Goal: Information Seeking & Learning: Learn about a topic

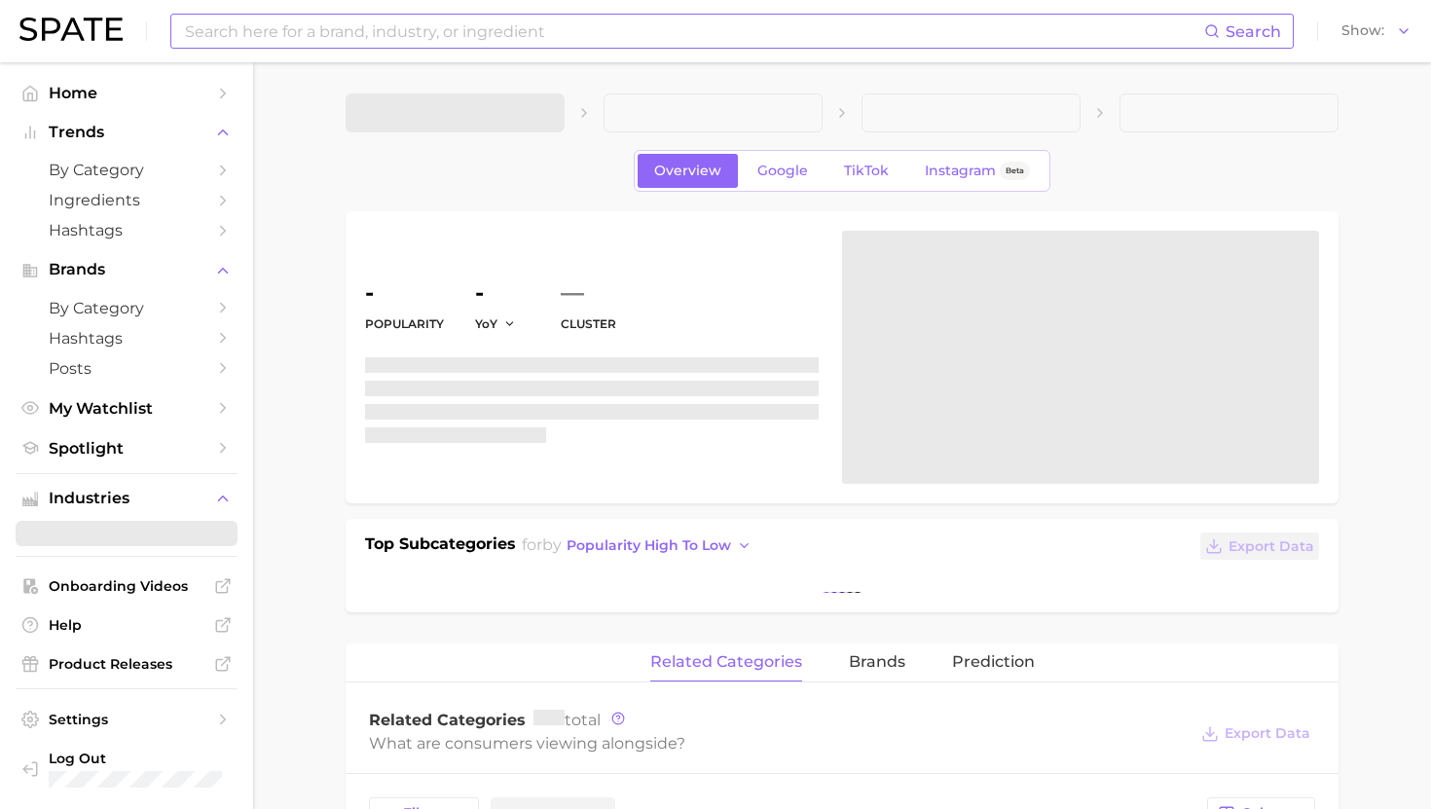
click at [392, 41] on input at bounding box center [693, 31] width 1021 height 33
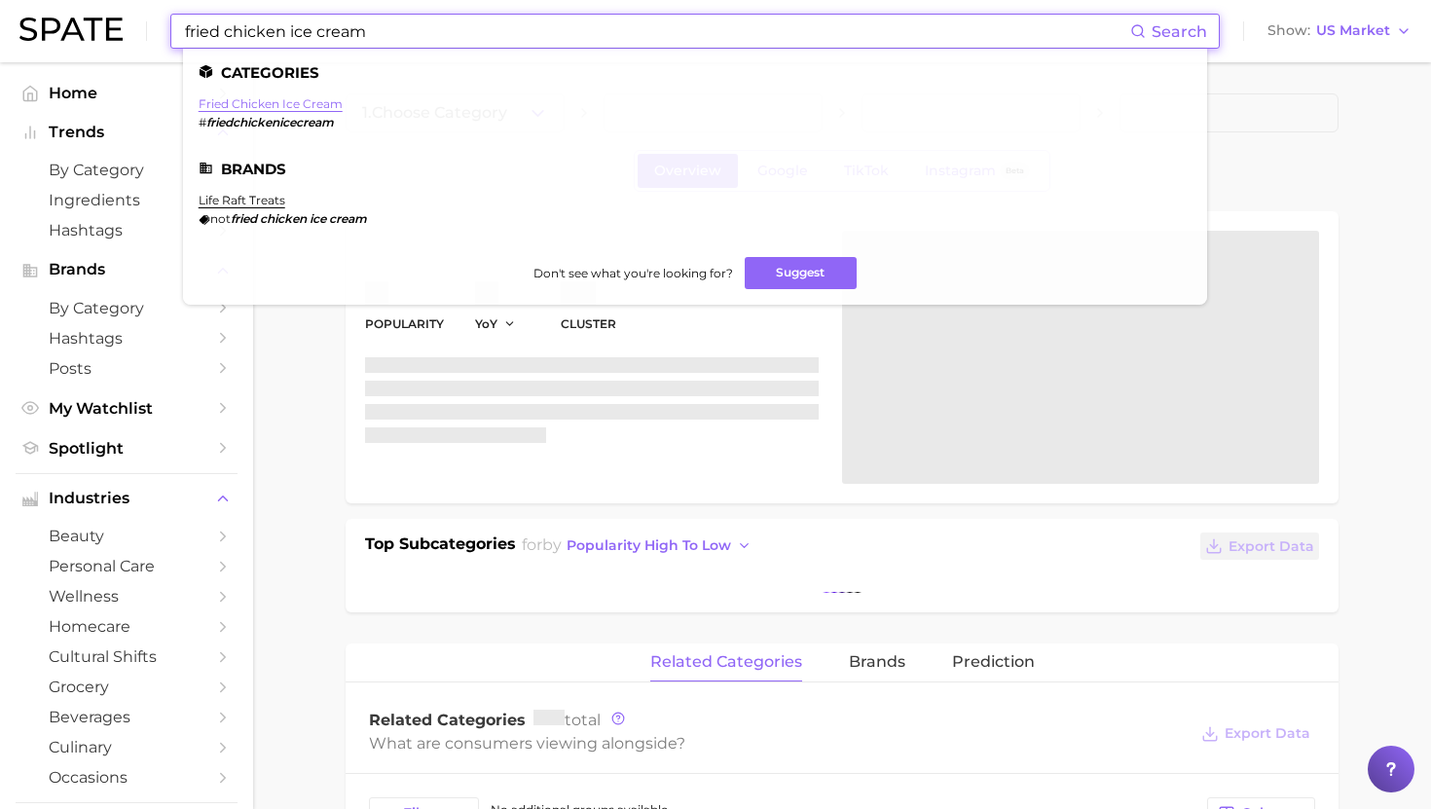
type input "fried chicken ice cream"
click at [290, 106] on link "fried chicken ice cream" at bounding box center [271, 103] width 144 height 15
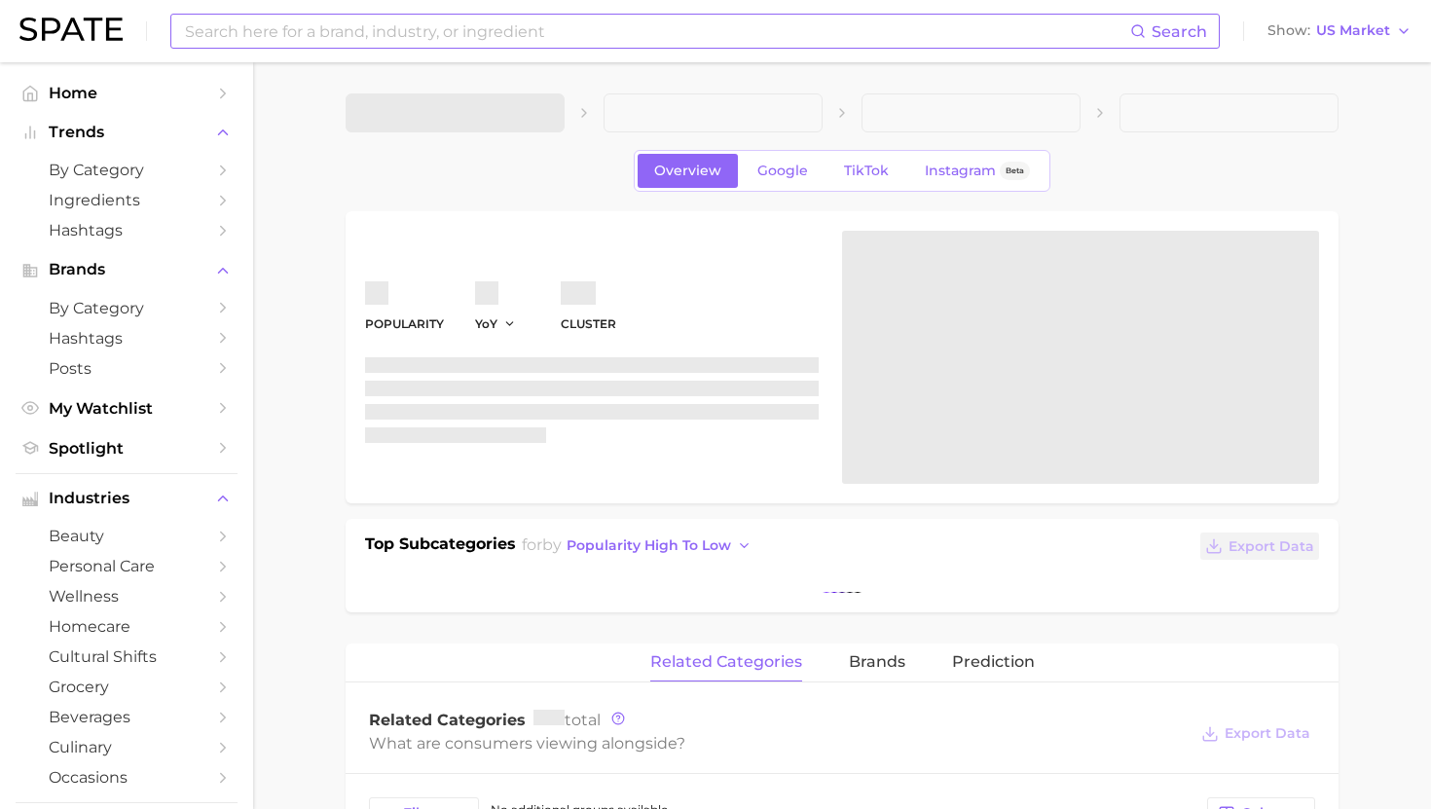
click at [368, 23] on input at bounding box center [656, 31] width 947 height 33
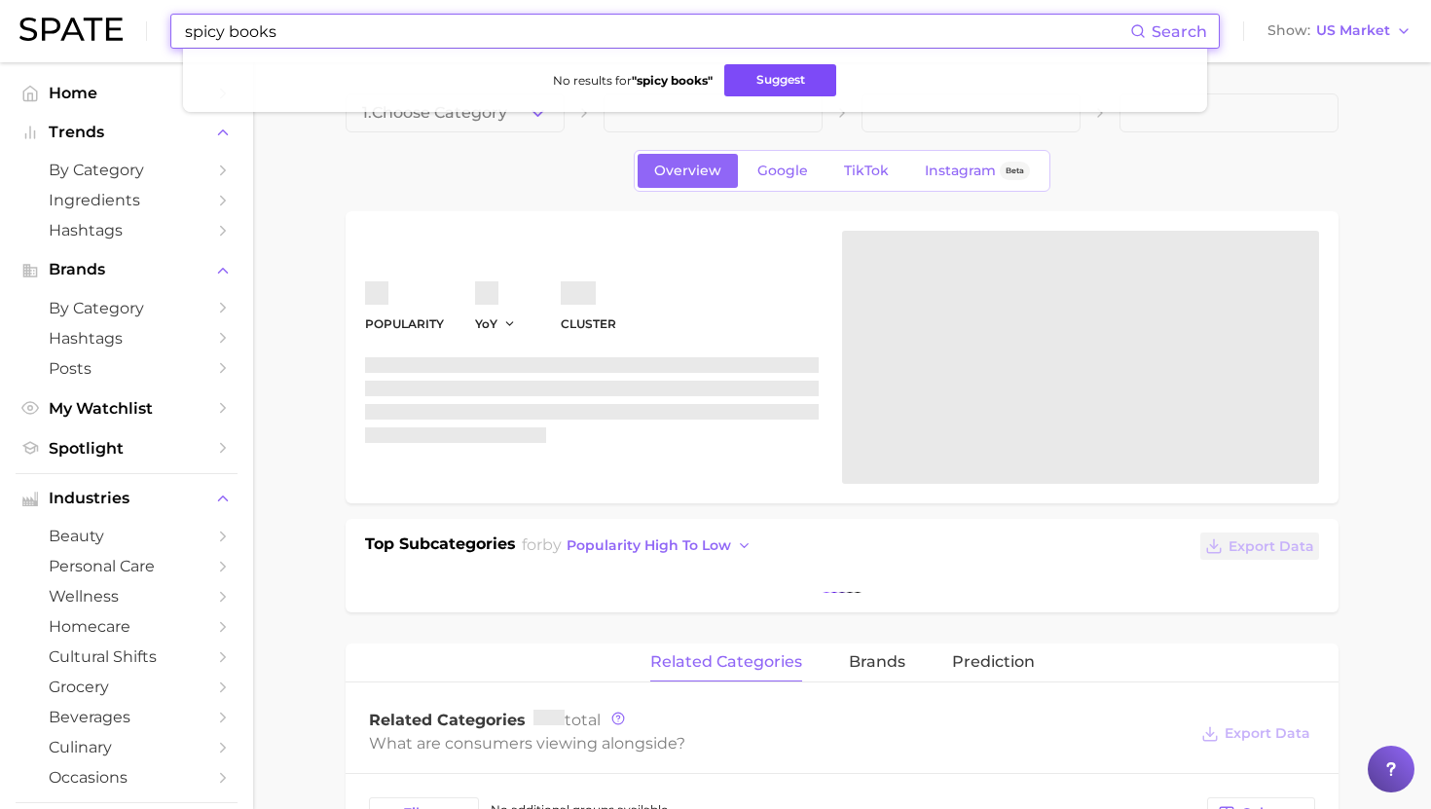
type input "spicy books"
drag, startPoint x: 748, startPoint y: 79, endPoint x: 706, endPoint y: 77, distance: 42.9
click at [748, 79] on button "Suggest" at bounding box center [780, 80] width 112 height 32
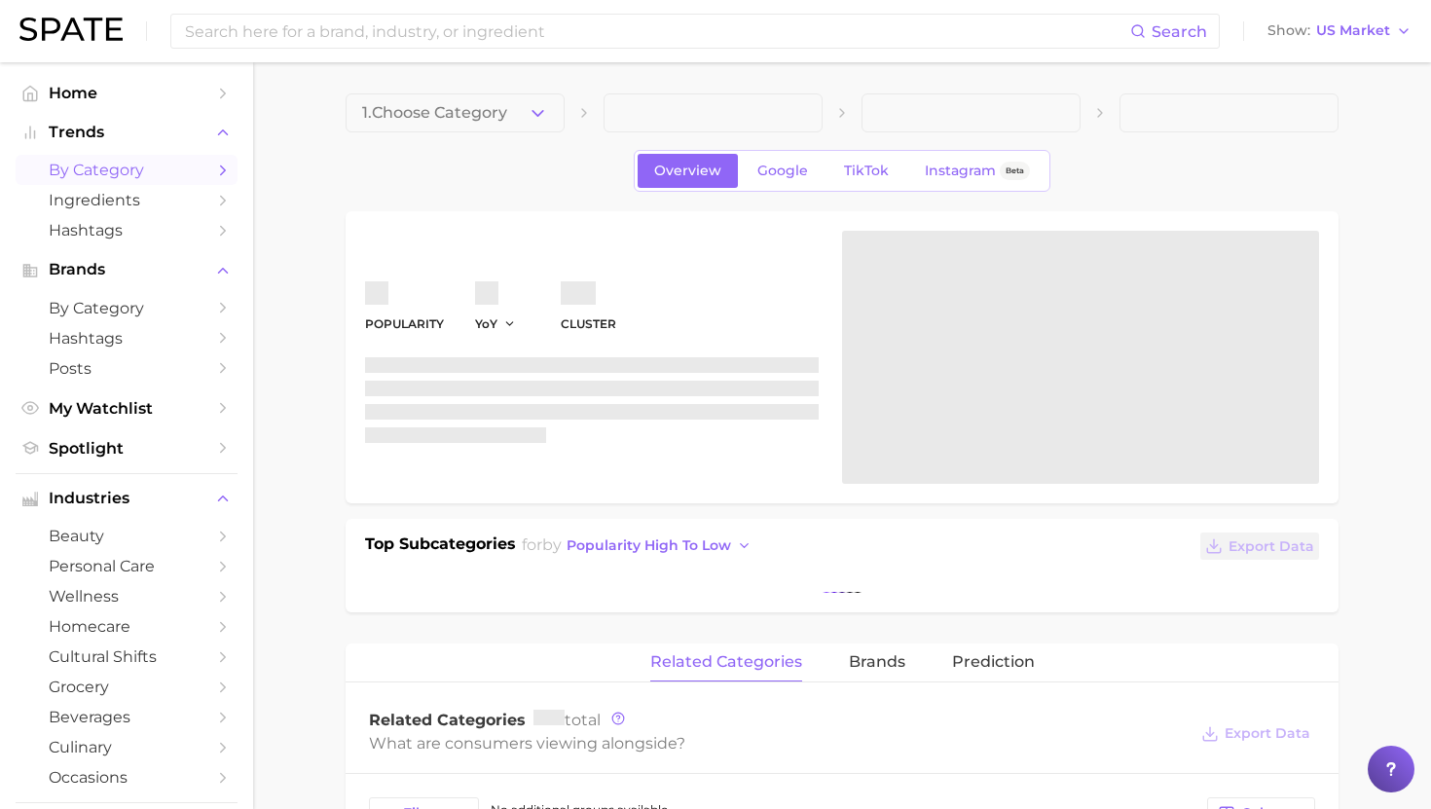
click at [98, 182] on link "by Category" at bounding box center [127, 170] width 222 height 30
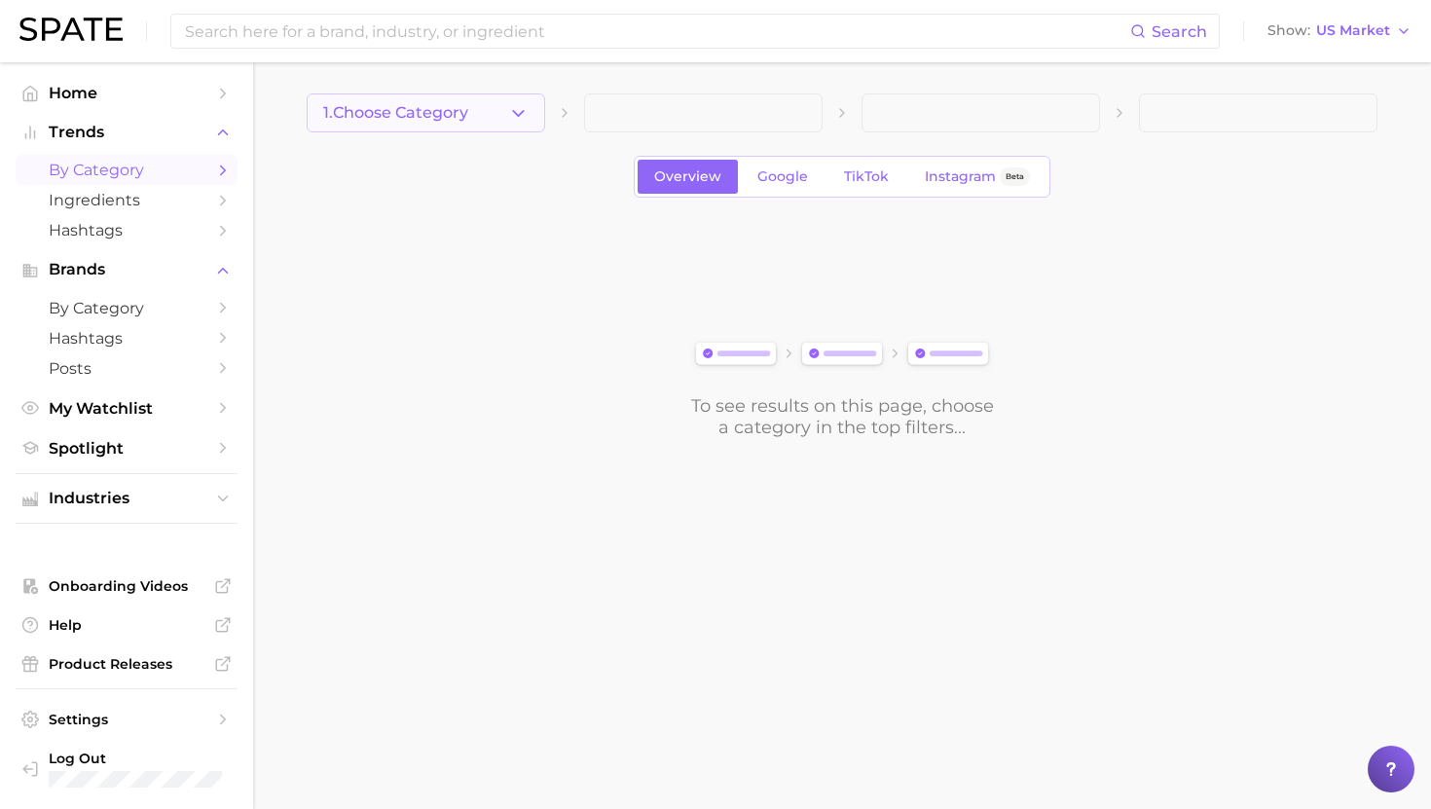
click at [373, 108] on span "1. Choose Category" at bounding box center [395, 113] width 145 height 18
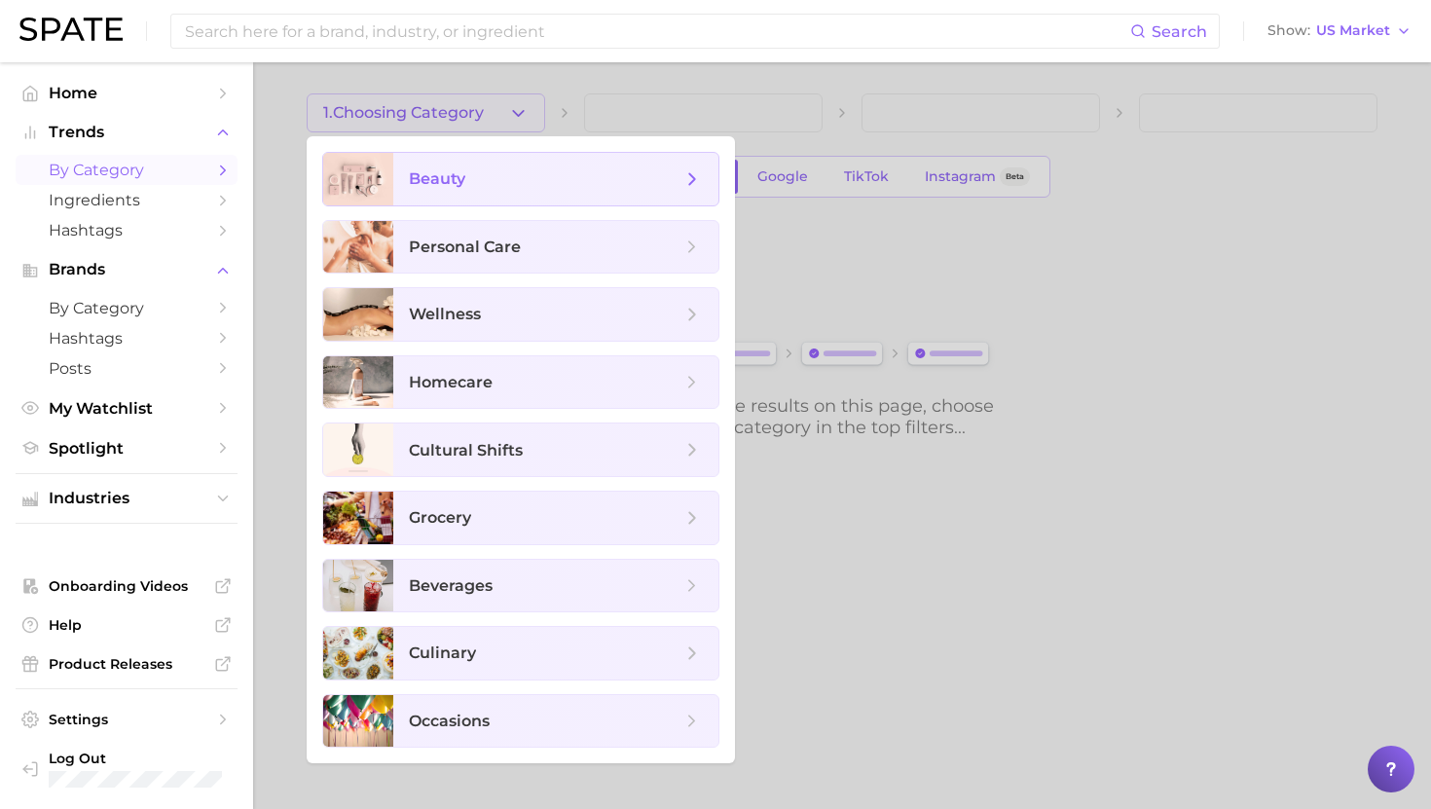
click at [423, 187] on span "beauty" at bounding box center [437, 178] width 56 height 18
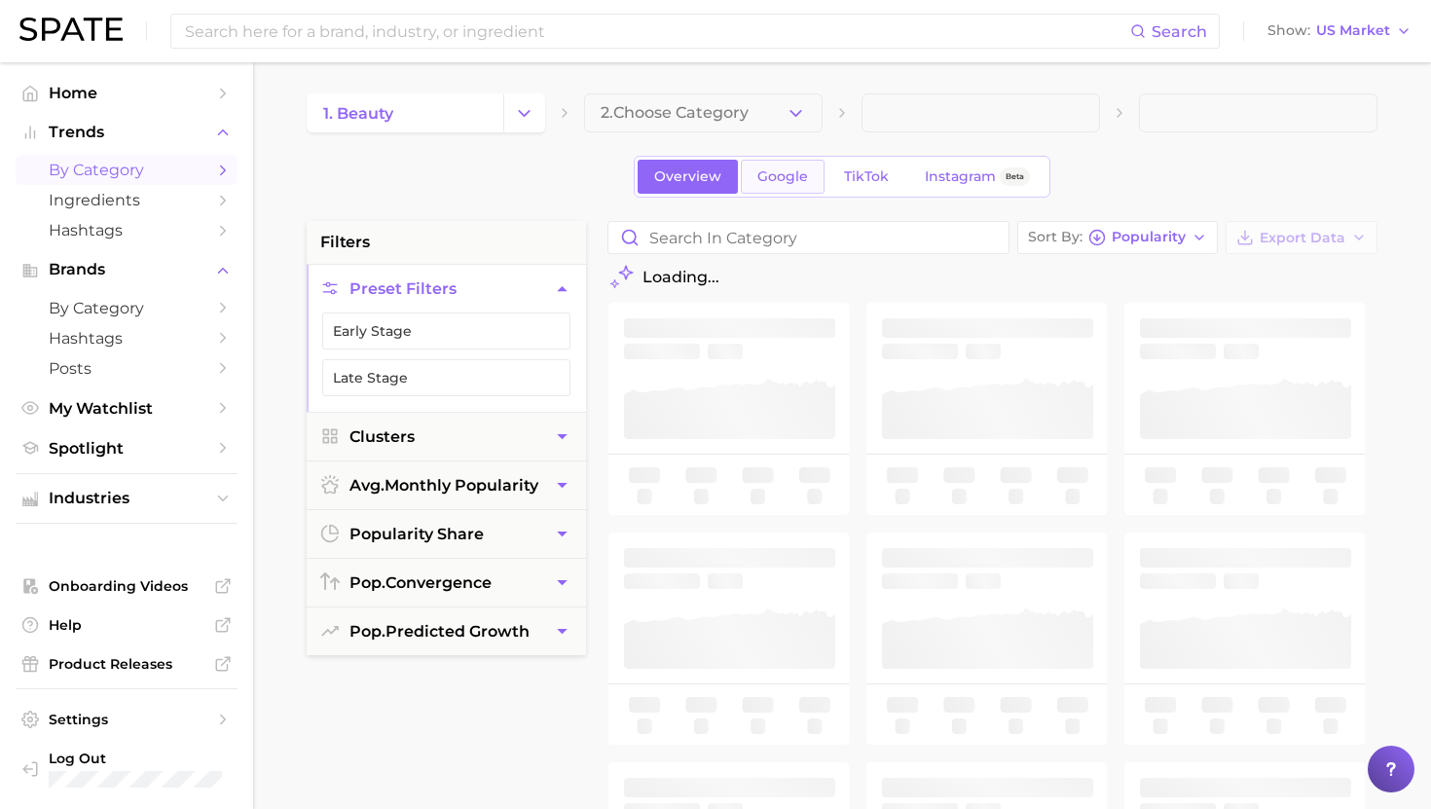
click at [793, 172] on span "Google" at bounding box center [782, 176] width 51 height 17
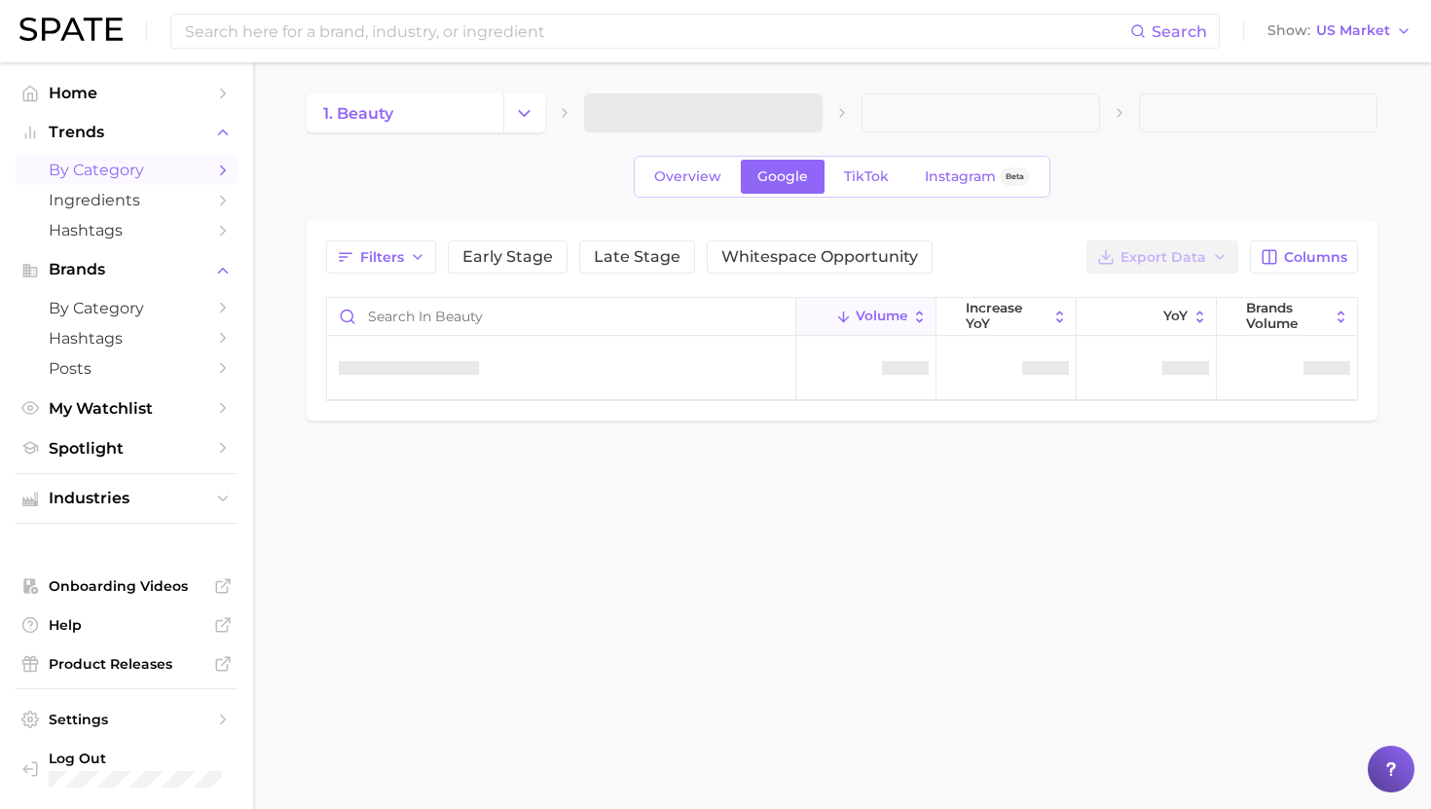
click at [689, 104] on span at bounding box center [703, 112] width 238 height 39
click at [696, 111] on span "2. Choose Category" at bounding box center [674, 113] width 148 height 18
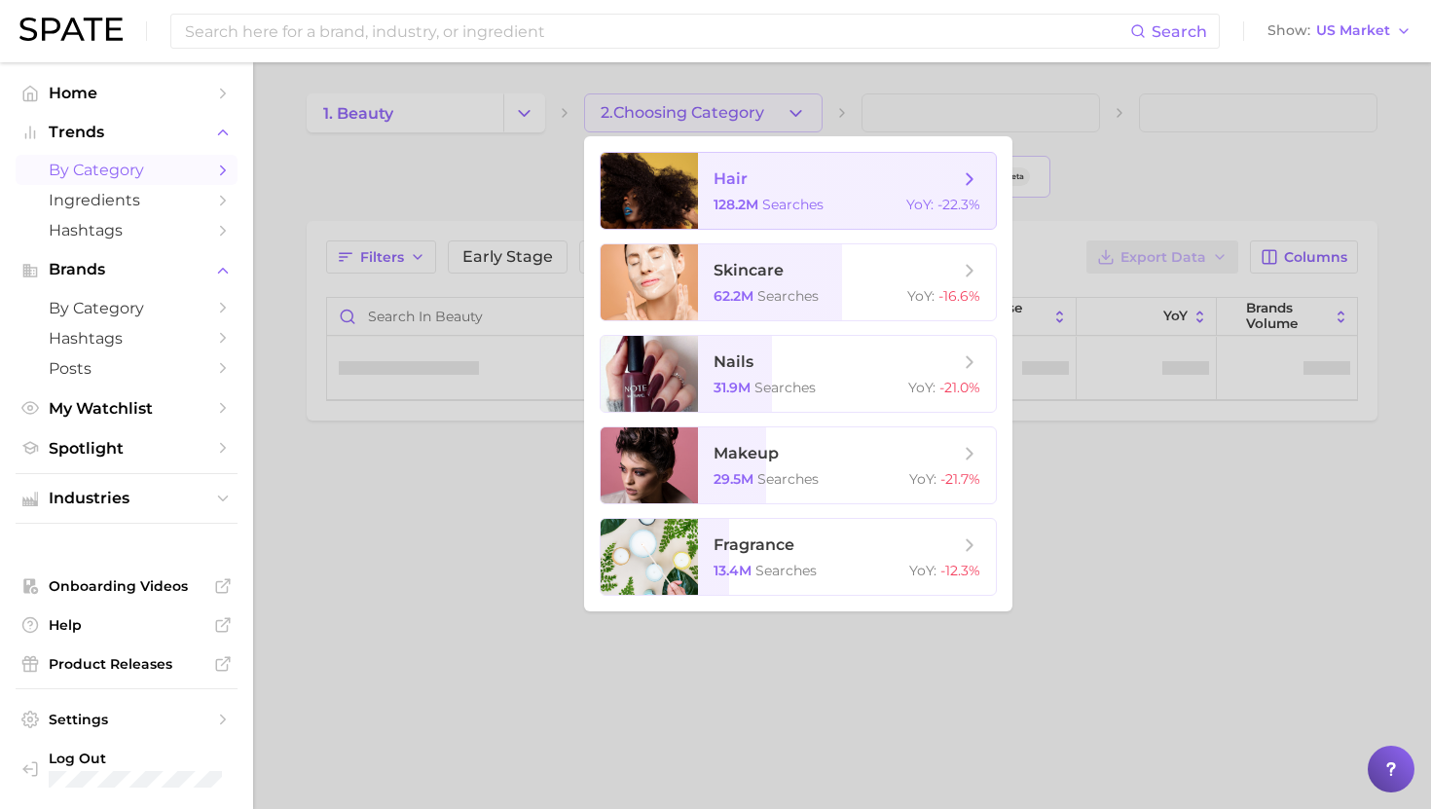
click at [763, 195] on span "hair 128.2m searches YoY : -22.3%" at bounding box center [847, 191] width 298 height 76
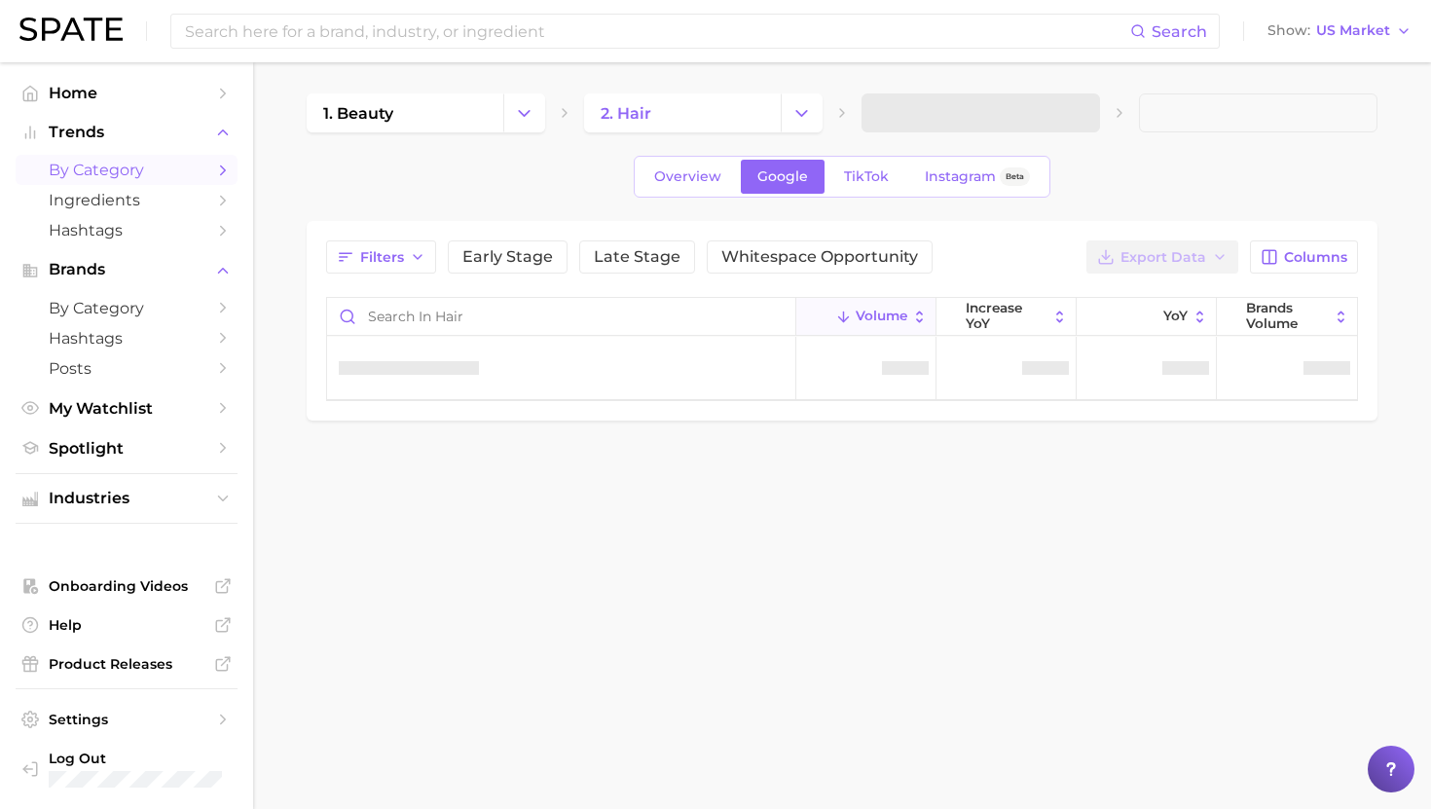
click at [945, 116] on span at bounding box center [980, 112] width 238 height 39
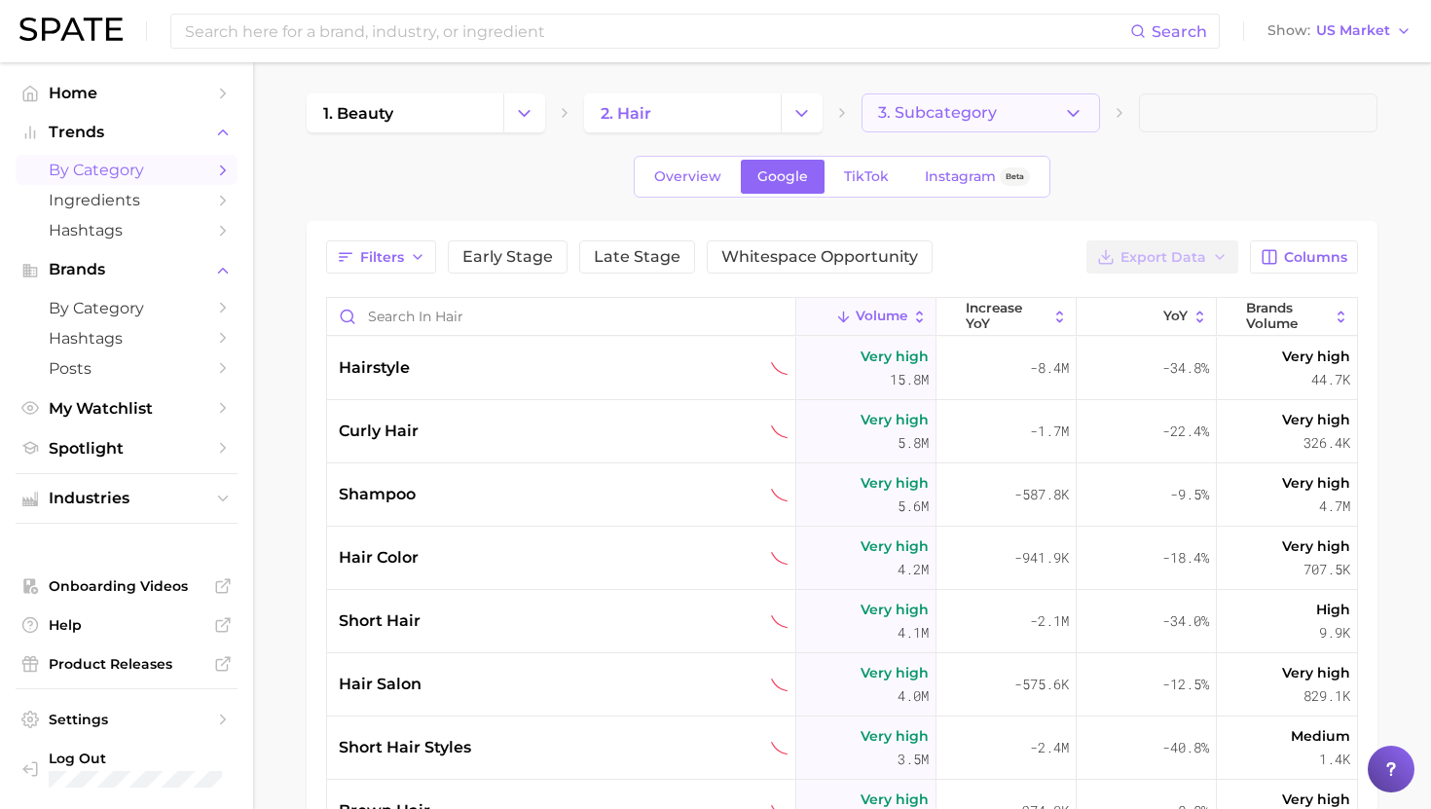
click at [979, 116] on span "3. Subcategory" at bounding box center [937, 113] width 119 height 18
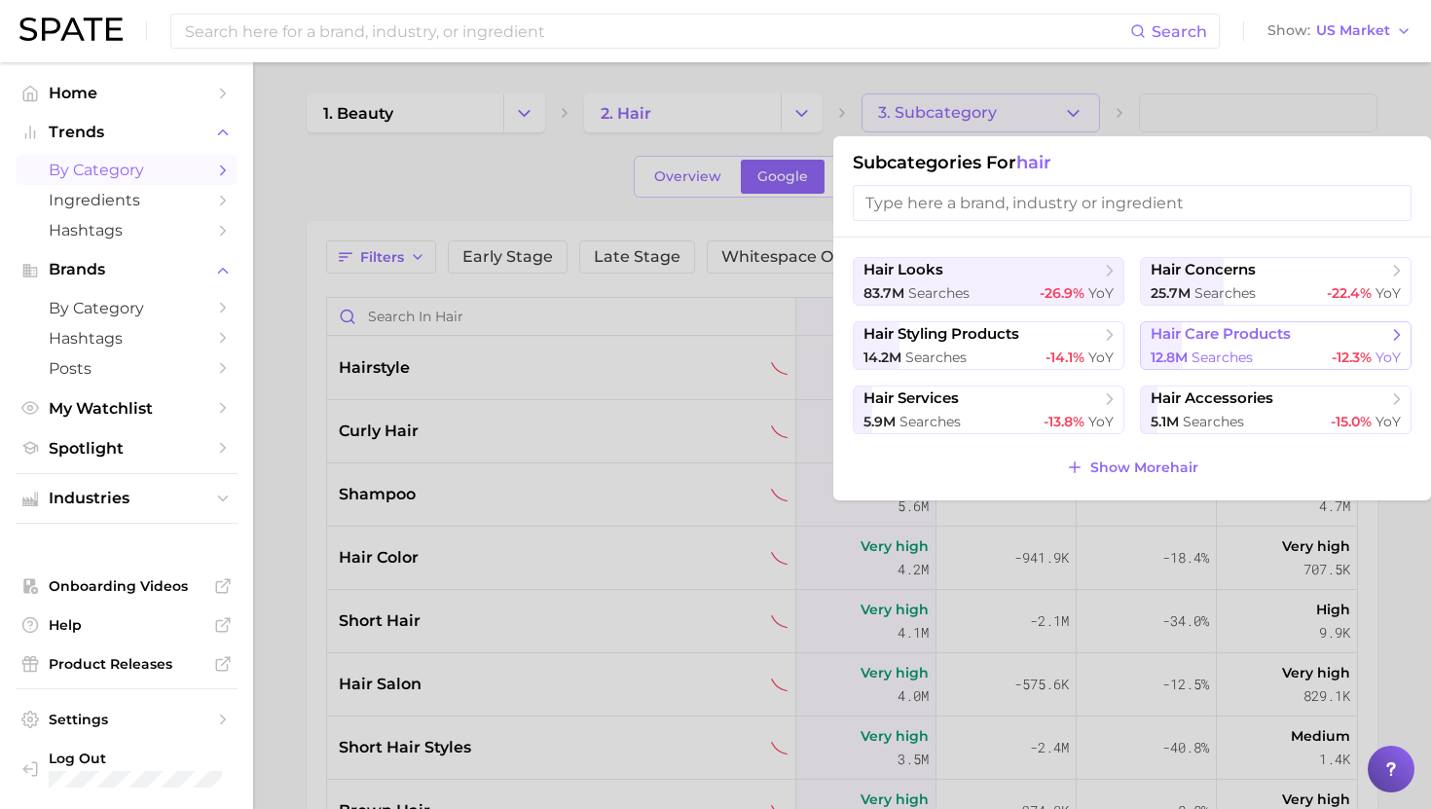
click at [1170, 341] on span "hair care products" at bounding box center [1220, 334] width 140 height 18
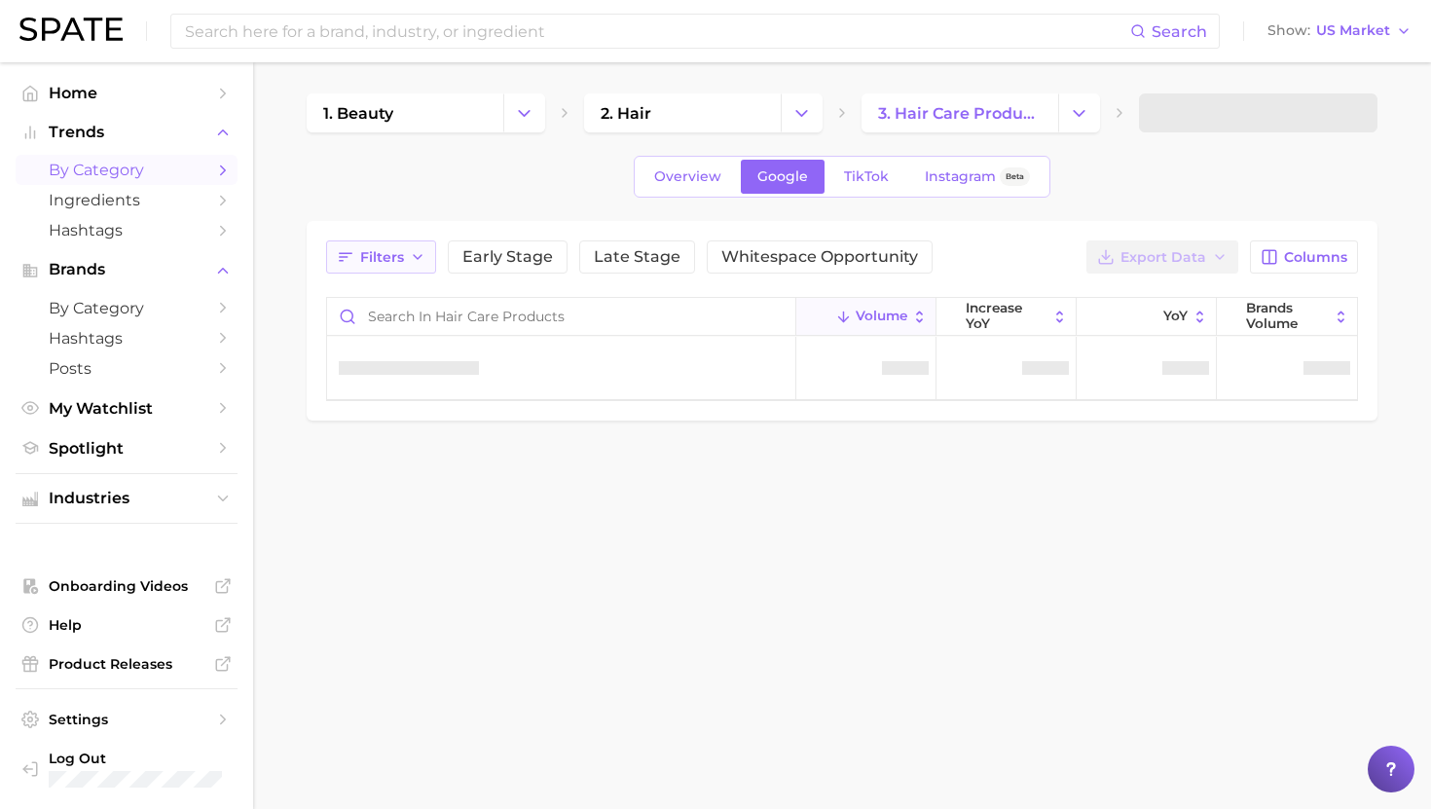
click at [388, 272] on button "Filters" at bounding box center [381, 256] width 110 height 33
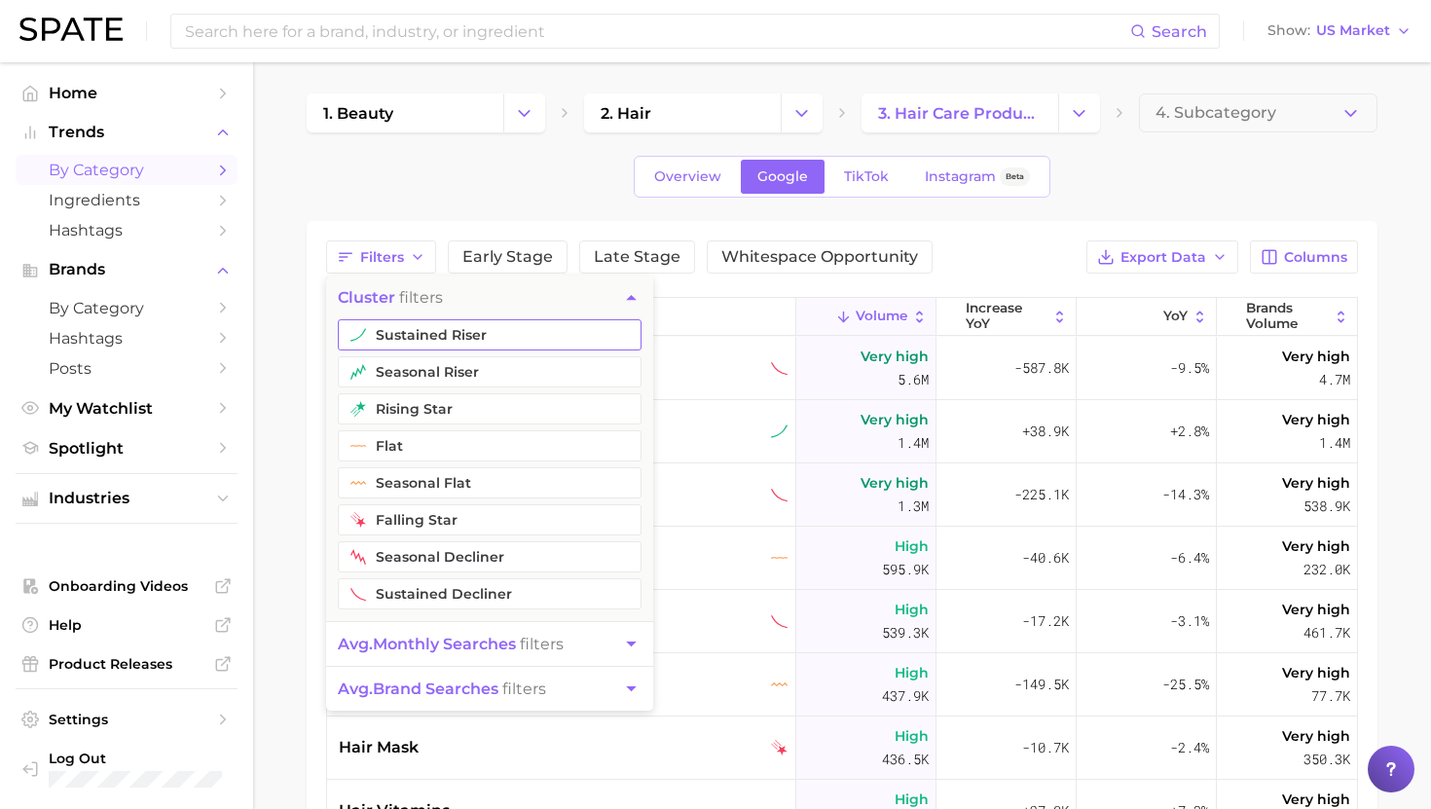
click at [397, 330] on button "sustained riser" at bounding box center [490, 334] width 304 height 31
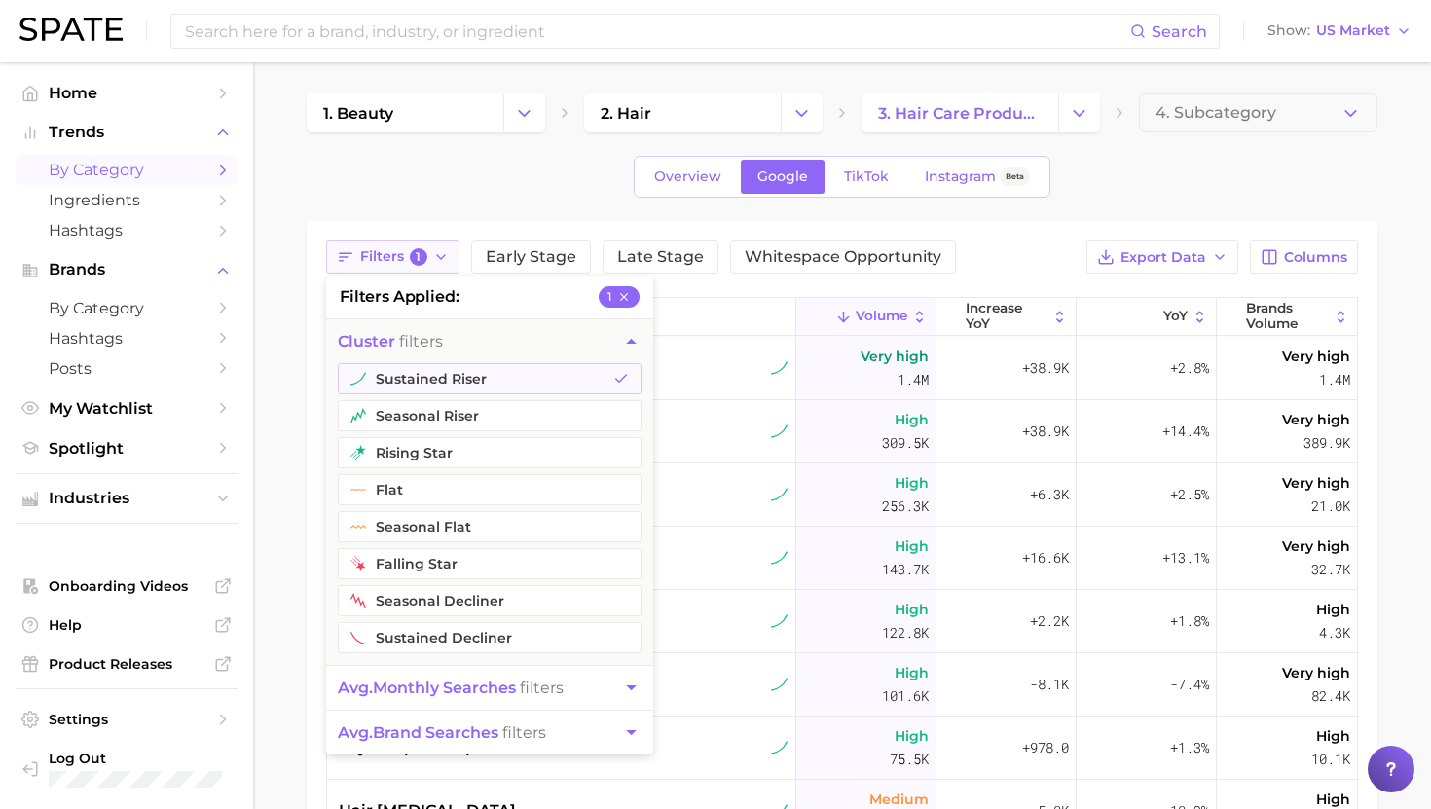
click at [391, 262] on span "Filters 1" at bounding box center [393, 257] width 67 height 18
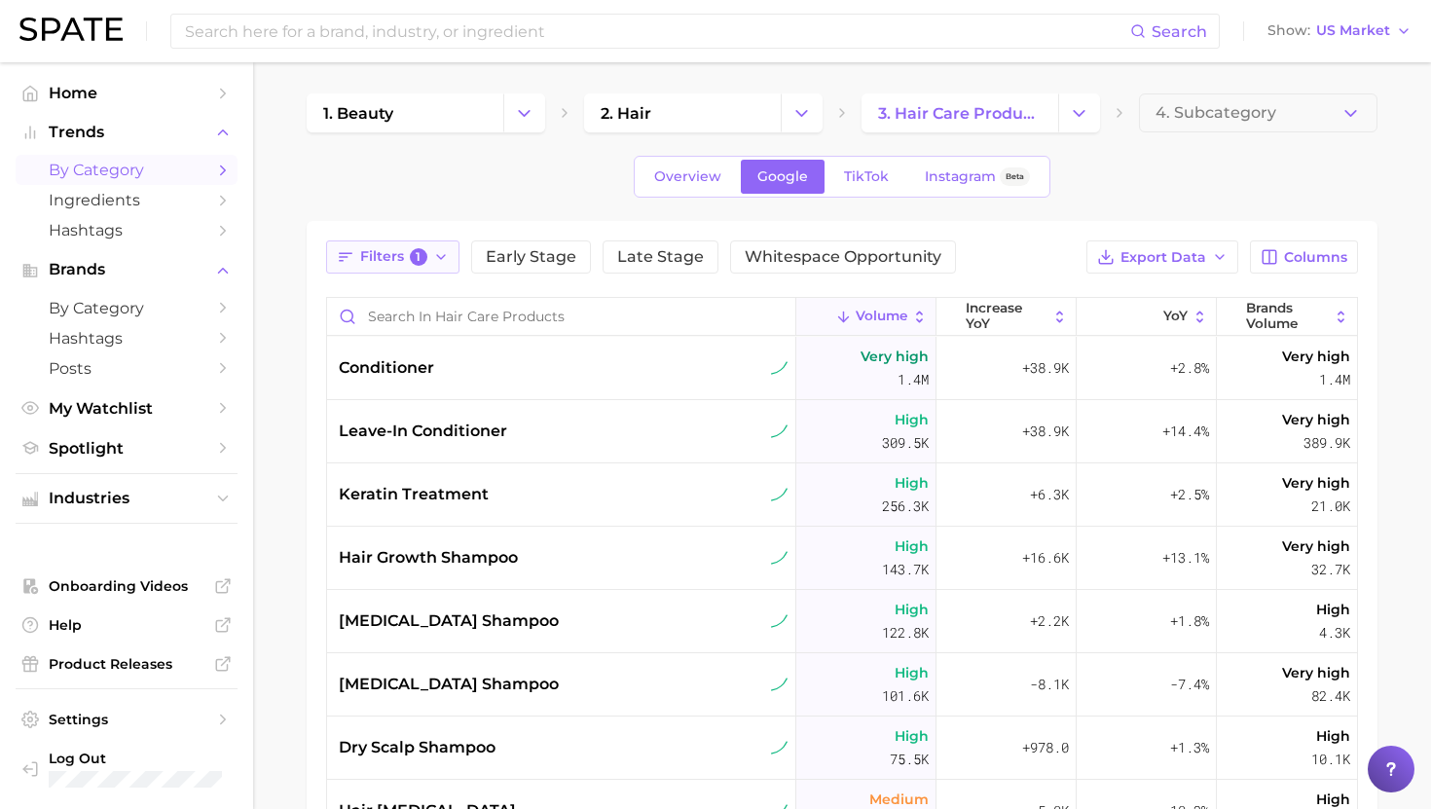
click at [391, 252] on span "Filters 1" at bounding box center [393, 257] width 67 height 18
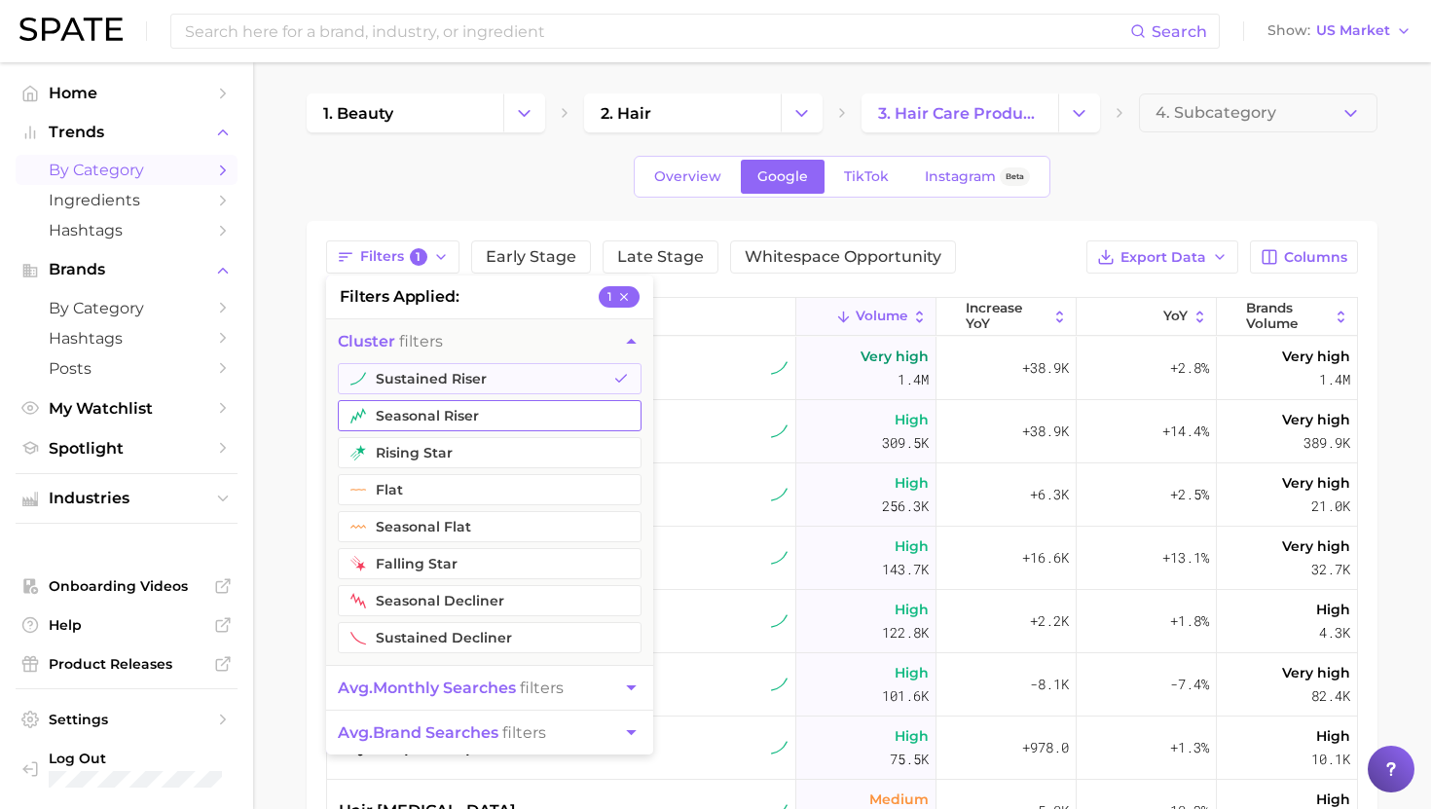
click at [402, 401] on button "seasonal riser" at bounding box center [490, 415] width 304 height 31
click at [402, 444] on button "rising star" at bounding box center [490, 452] width 304 height 31
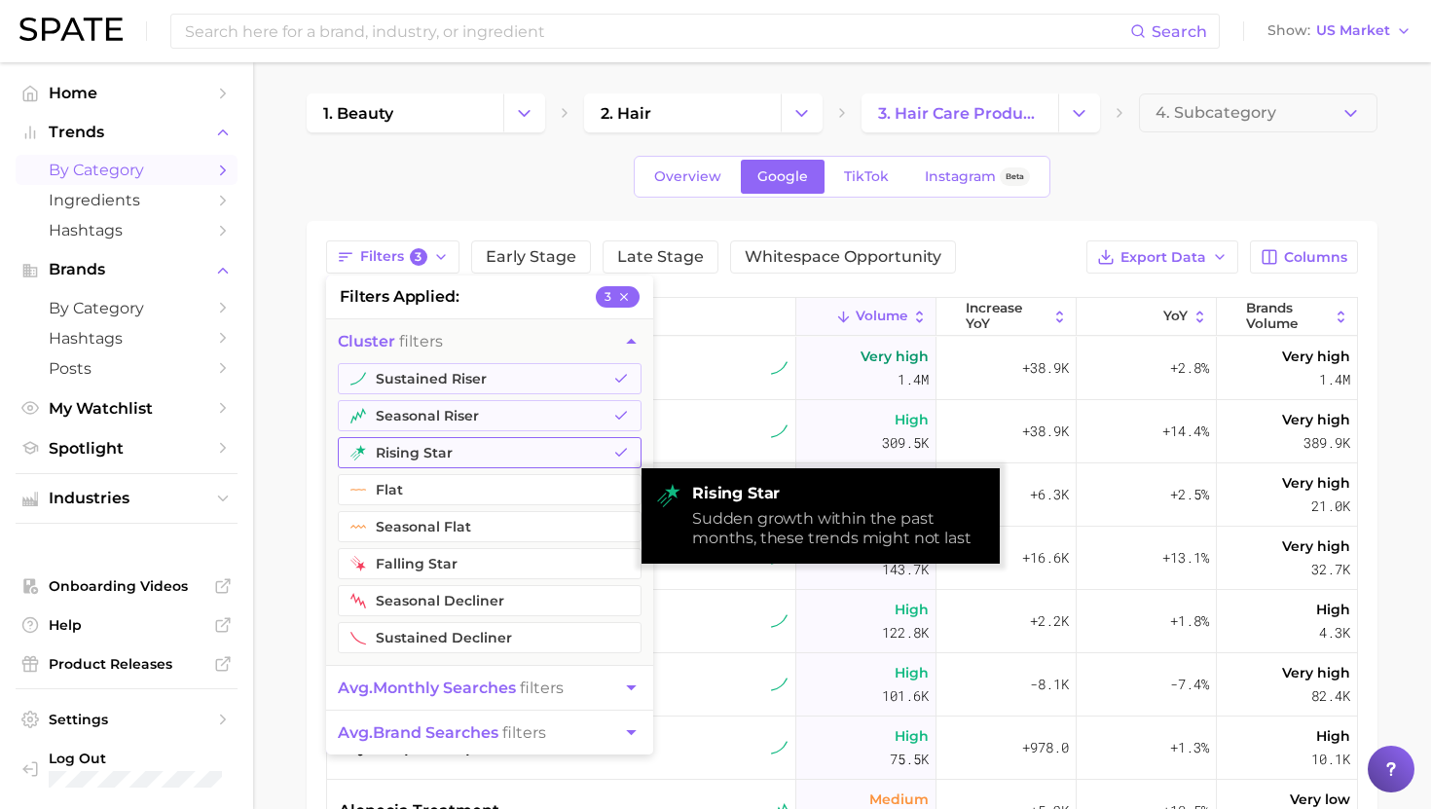
click at [402, 457] on button "rising star" at bounding box center [490, 452] width 304 height 31
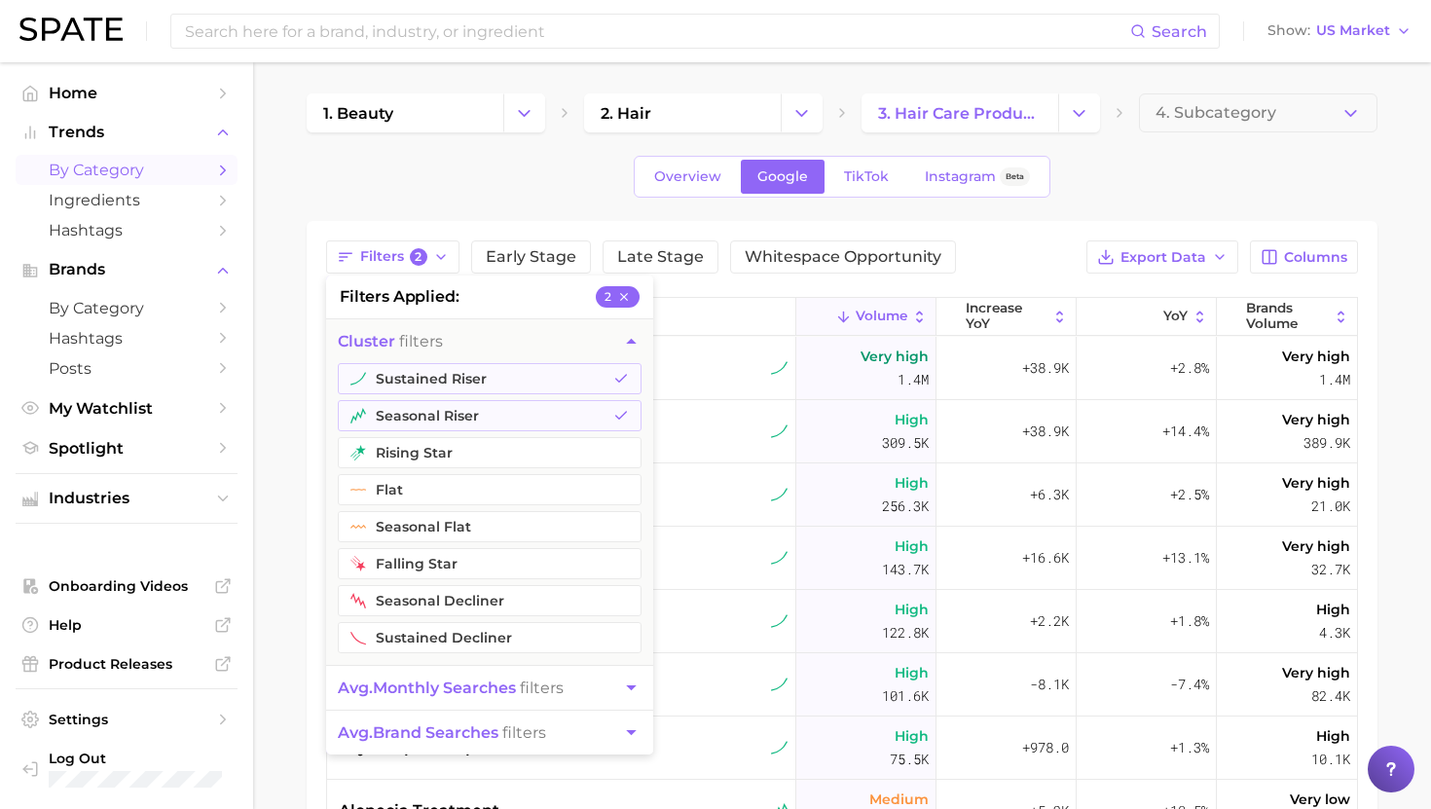
click at [533, 331] on button "cluster filters" at bounding box center [489, 341] width 327 height 44
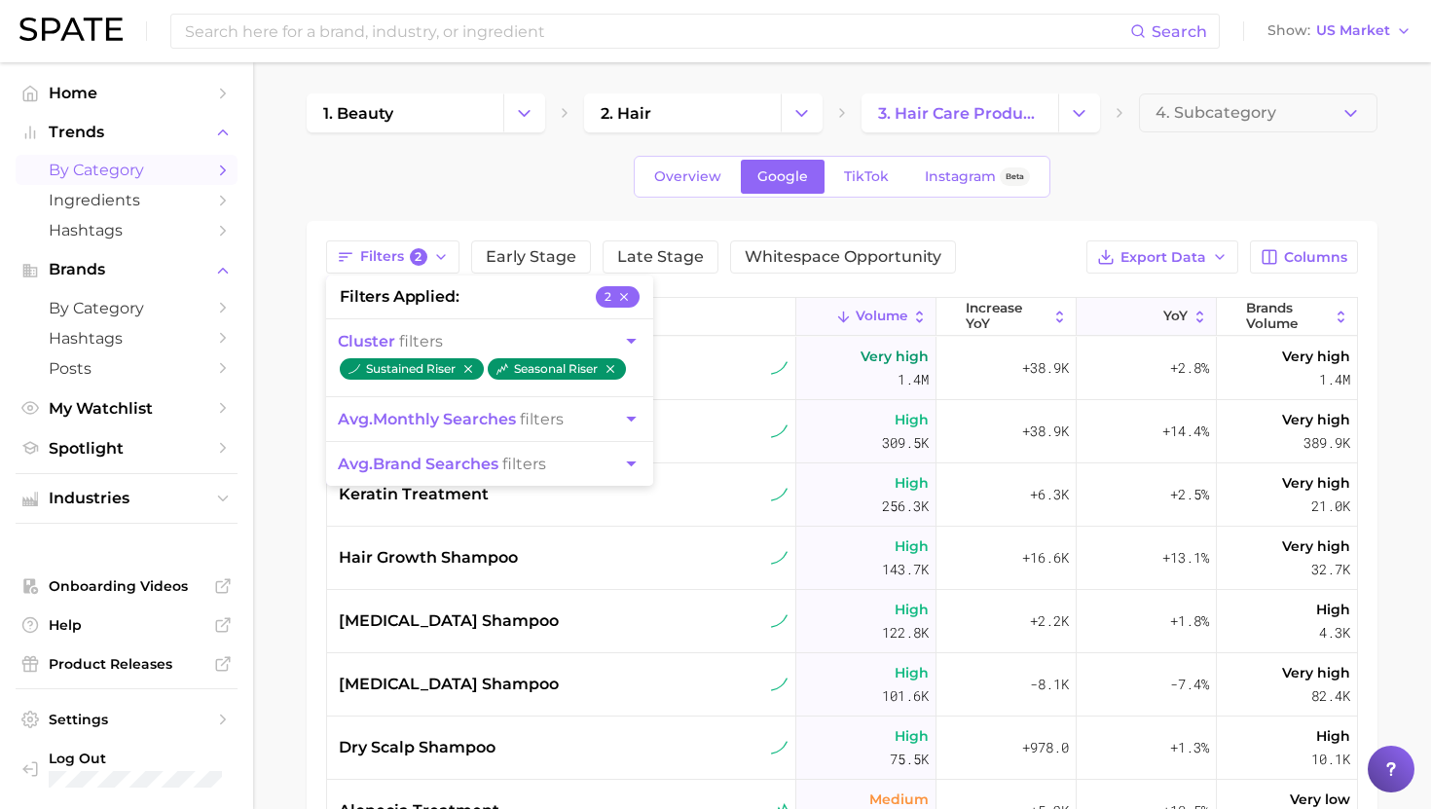
click at [1151, 324] on icon at bounding box center [1151, 317] width 17 height 17
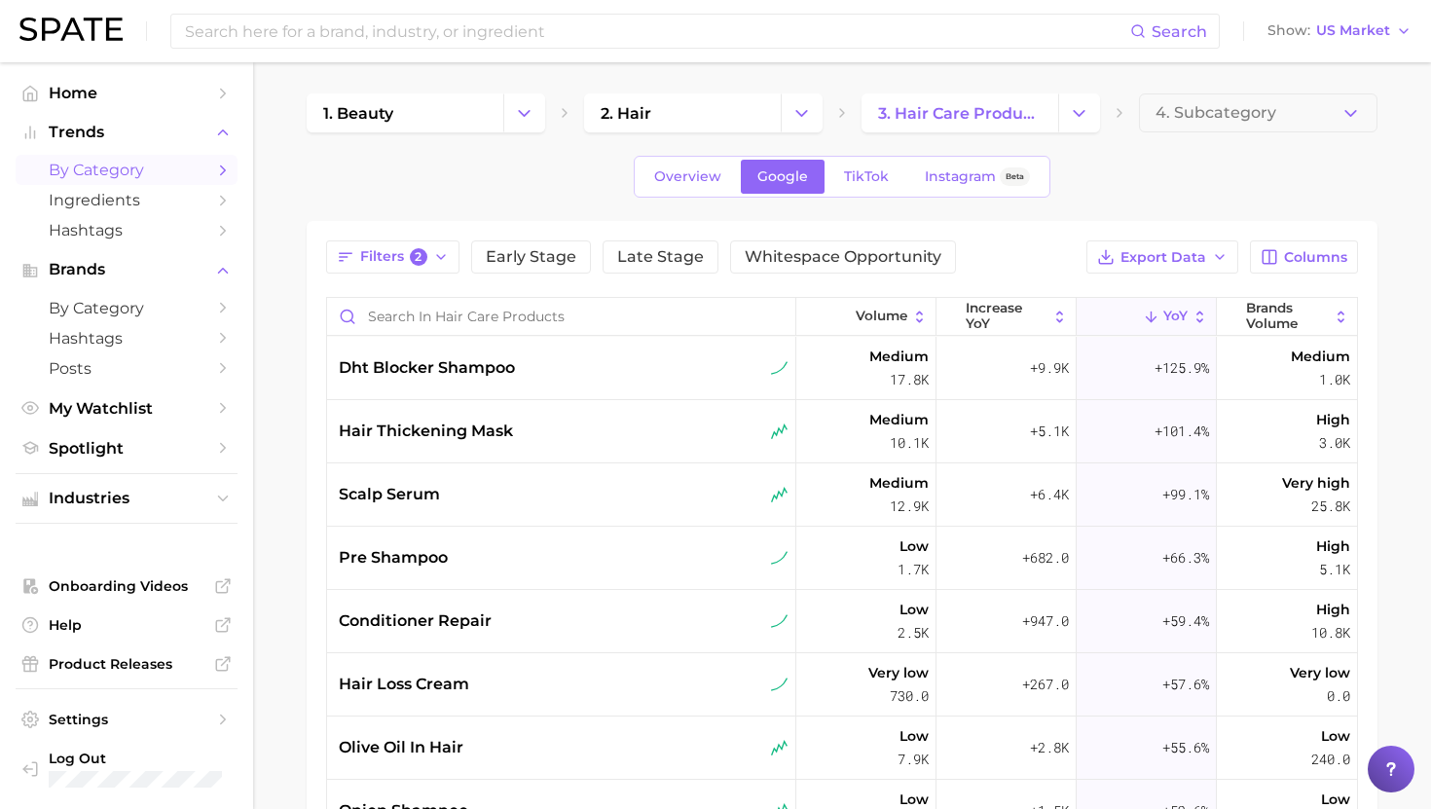
click at [1011, 265] on div "Filters 2 Early Stage Late Stage Whitespace Opportunity Export Data Columns" at bounding box center [842, 256] width 1032 height 33
click at [1152, 257] on span "Export Data" at bounding box center [1163, 257] width 86 height 17
click at [1144, 296] on span "Card Data CSV" at bounding box center [1108, 293] width 102 height 17
click at [401, 491] on span "scalp serum" at bounding box center [389, 494] width 101 height 23
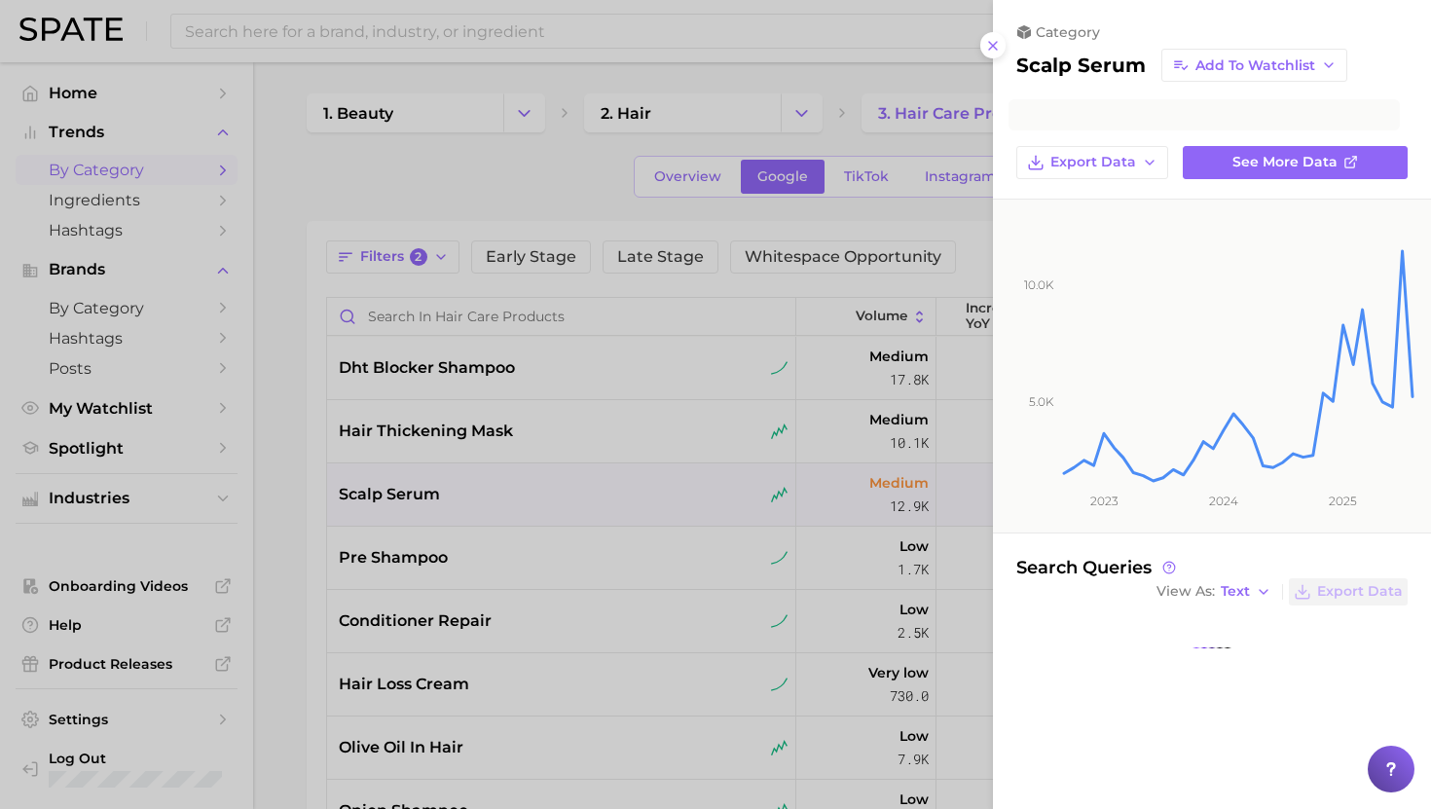
click at [439, 531] on div at bounding box center [715, 404] width 1431 height 809
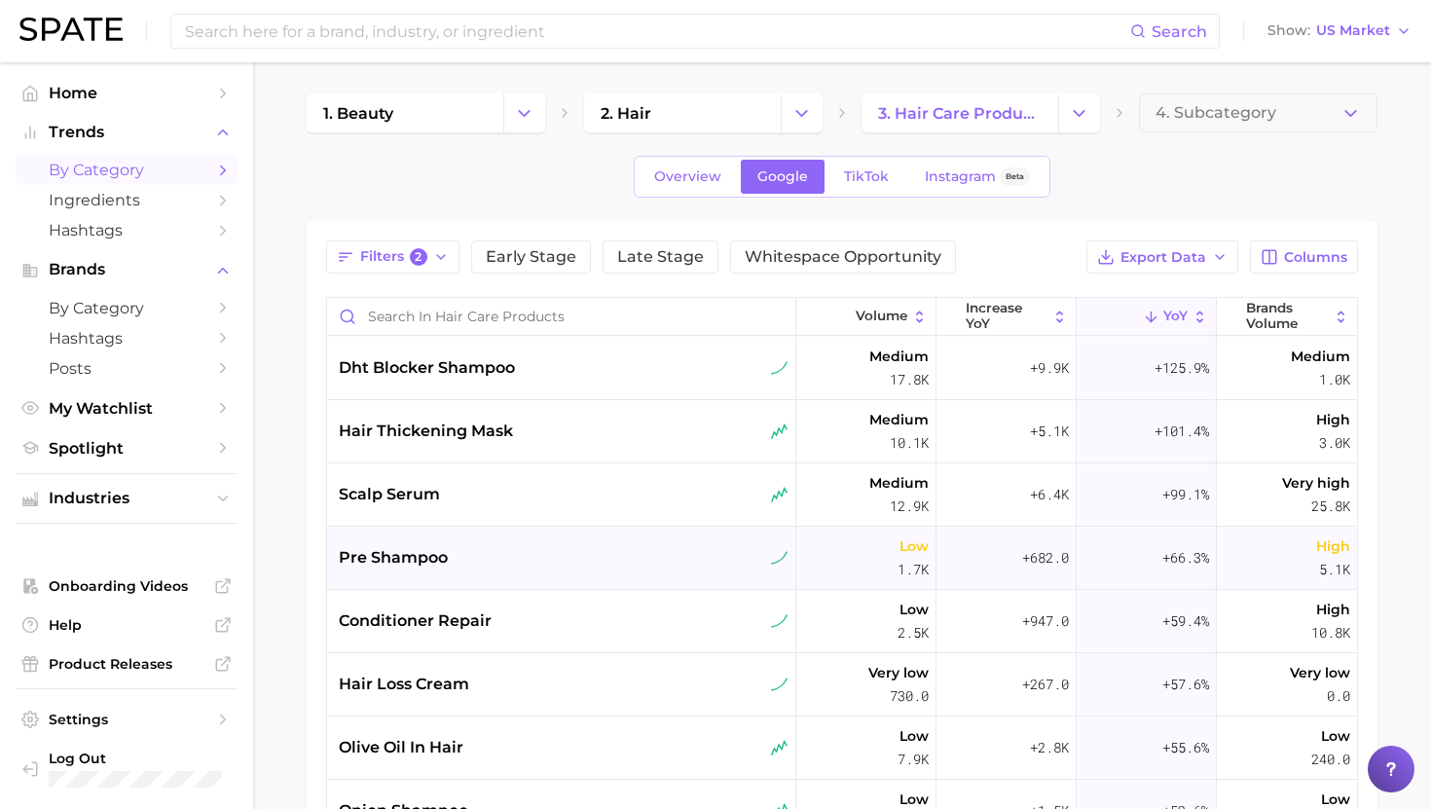
click at [435, 561] on span "pre shampoo" at bounding box center [393, 557] width 109 height 23
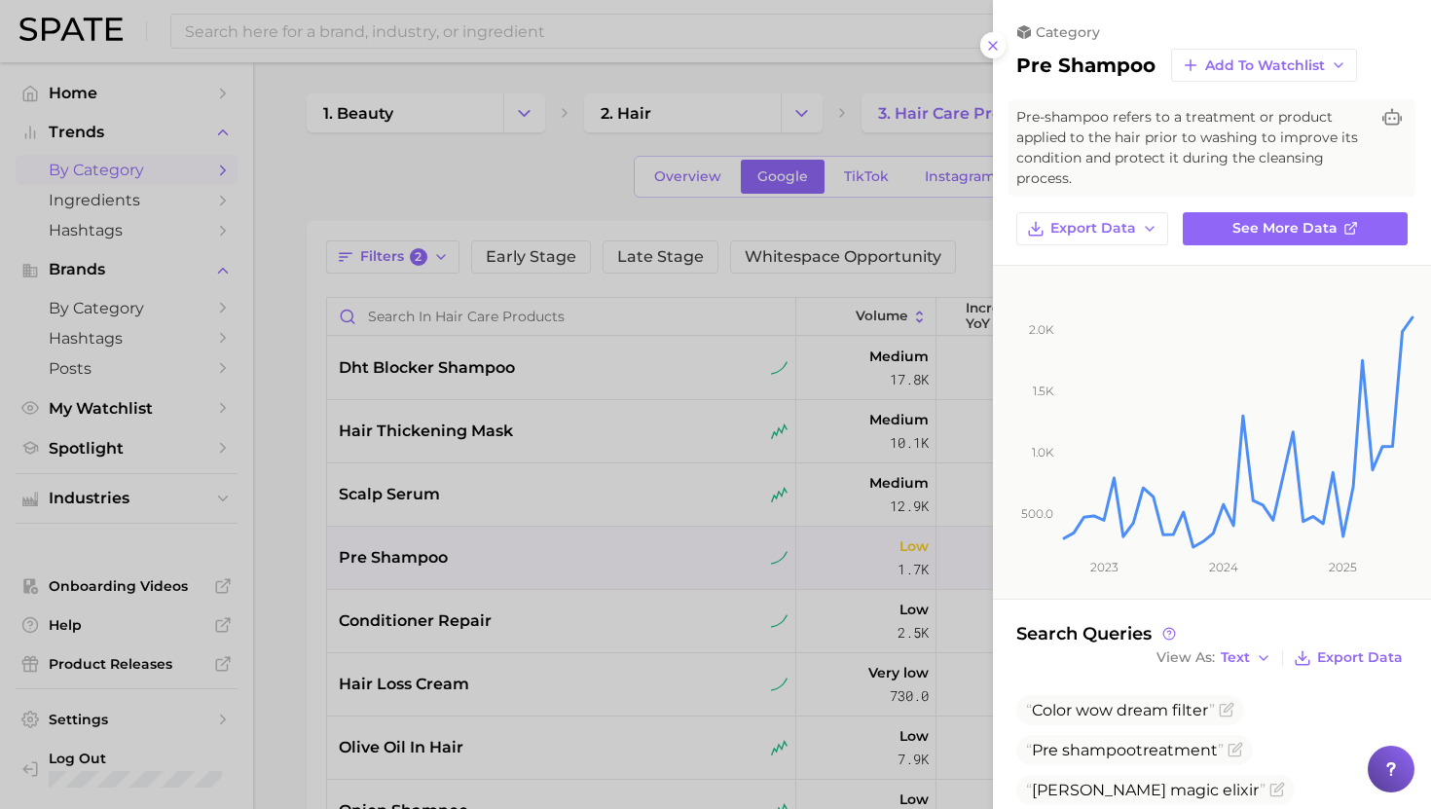
click at [435, 560] on div at bounding box center [715, 404] width 1431 height 809
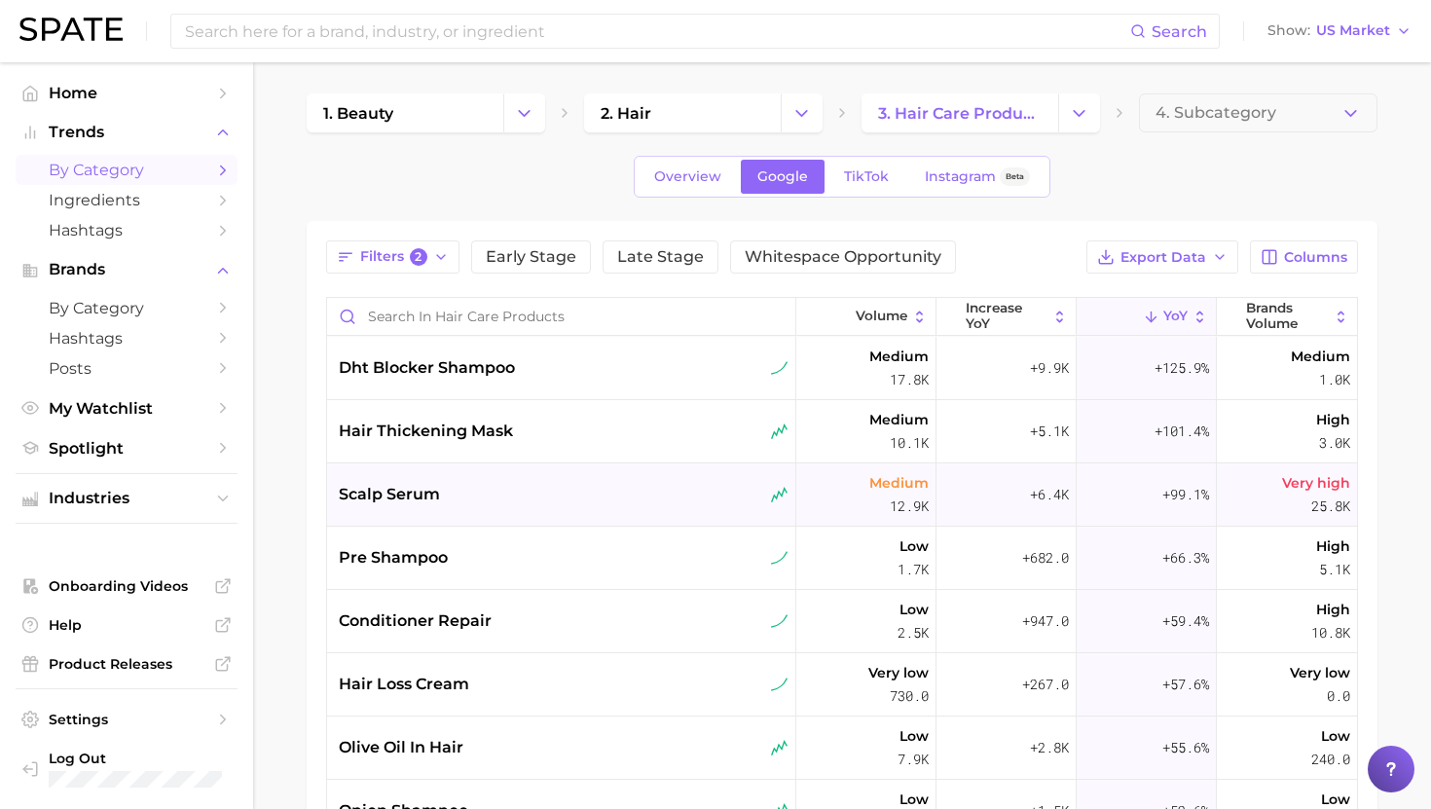
click at [424, 485] on span "scalp serum" at bounding box center [389, 494] width 101 height 23
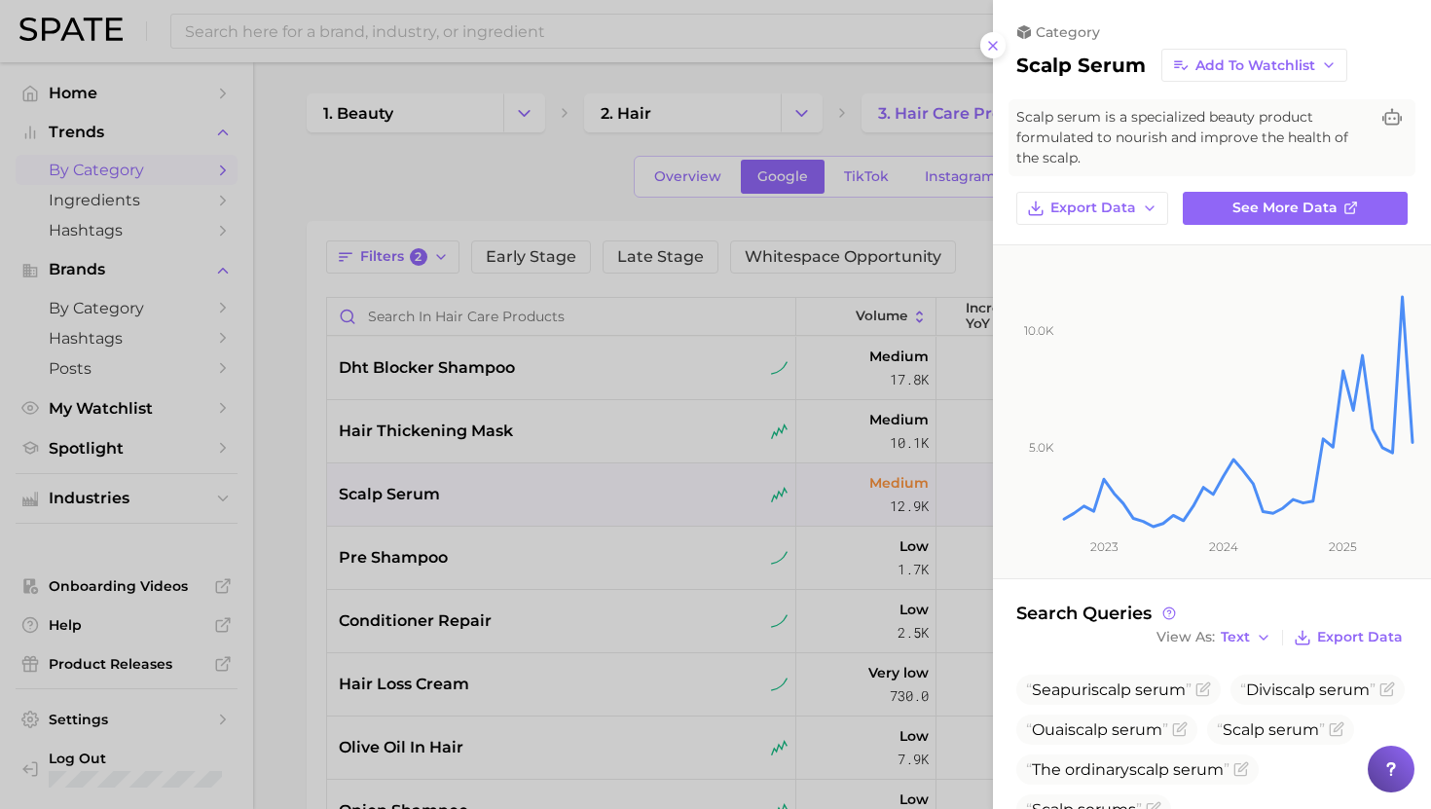
click at [424, 486] on div at bounding box center [715, 404] width 1431 height 809
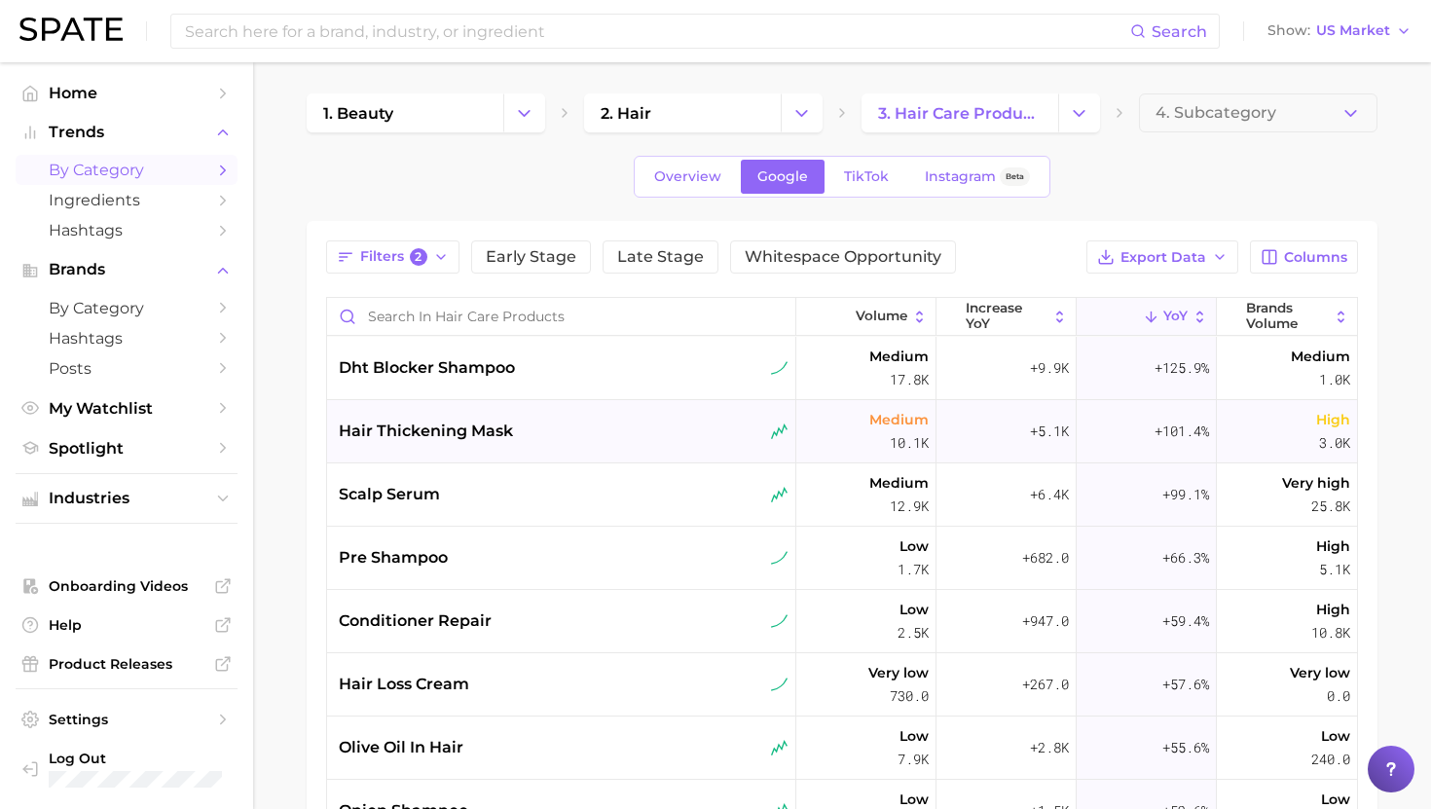
click at [432, 435] on span "hair thickening mask" at bounding box center [426, 430] width 174 height 23
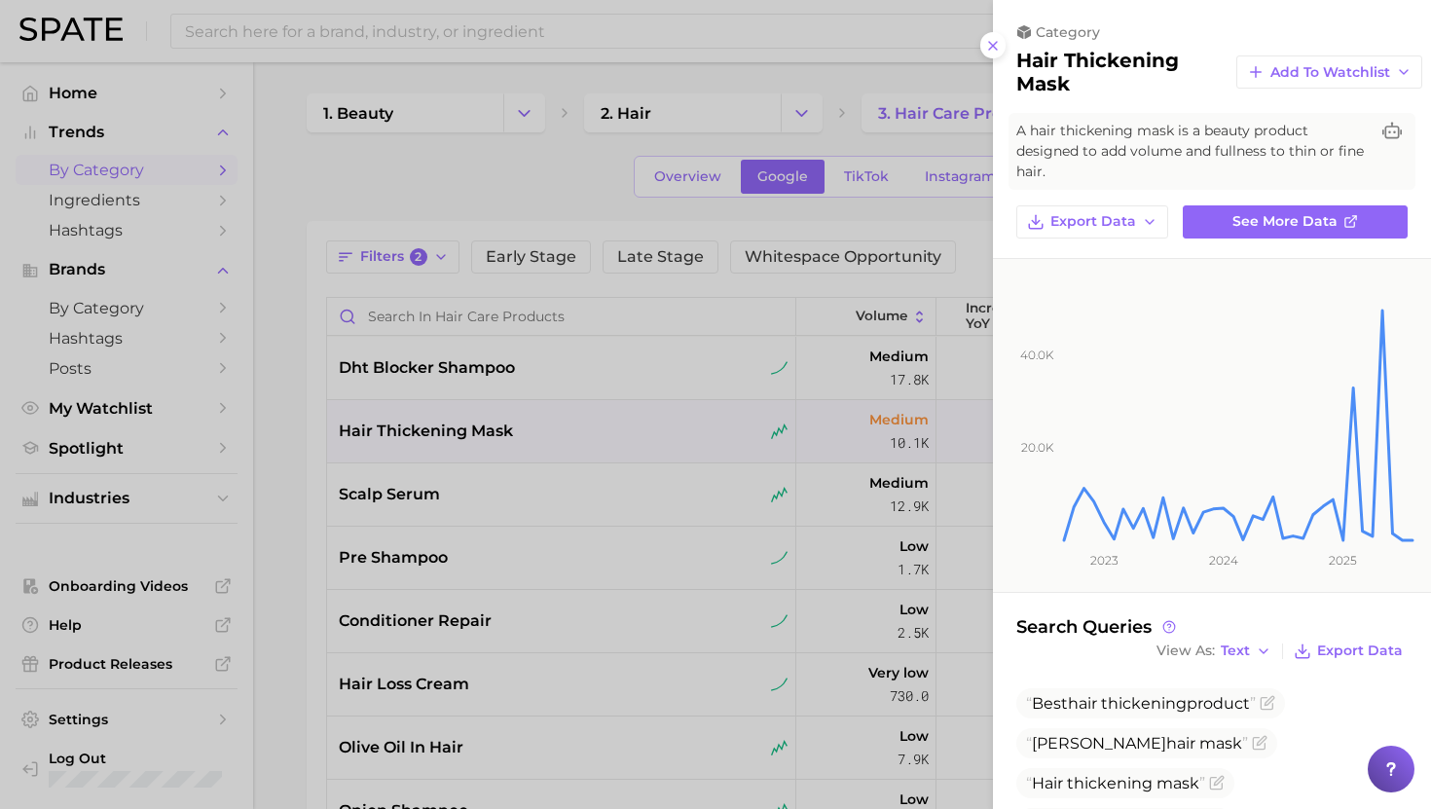
click at [432, 435] on div at bounding box center [715, 404] width 1431 height 809
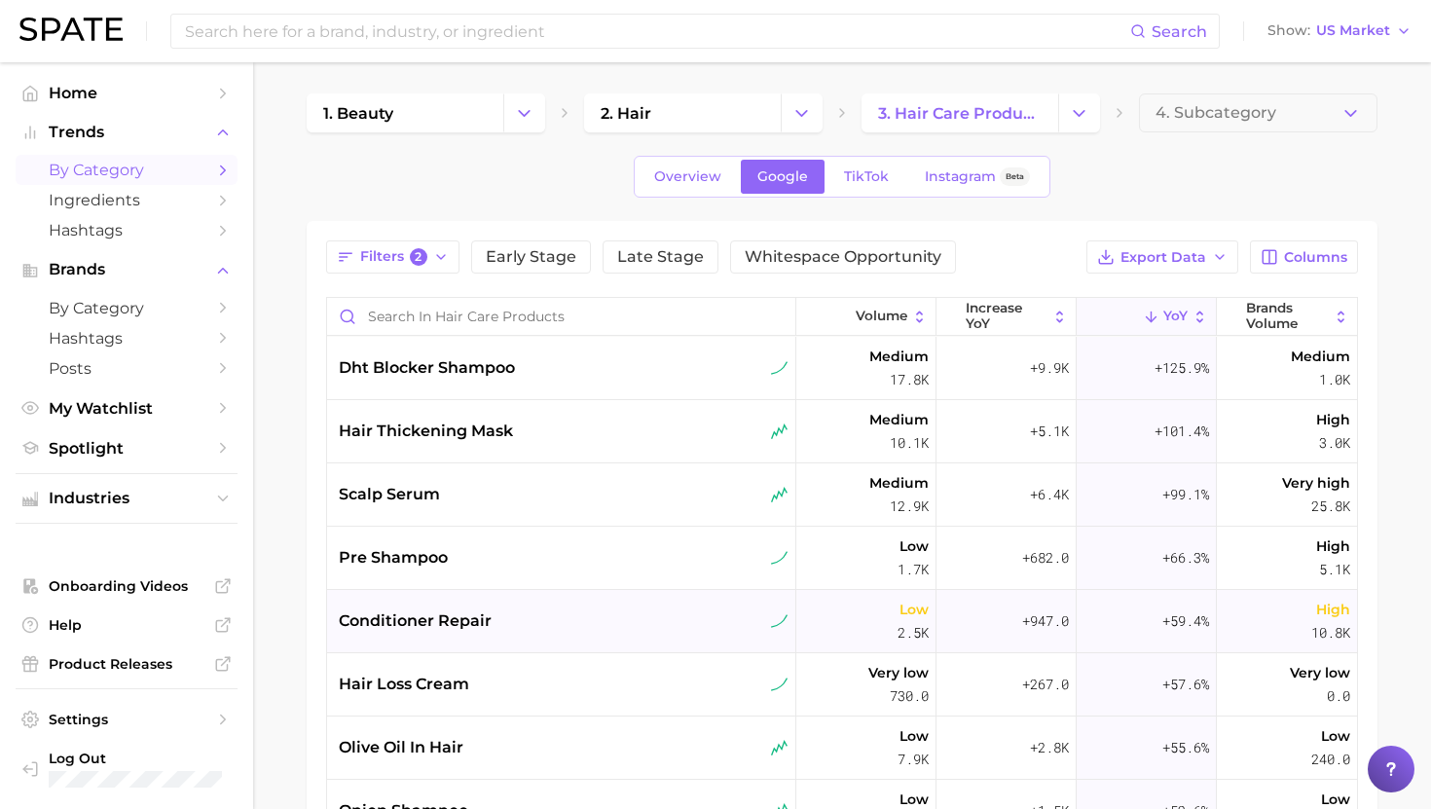
click at [468, 618] on span "conditioner repair" at bounding box center [415, 620] width 153 height 23
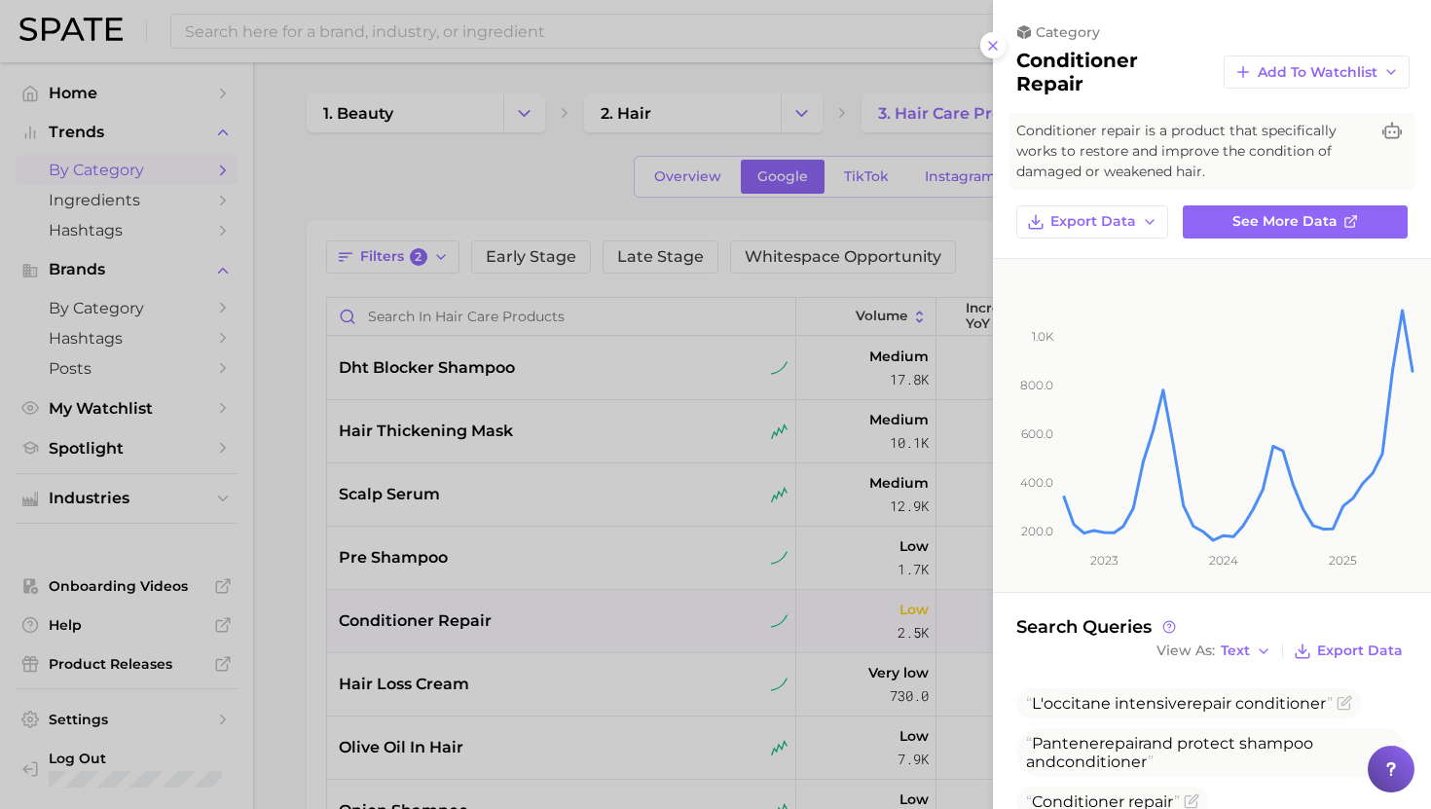
click at [522, 606] on div at bounding box center [715, 404] width 1431 height 809
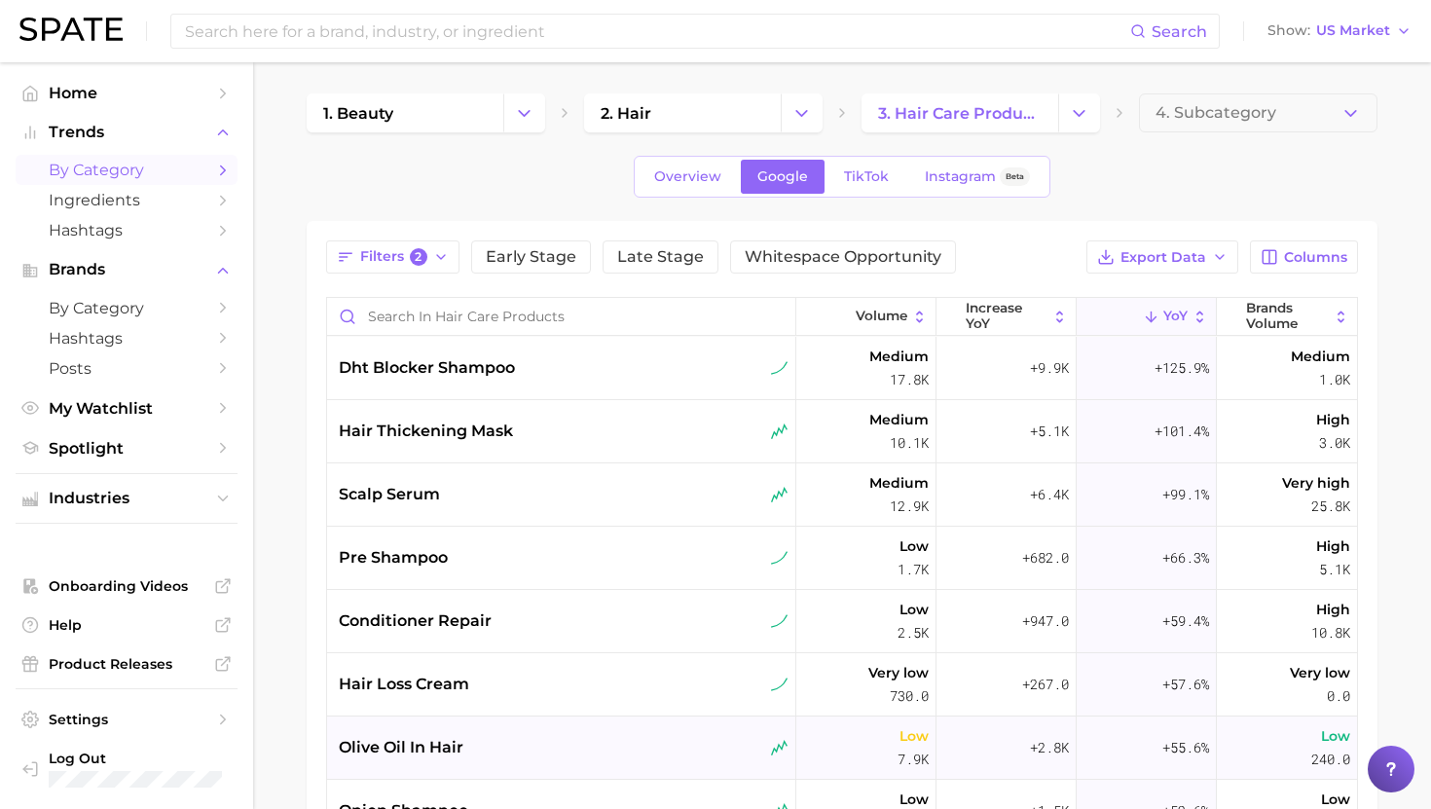
click at [444, 746] on span "olive oil in hair" at bounding box center [401, 747] width 125 height 23
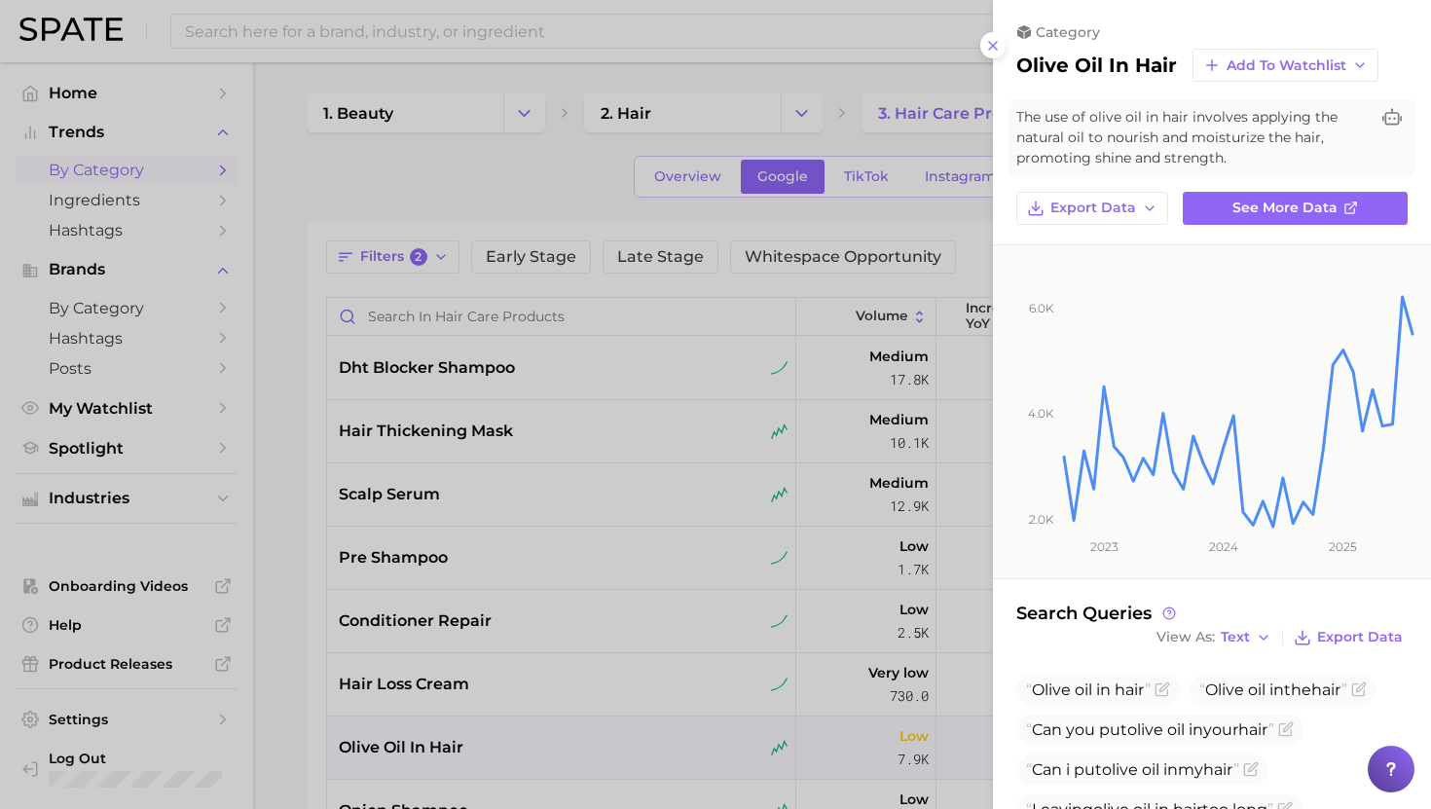
click at [445, 741] on div at bounding box center [715, 404] width 1431 height 809
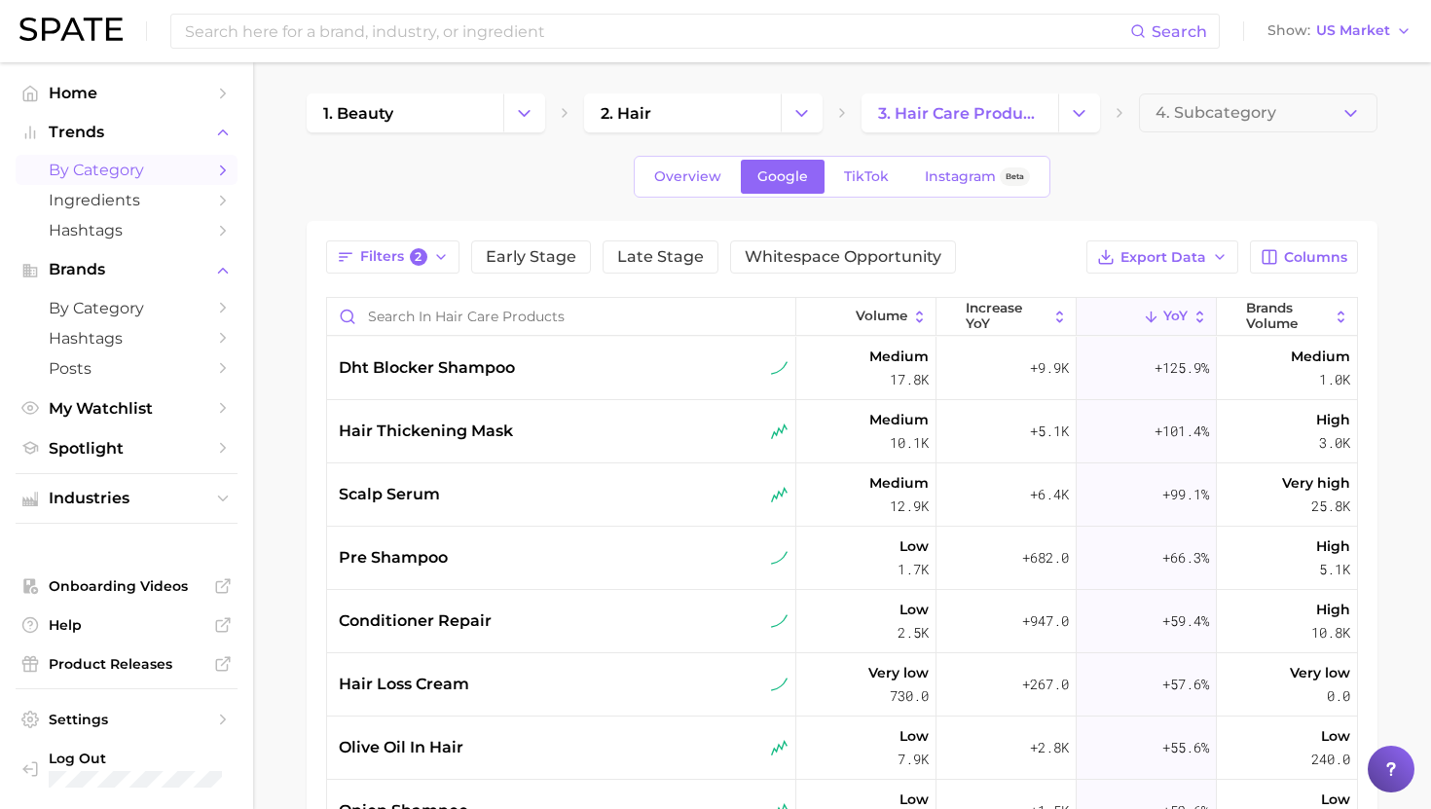
click at [445, 671] on div "hair loss cream" at bounding box center [561, 684] width 469 height 63
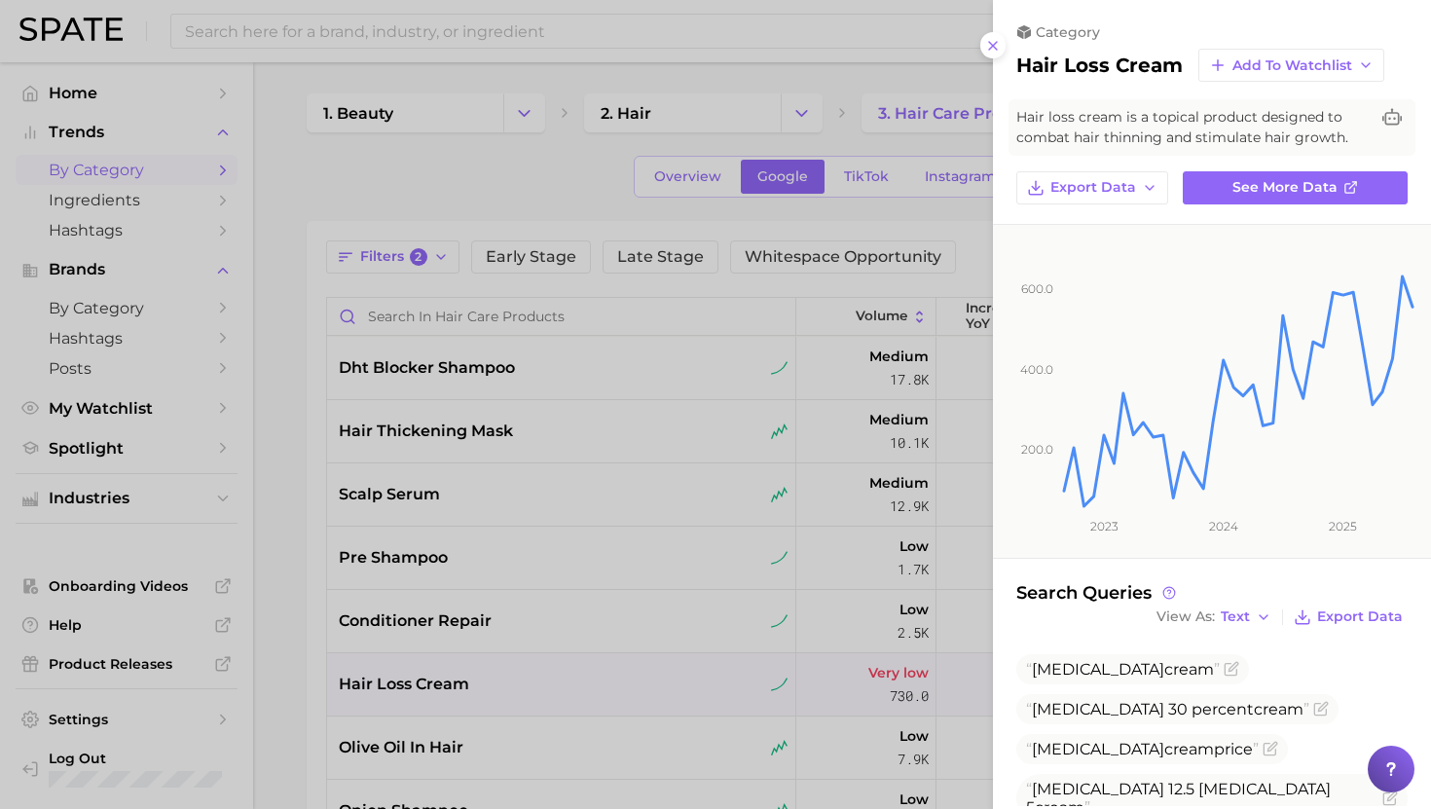
click at [445, 671] on div at bounding box center [715, 404] width 1431 height 809
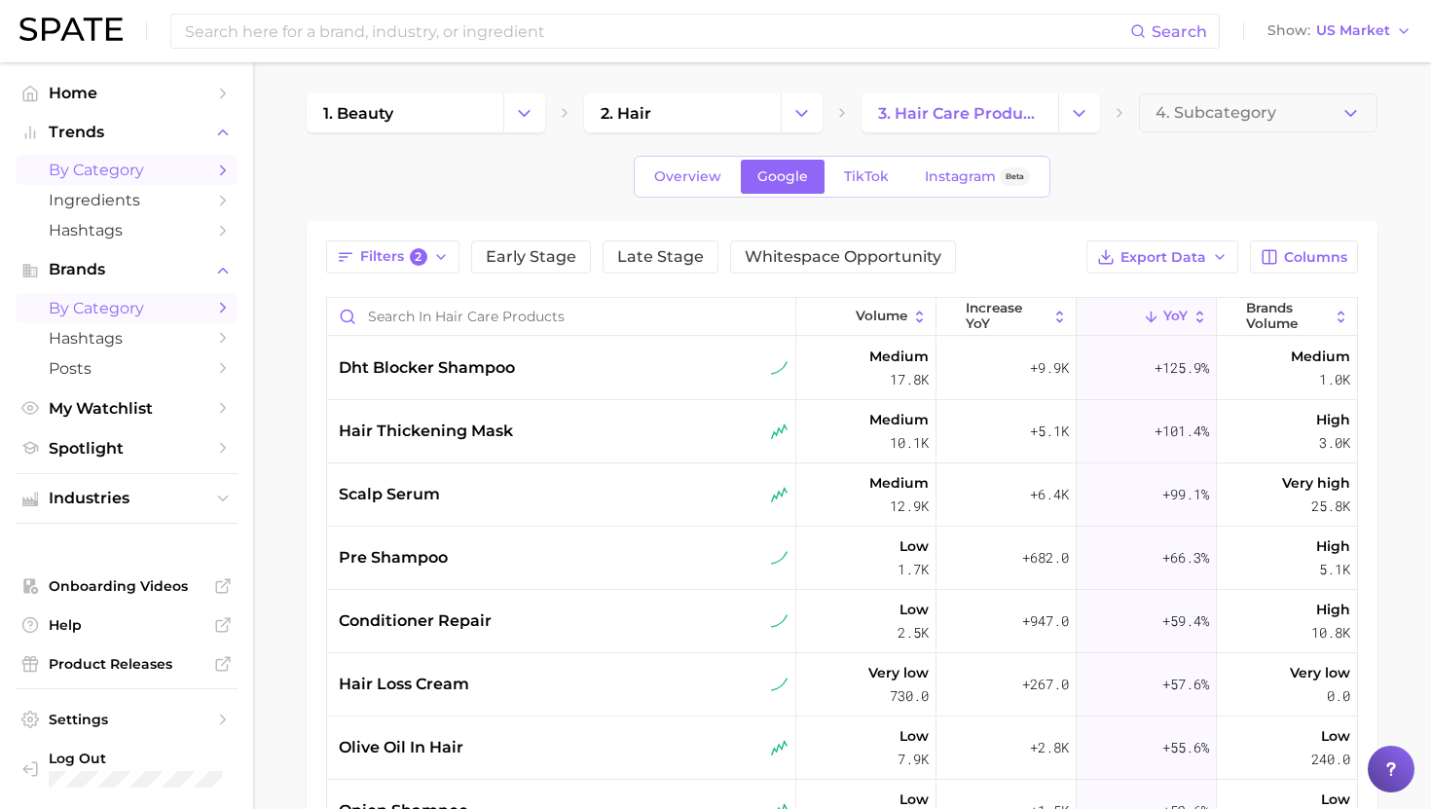
click at [144, 309] on span "by Category" at bounding box center [127, 308] width 156 height 18
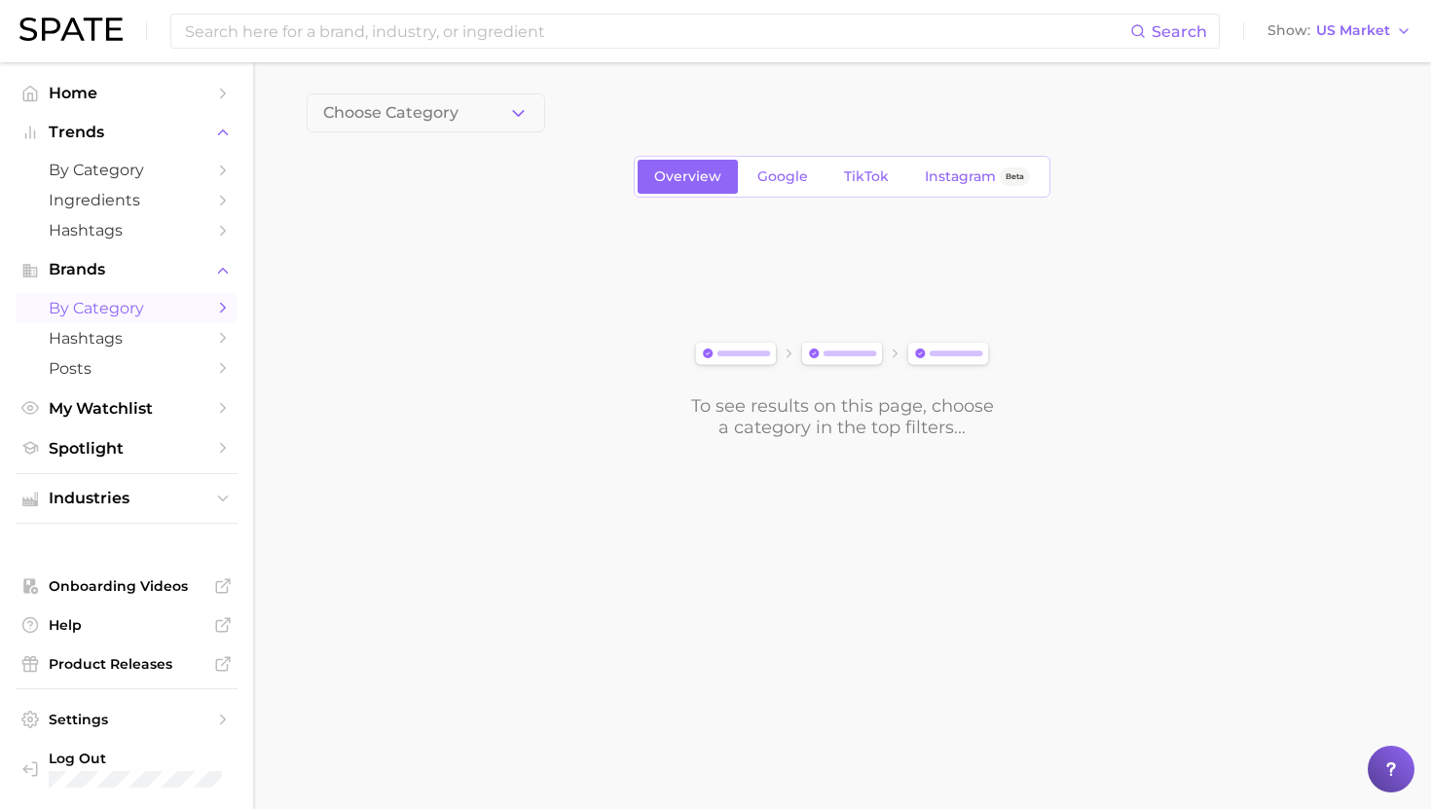
click at [432, 133] on div "Choose Category Overview Google TikTok Instagram Beta To see results on this pa…" at bounding box center [842, 265] width 1071 height 345
click at [759, 171] on span "Google" at bounding box center [782, 176] width 51 height 17
click at [365, 120] on span "1. Choose Category" at bounding box center [395, 113] width 145 height 18
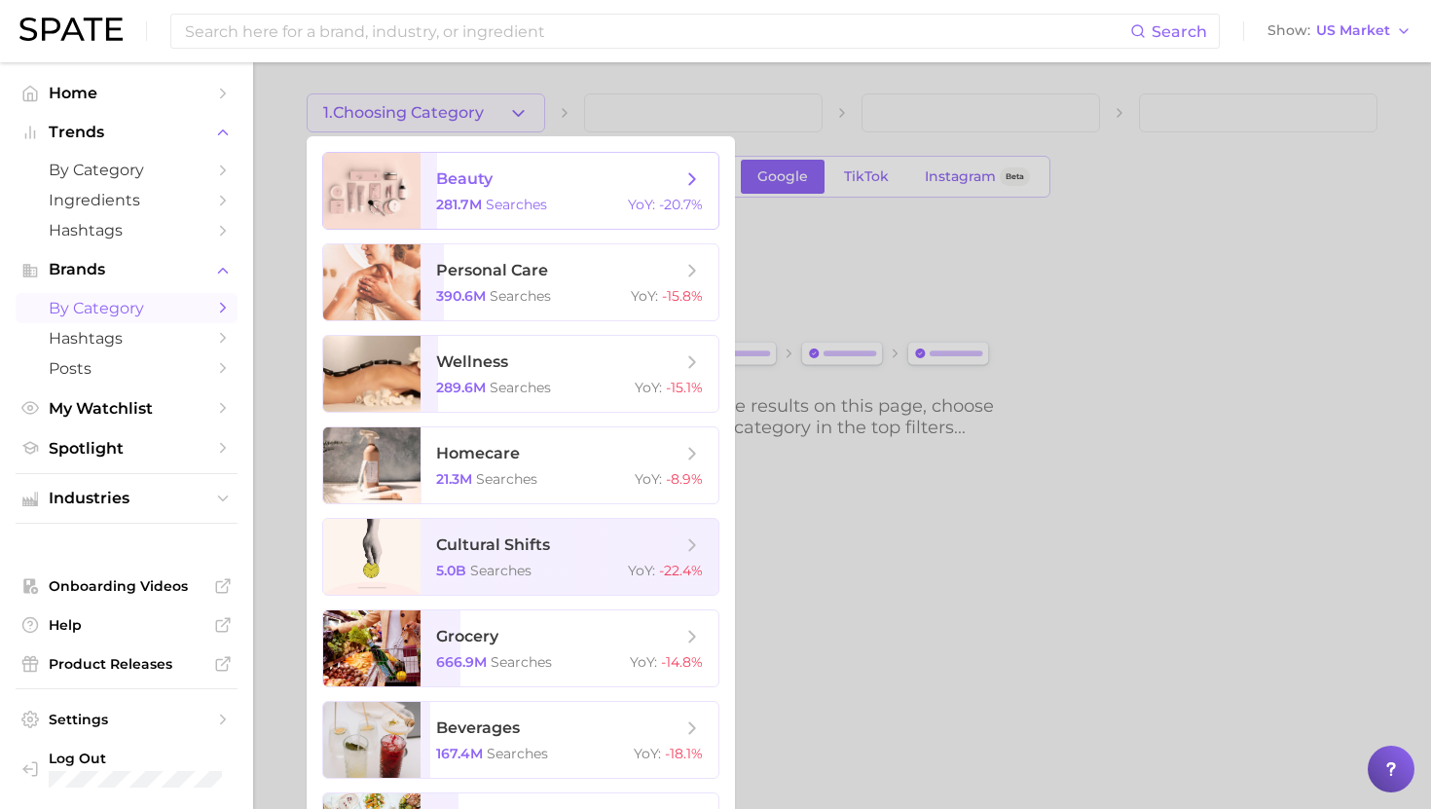
click at [443, 187] on span "beauty" at bounding box center [464, 178] width 56 height 18
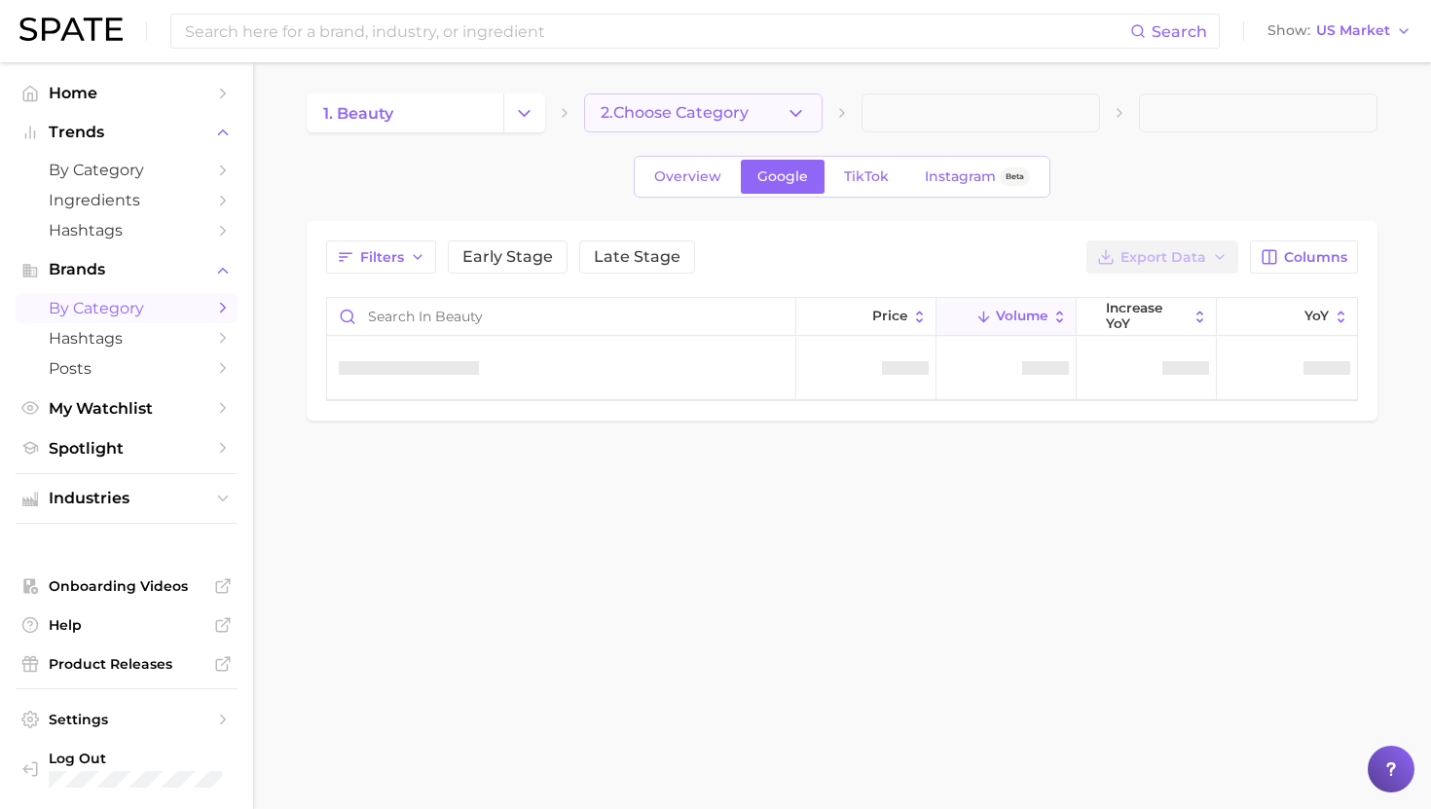
click at [694, 113] on span "2. Choose Category" at bounding box center [674, 113] width 148 height 18
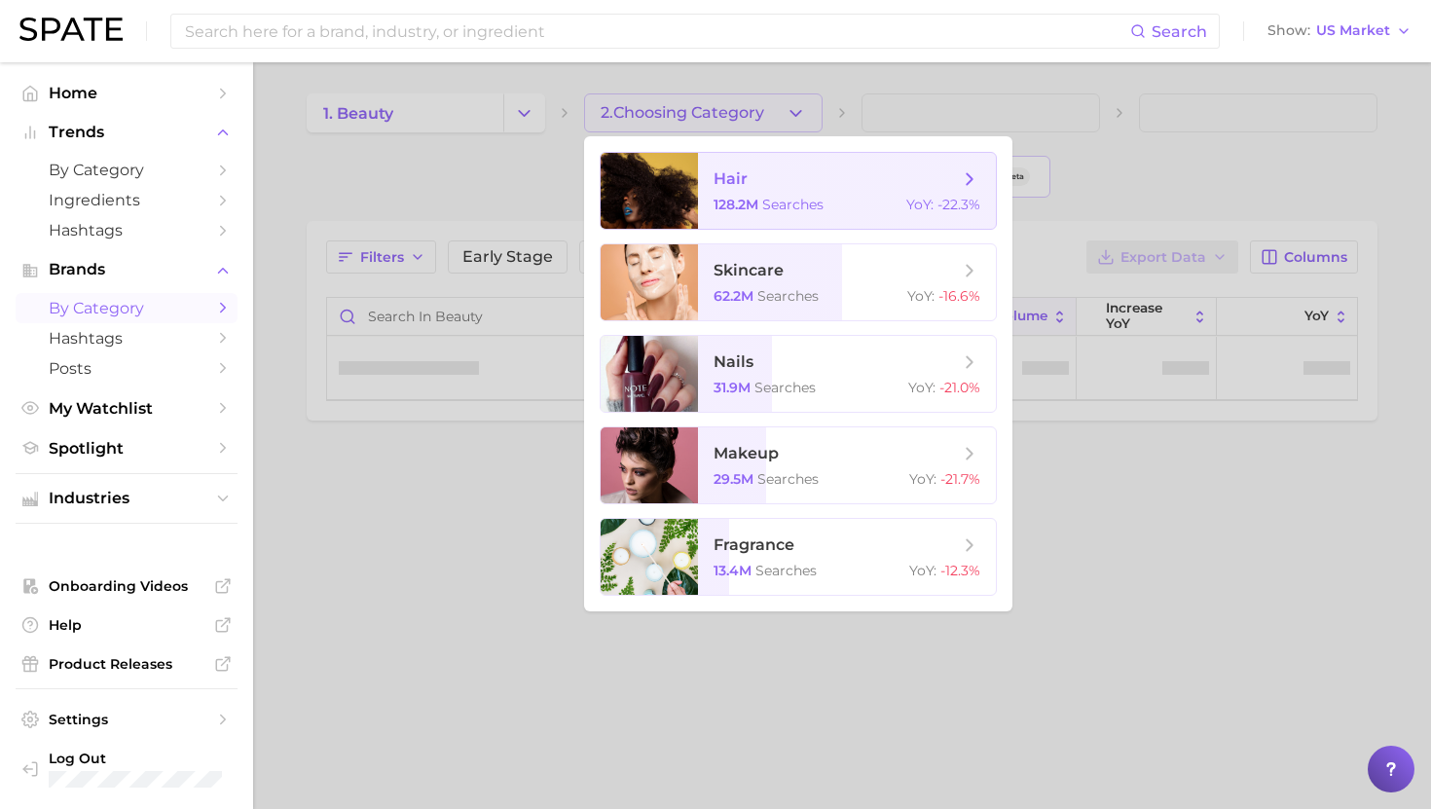
click at [753, 192] on span "hair 128.2m searches YoY : -22.3%" at bounding box center [847, 191] width 298 height 76
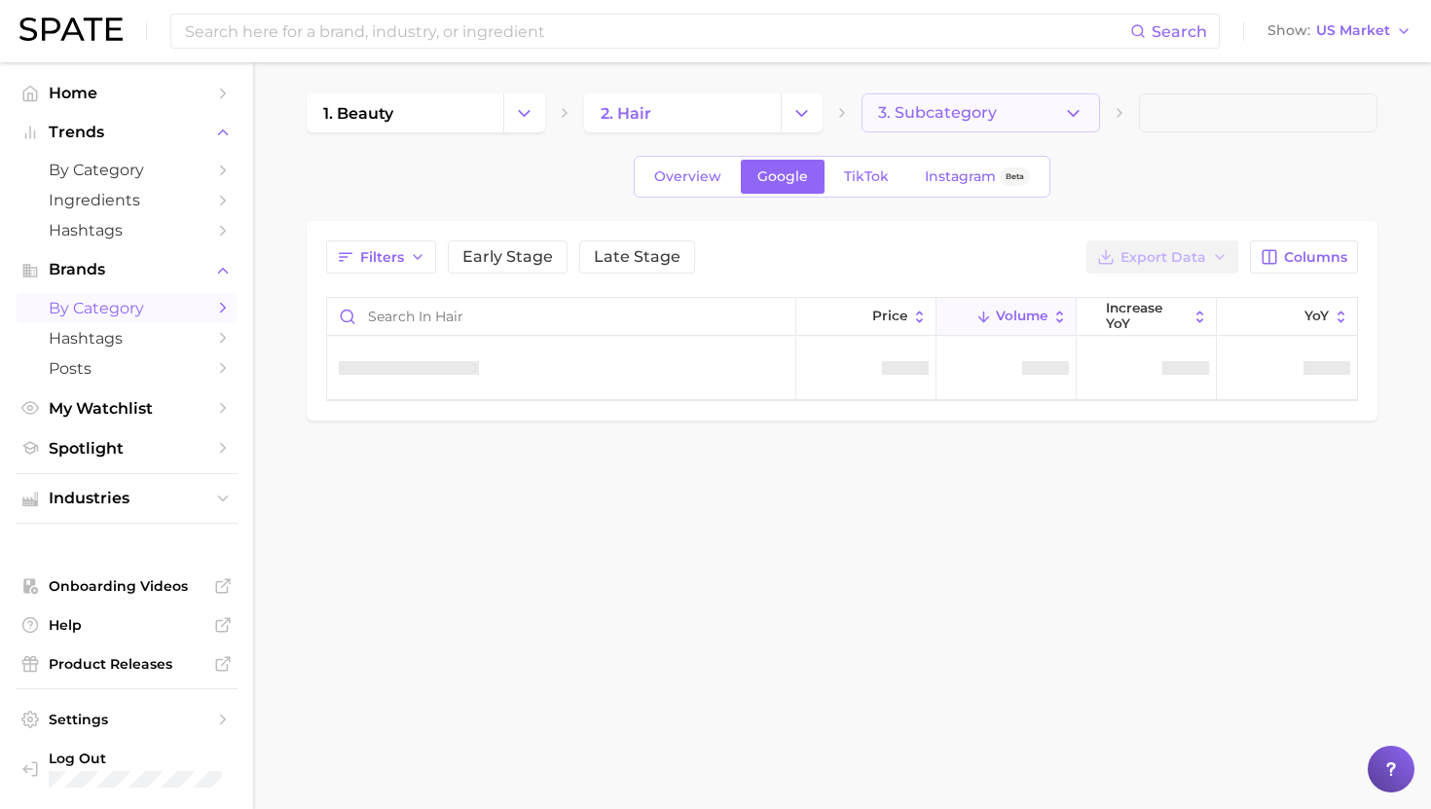
click at [955, 114] on span "3. Subcategory" at bounding box center [937, 113] width 119 height 18
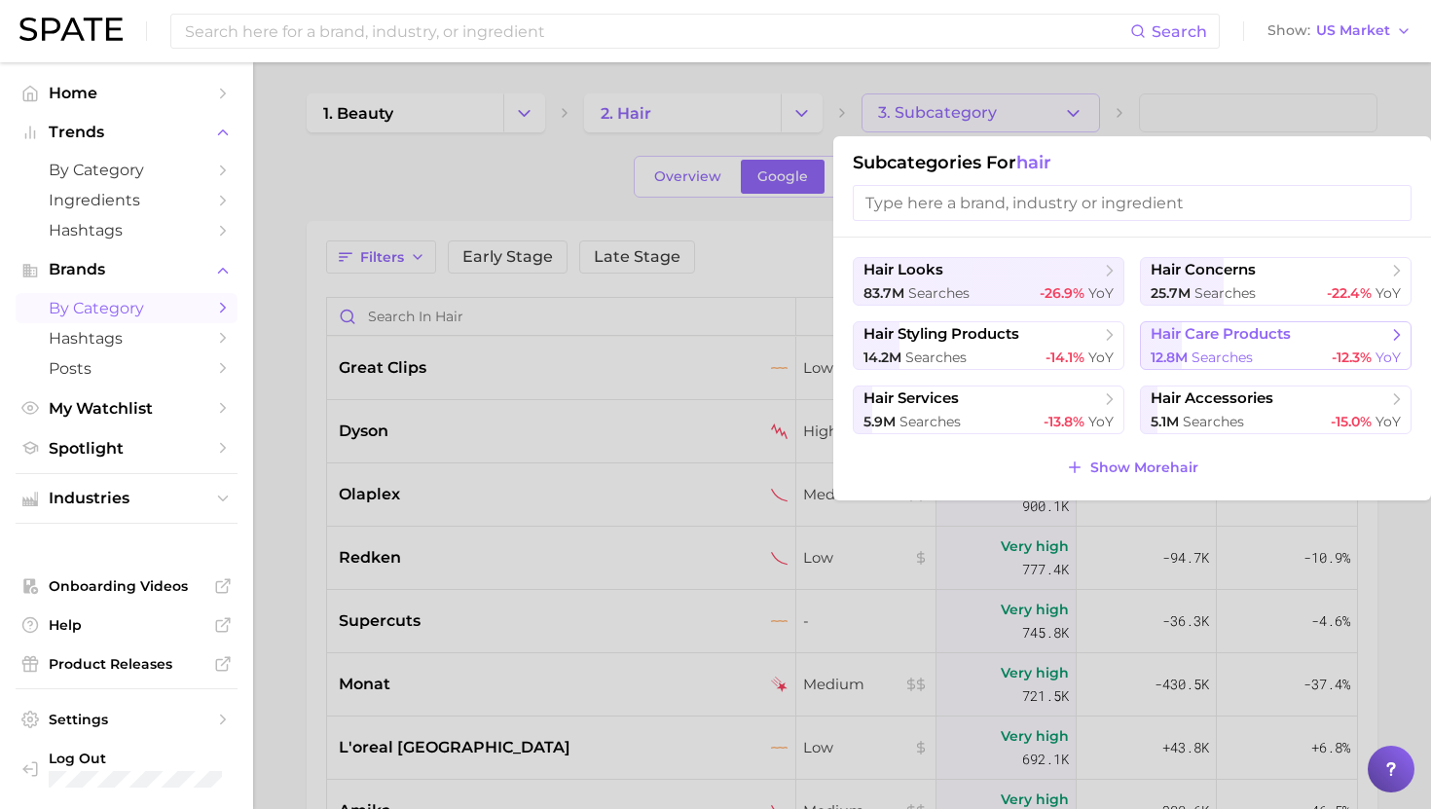
click at [1189, 335] on span "hair care products" at bounding box center [1220, 334] width 140 height 18
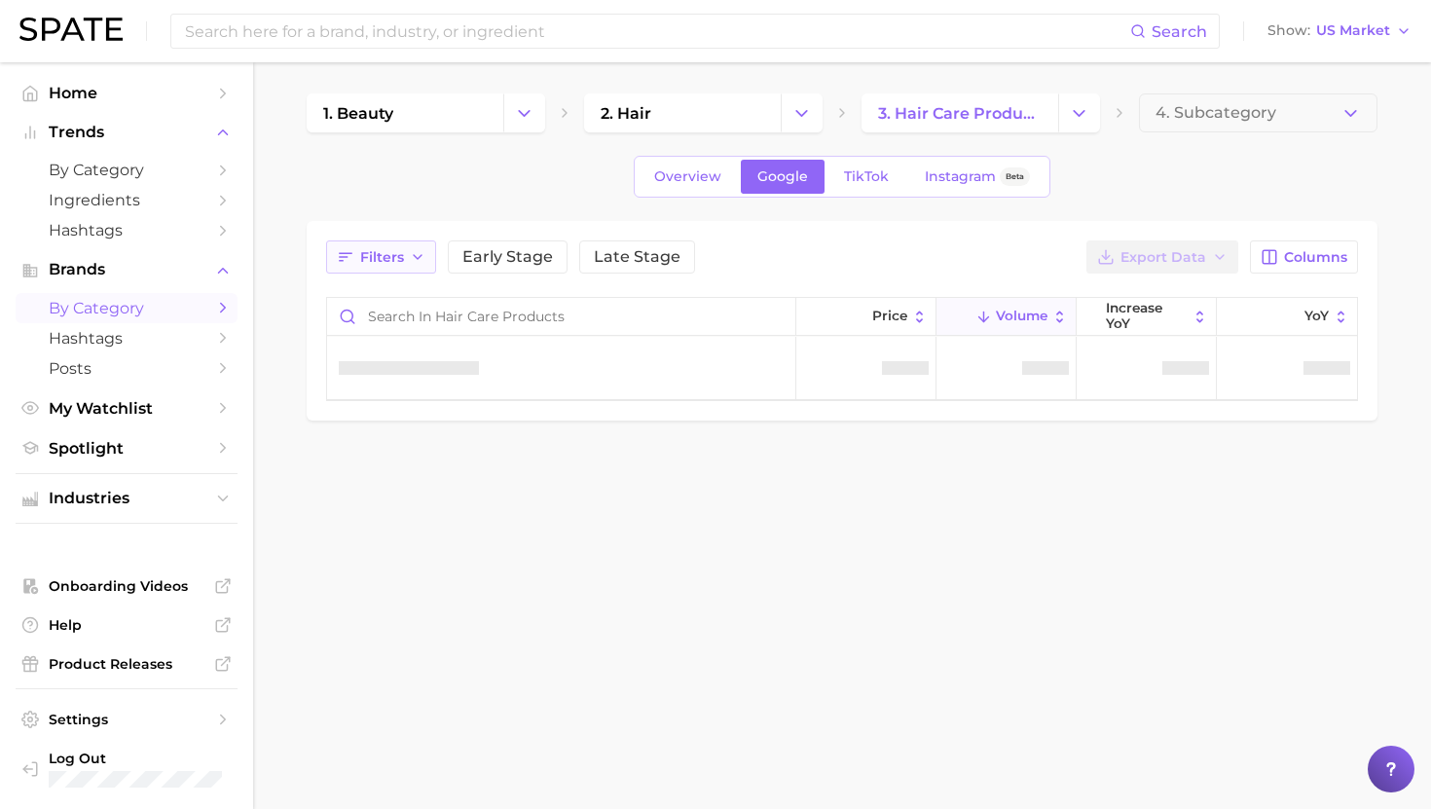
click at [385, 264] on span "Filters" at bounding box center [382, 257] width 44 height 17
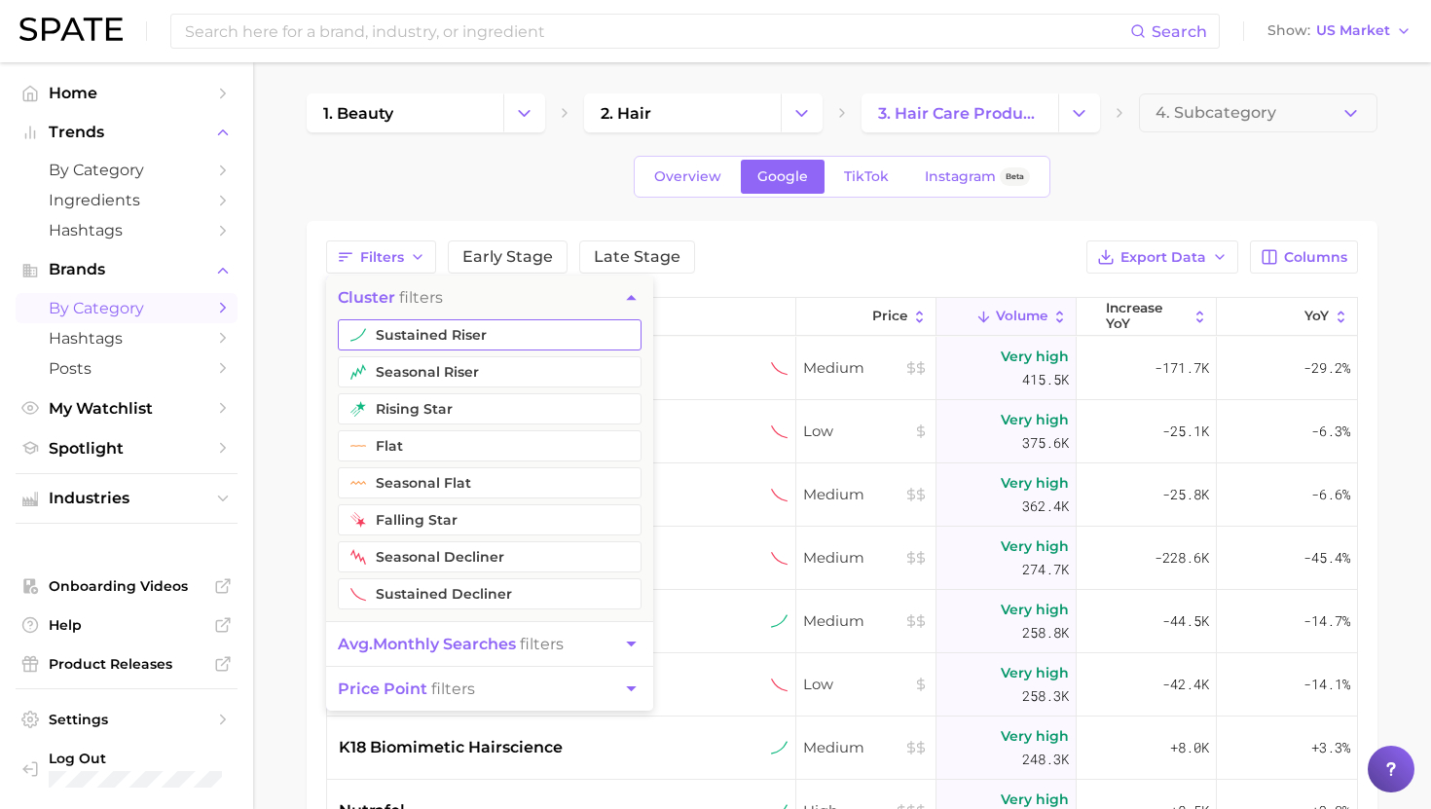
click at [386, 329] on button "sustained riser" at bounding box center [490, 334] width 304 height 31
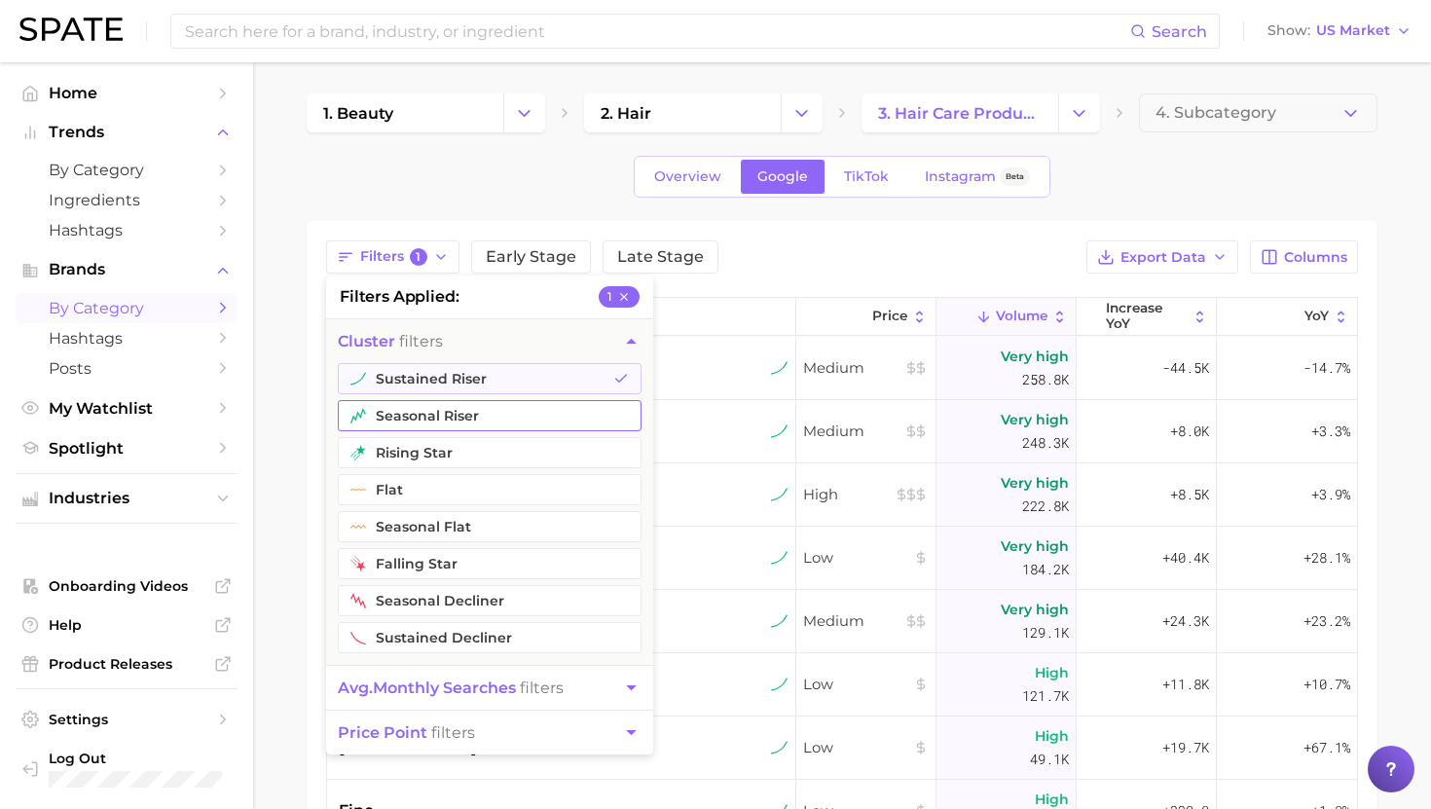
click at [386, 411] on button "seasonal riser" at bounding box center [490, 415] width 304 height 31
click at [1298, 318] on icon at bounding box center [1292, 317] width 17 height 17
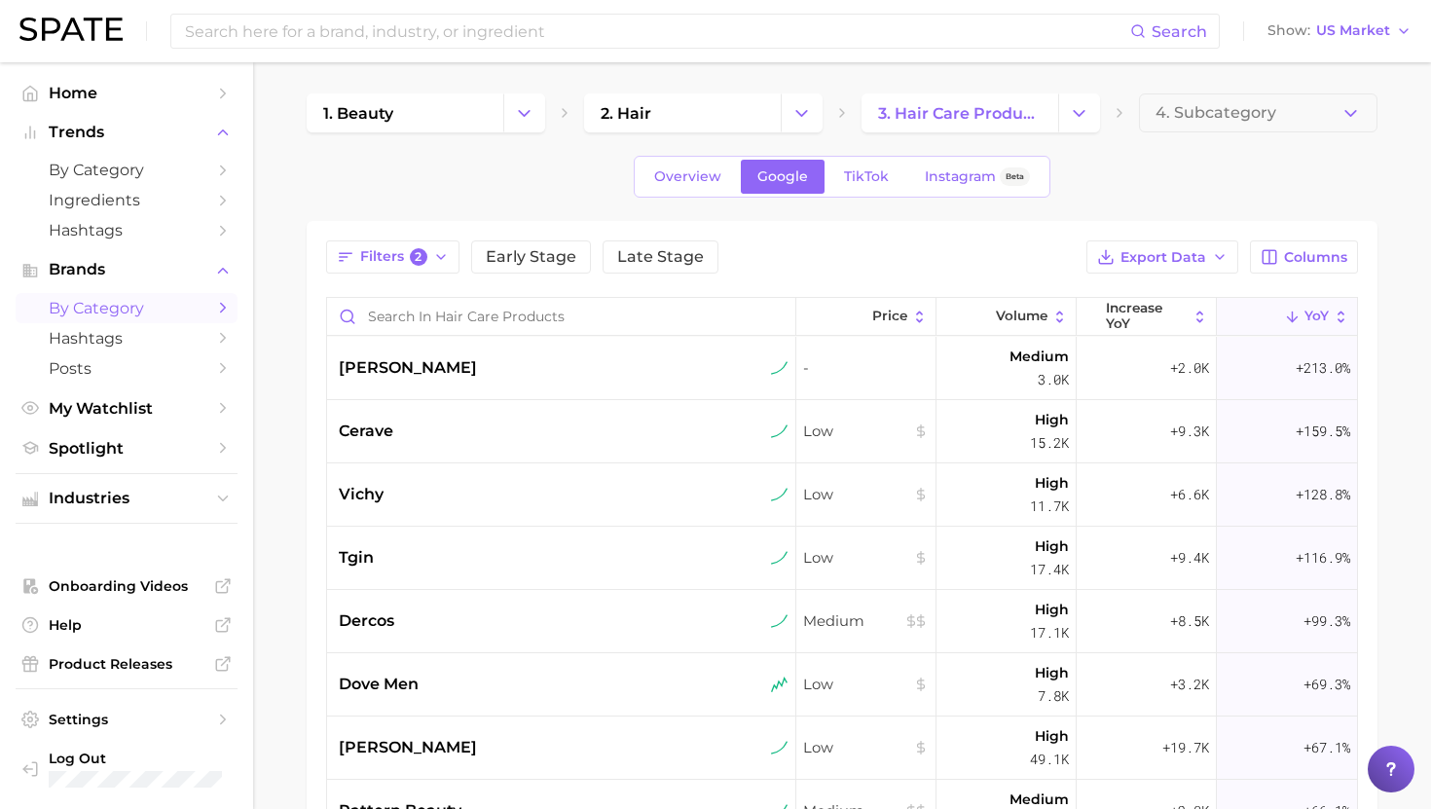
click at [859, 204] on div "1. beauty 2. hair 3. hair care products 4. Subcategory Overview Google TikTok I…" at bounding box center [842, 609] width 1071 height 1032
click at [428, 357] on div "arey" at bounding box center [564, 367] width 450 height 23
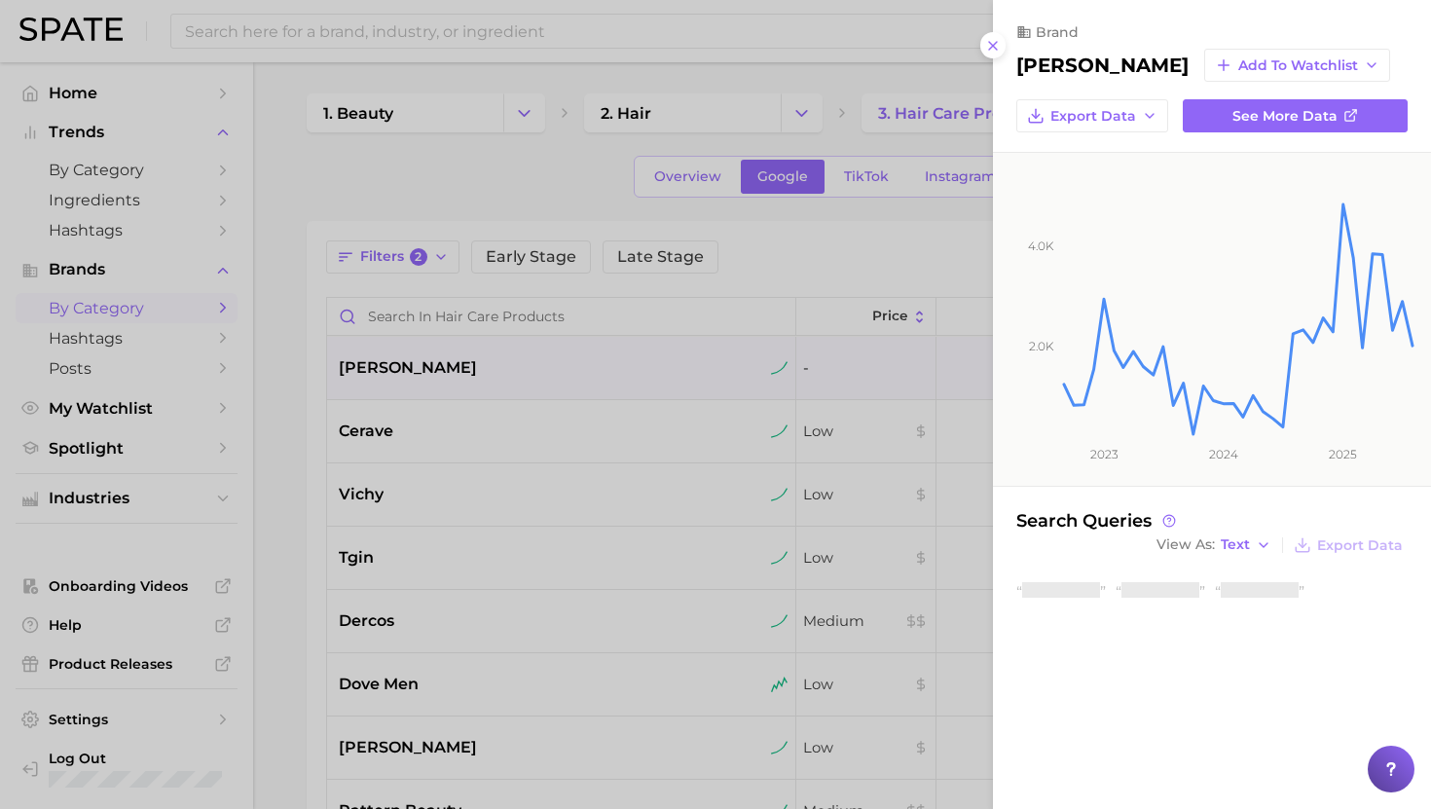
click at [429, 366] on div at bounding box center [715, 404] width 1431 height 809
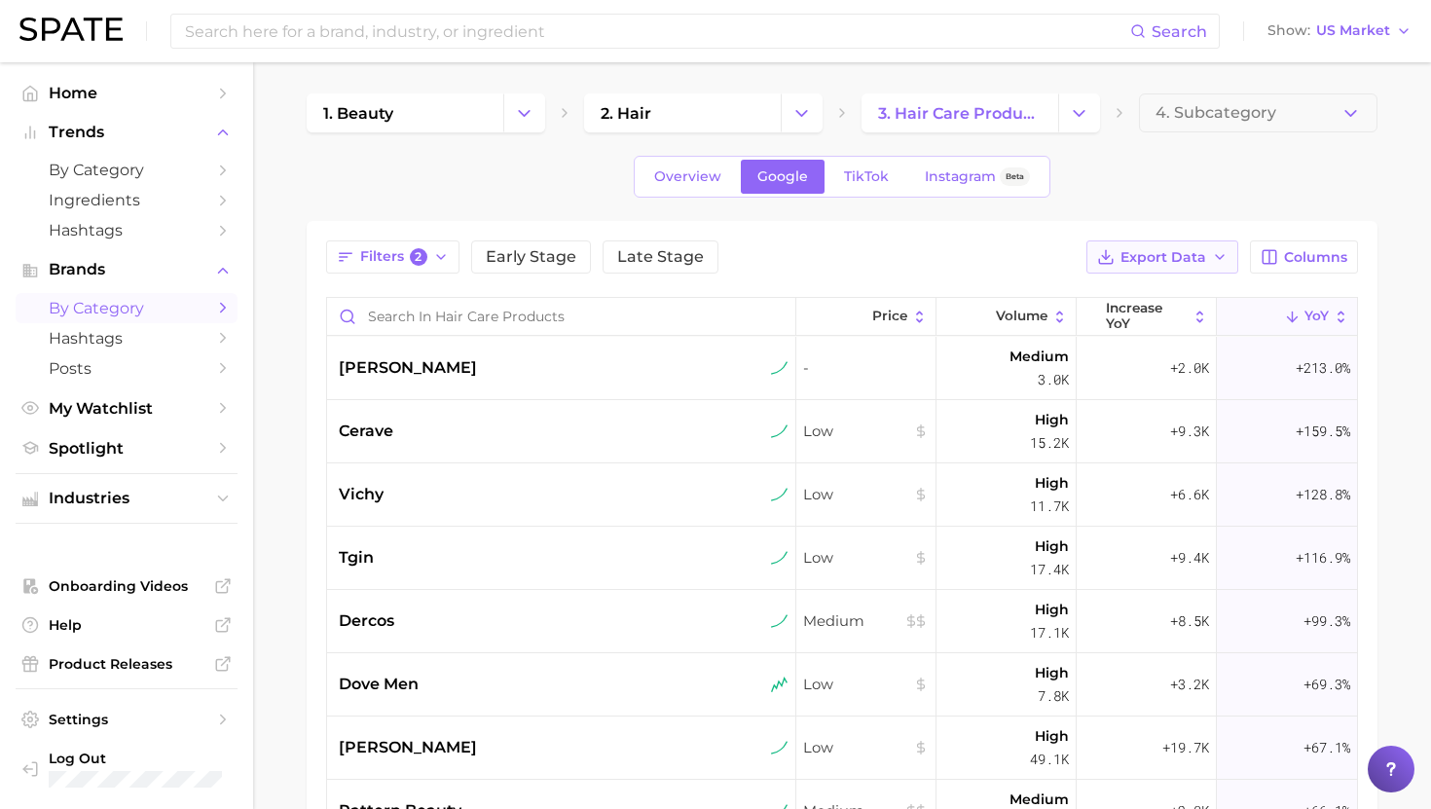
click at [1192, 258] on span "Export Data" at bounding box center [1163, 257] width 86 height 17
click at [1154, 286] on span "Card Data CSV" at bounding box center [1108, 293] width 102 height 17
click at [484, 378] on div "arey" at bounding box center [564, 367] width 450 height 23
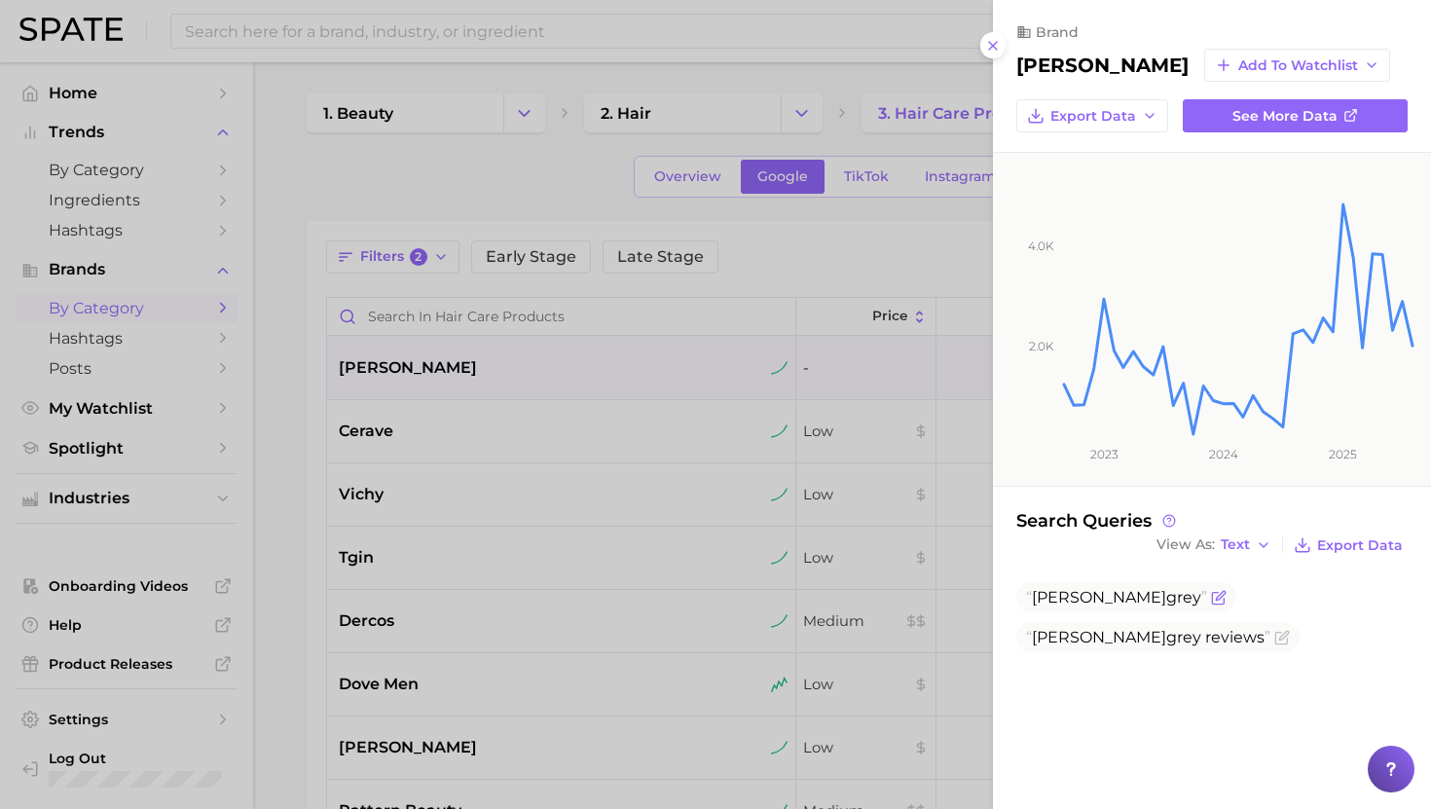
click at [1070, 602] on span "Arey grey" at bounding box center [1116, 597] width 181 height 18
copy span "Arey grey"
click at [664, 490] on div at bounding box center [715, 404] width 1431 height 809
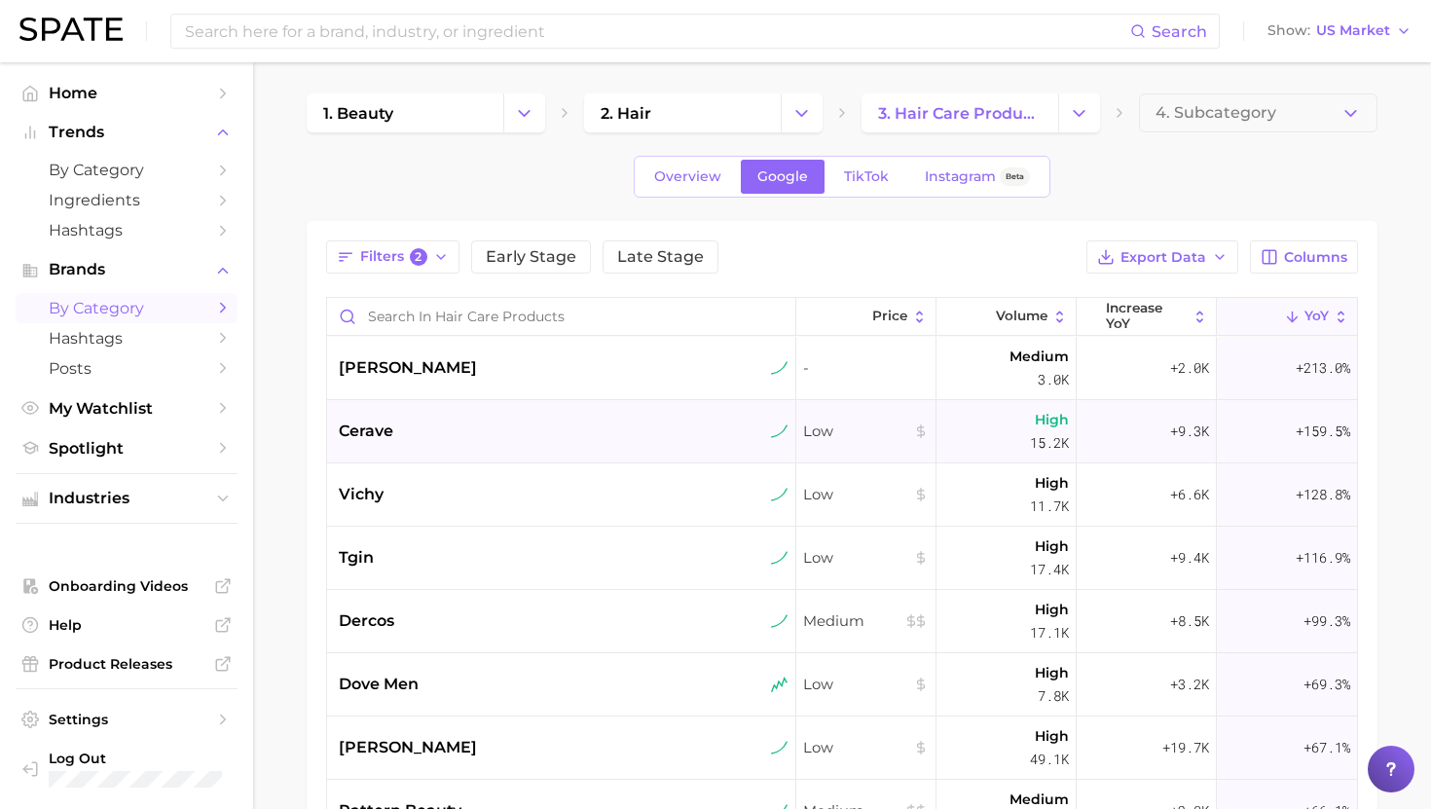
click at [617, 428] on div "cerave" at bounding box center [564, 430] width 450 height 23
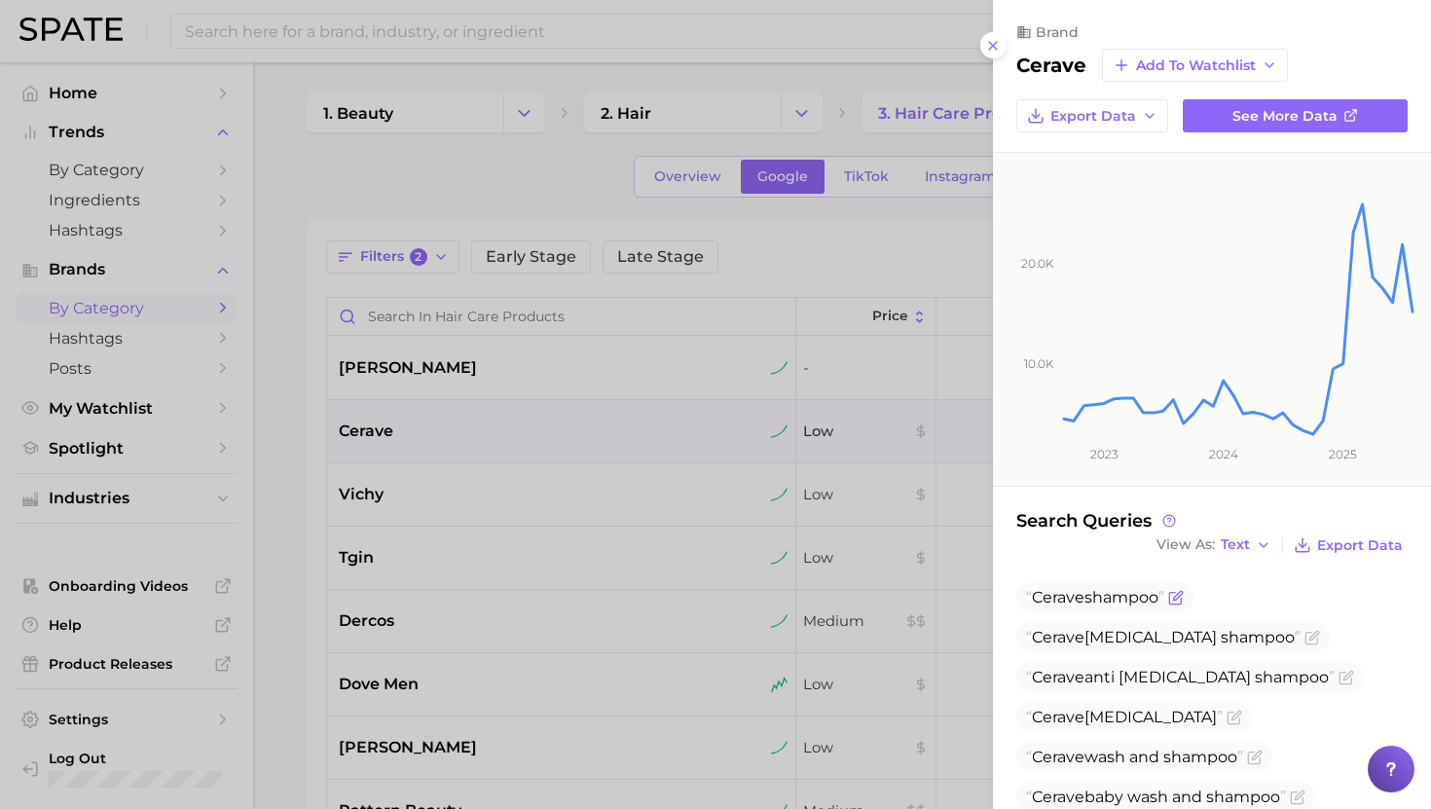
click at [1110, 597] on span "Cerave shampoo" at bounding box center [1095, 597] width 138 height 18
copy span "Cerave shampoo"
click at [453, 493] on div at bounding box center [715, 404] width 1431 height 809
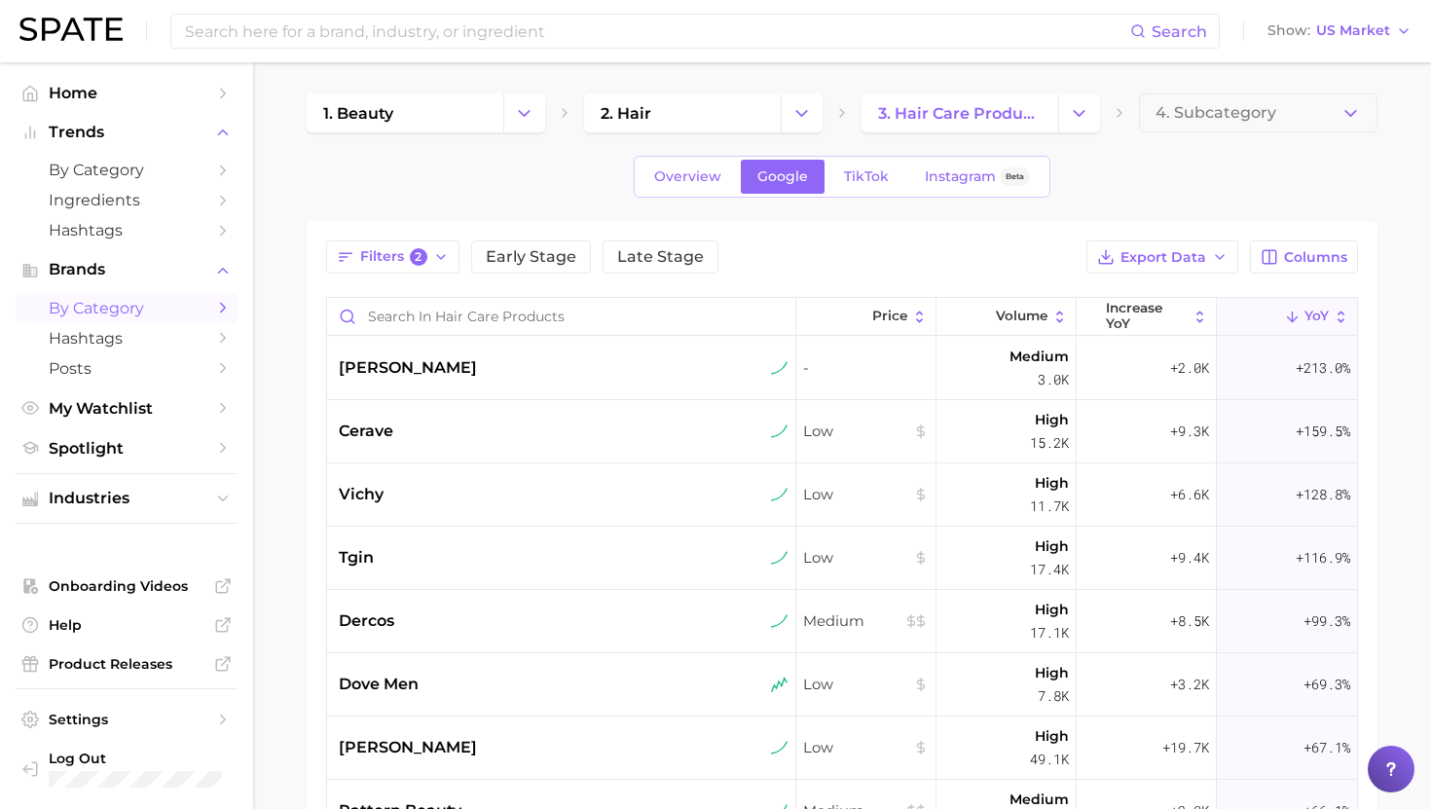
click at [464, 490] on div "vichy" at bounding box center [564, 494] width 450 height 23
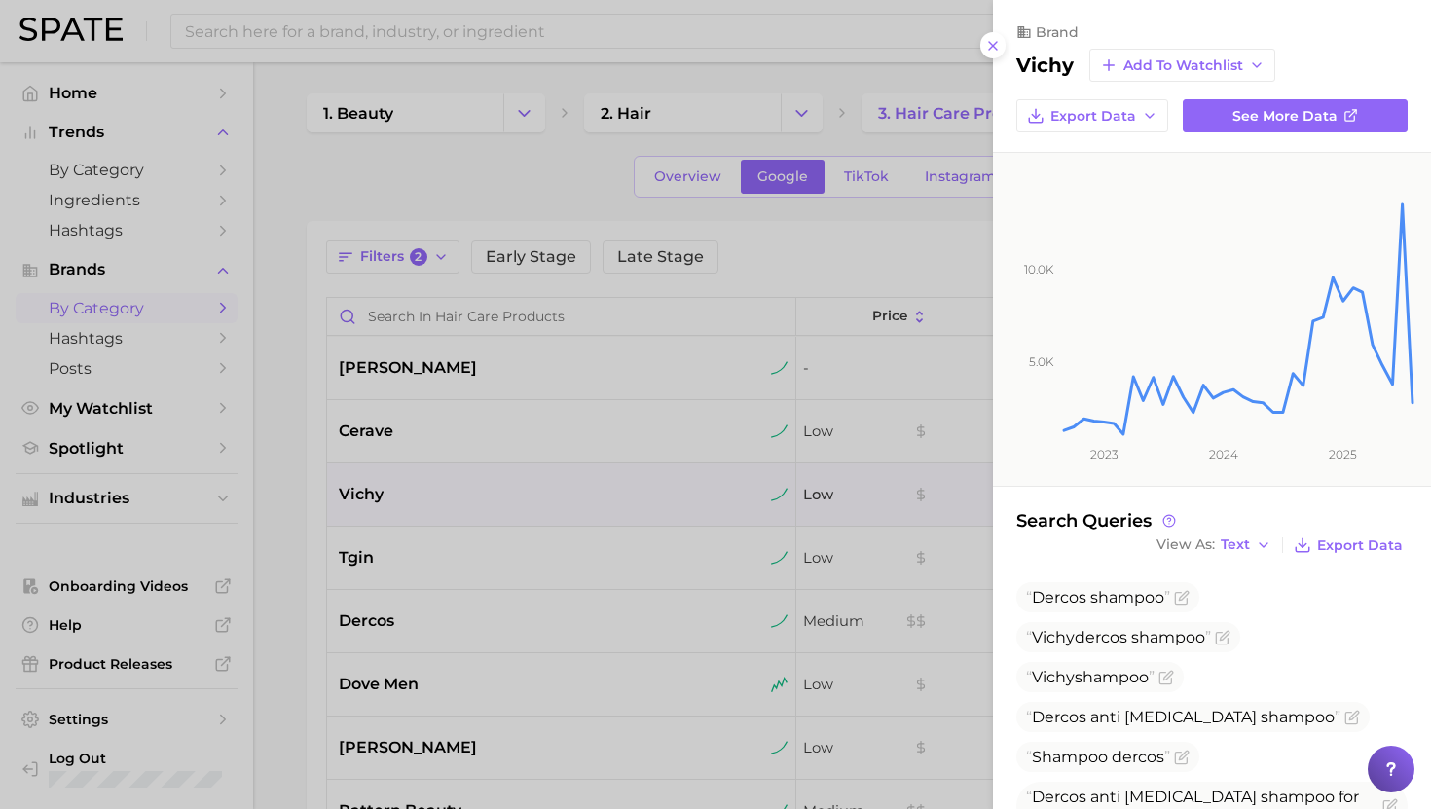
click at [464, 488] on div at bounding box center [715, 404] width 1431 height 809
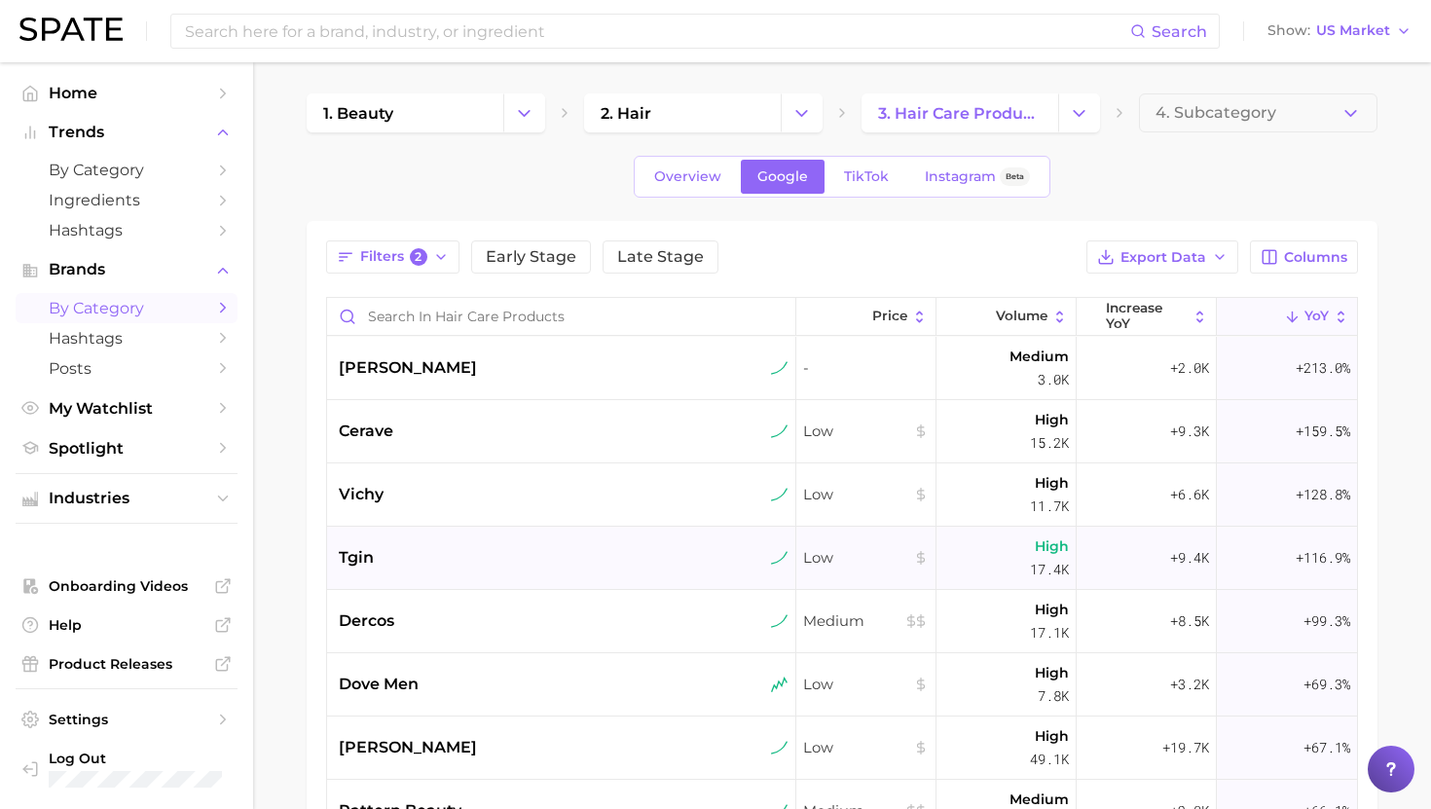
click at [462, 551] on div "tgin" at bounding box center [564, 557] width 450 height 23
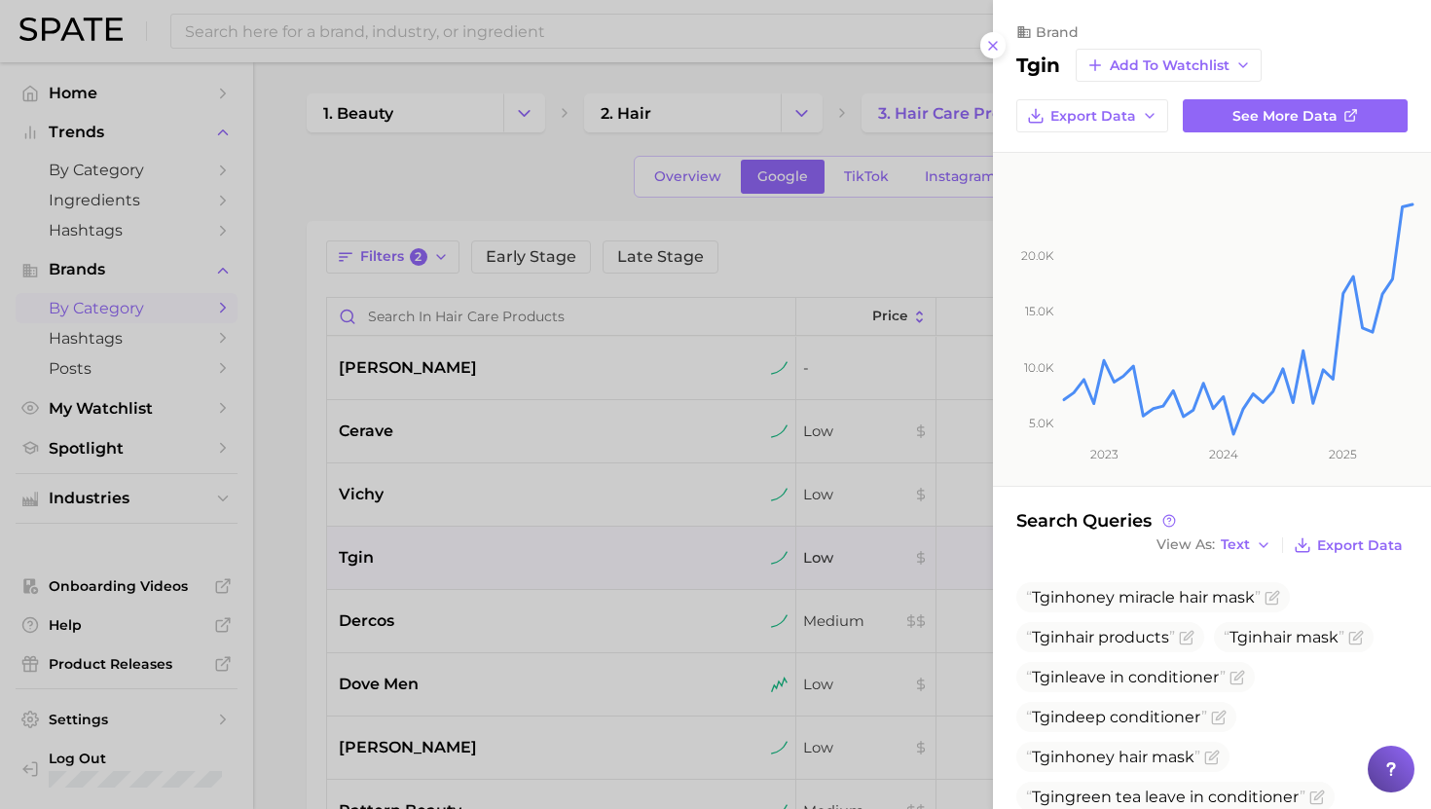
click at [463, 550] on div at bounding box center [715, 404] width 1431 height 809
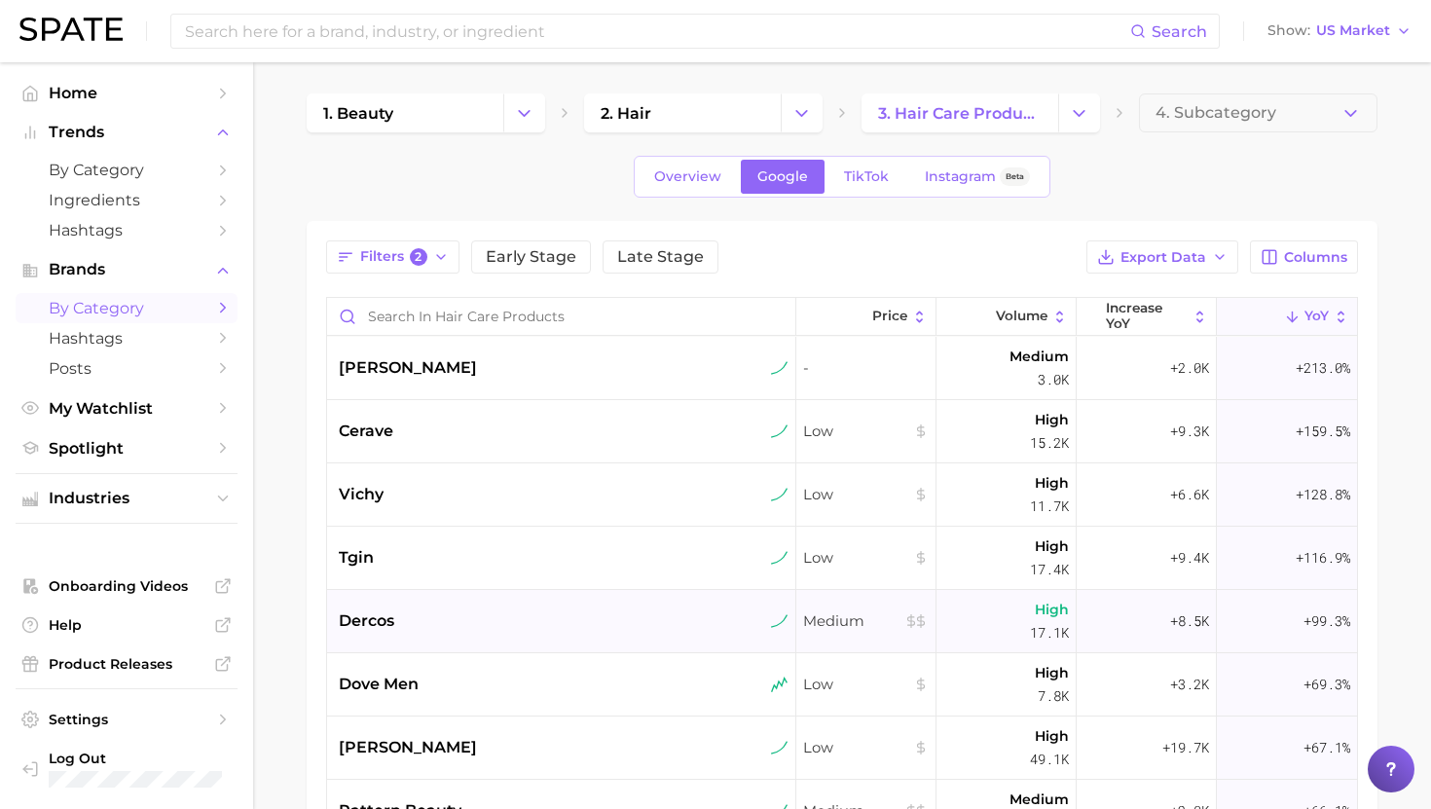
click at [435, 628] on div "dercos" at bounding box center [564, 620] width 450 height 23
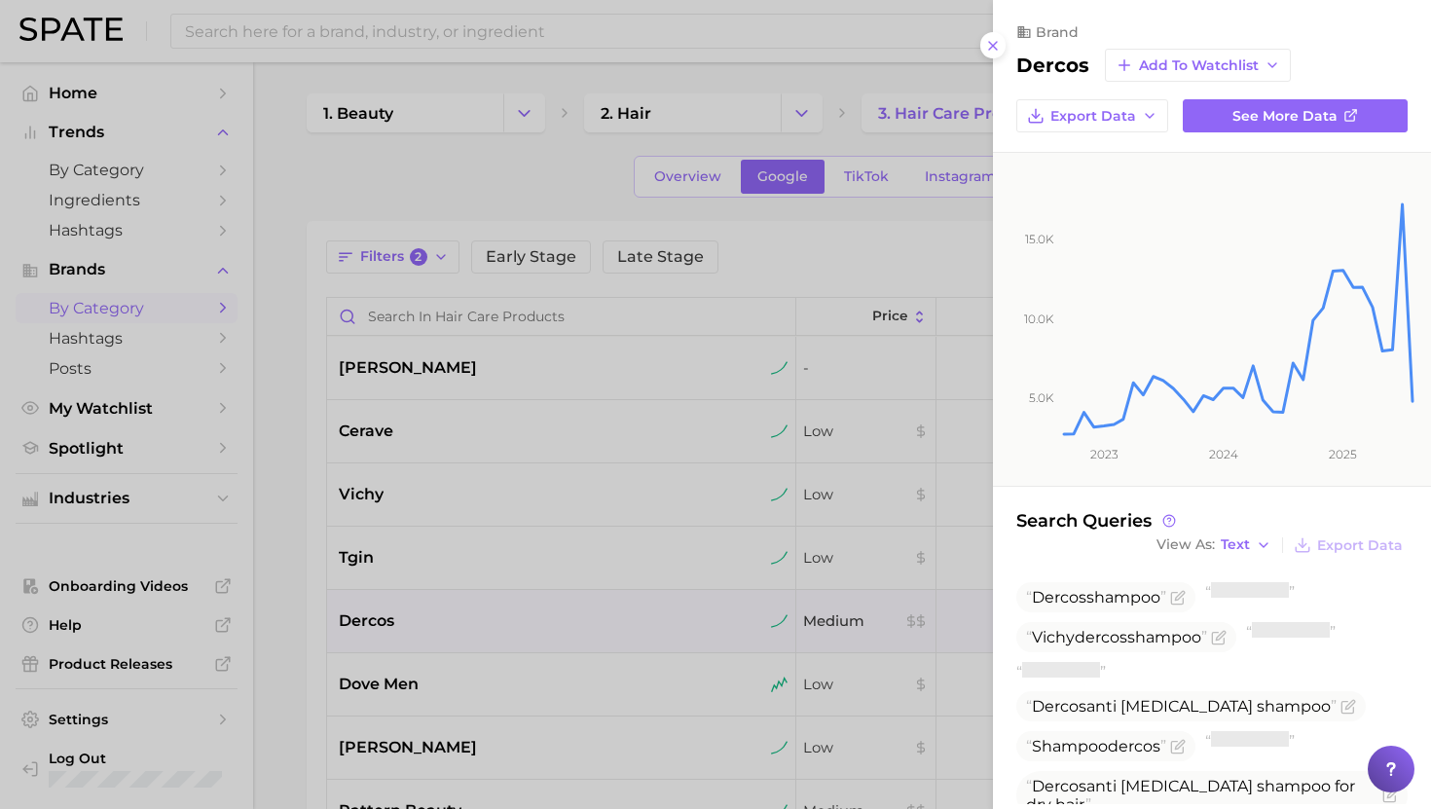
click at [435, 628] on div at bounding box center [715, 404] width 1431 height 809
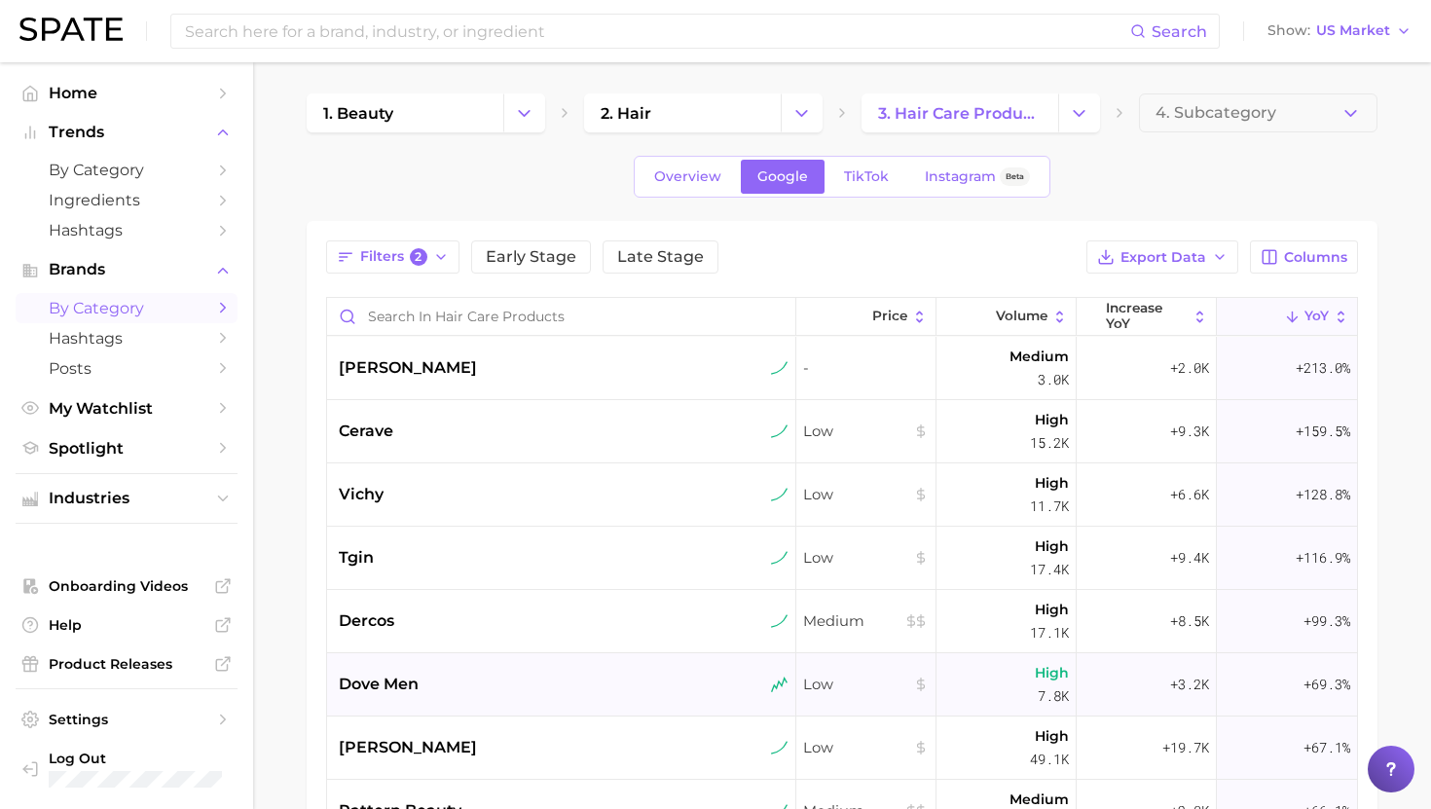
click at [452, 679] on div "dove men" at bounding box center [564, 683] width 450 height 23
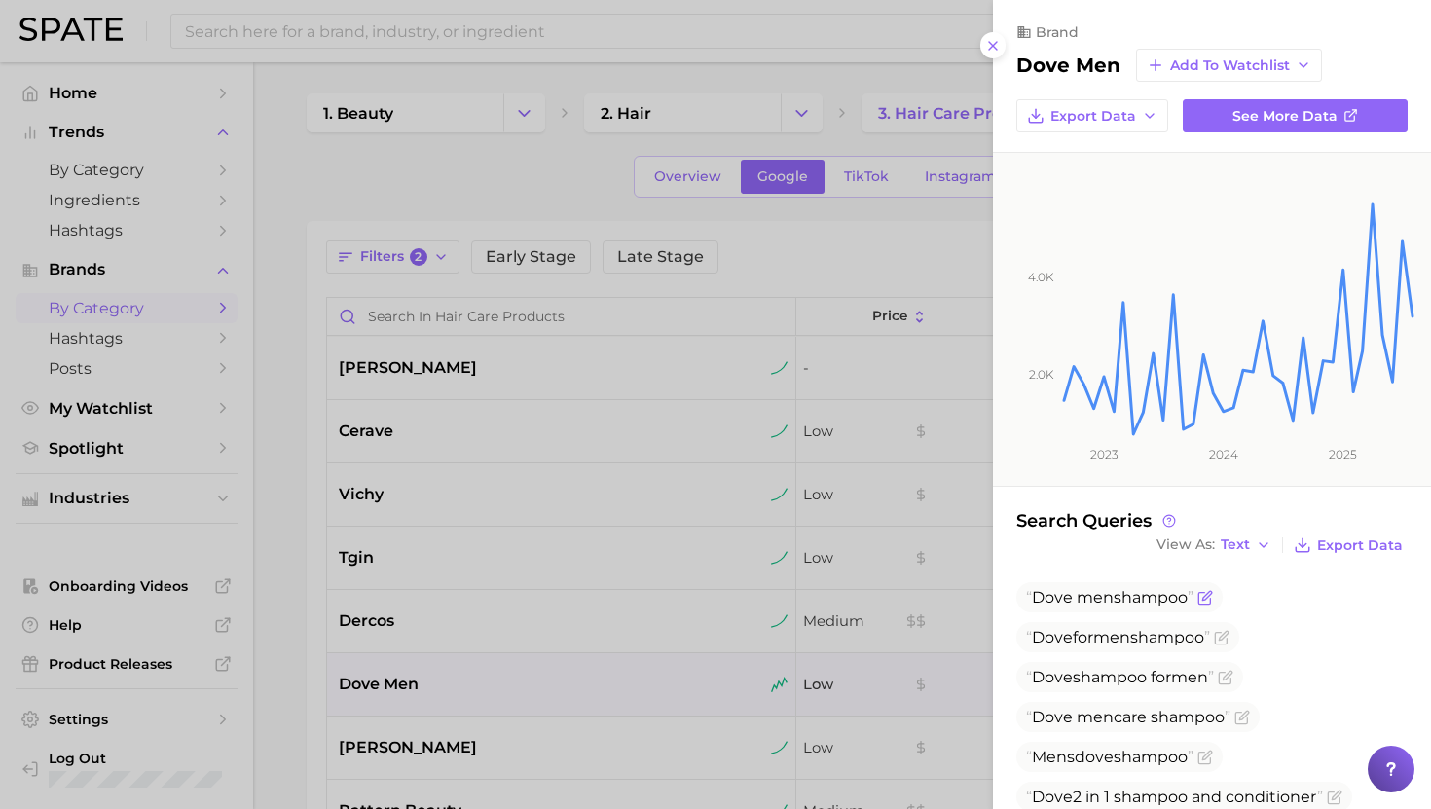
click at [1154, 590] on span "Dove men shampoo" at bounding box center [1109, 597] width 167 height 18
copy span "Dove men shampoo"
click at [101, 225] on div at bounding box center [715, 404] width 1431 height 809
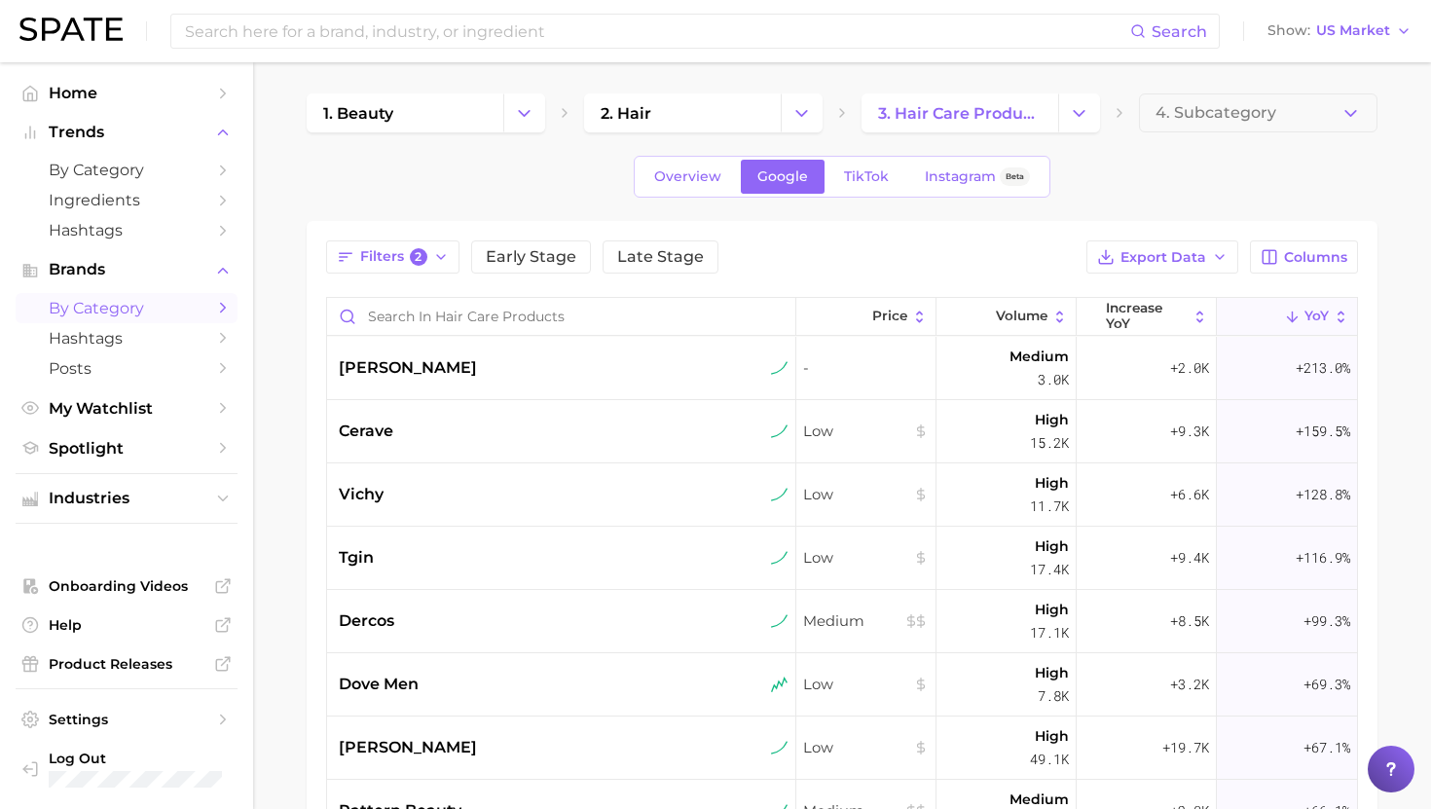
click at [101, 236] on span "Hashtags" at bounding box center [127, 230] width 156 height 18
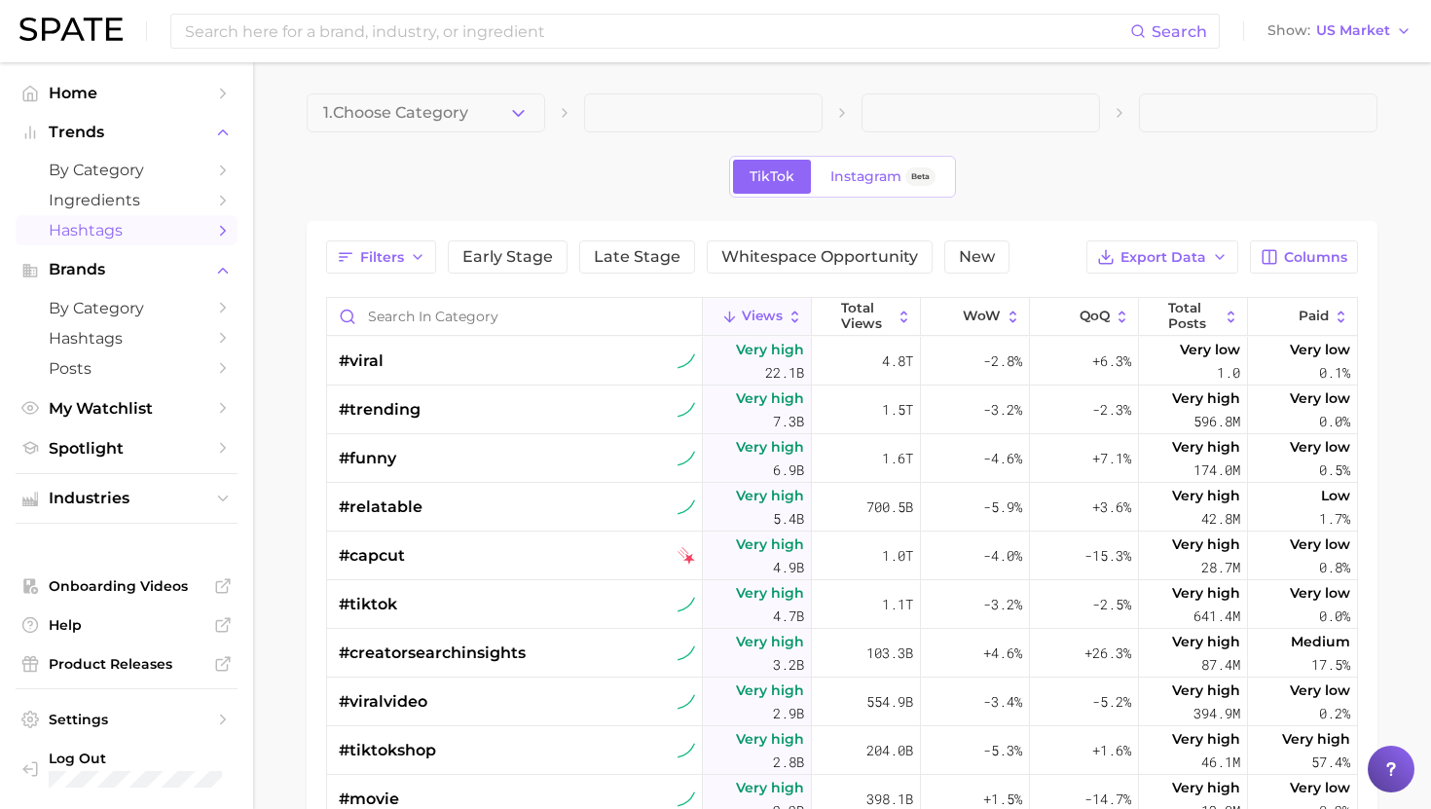
click at [418, 147] on div "1. Choose Category TikTok Instagram Beta Filters Early Stage Late Stage Whitesp…" at bounding box center [842, 609] width 1071 height 1032
click at [418, 106] on span "1. Choose Category" at bounding box center [395, 113] width 145 height 18
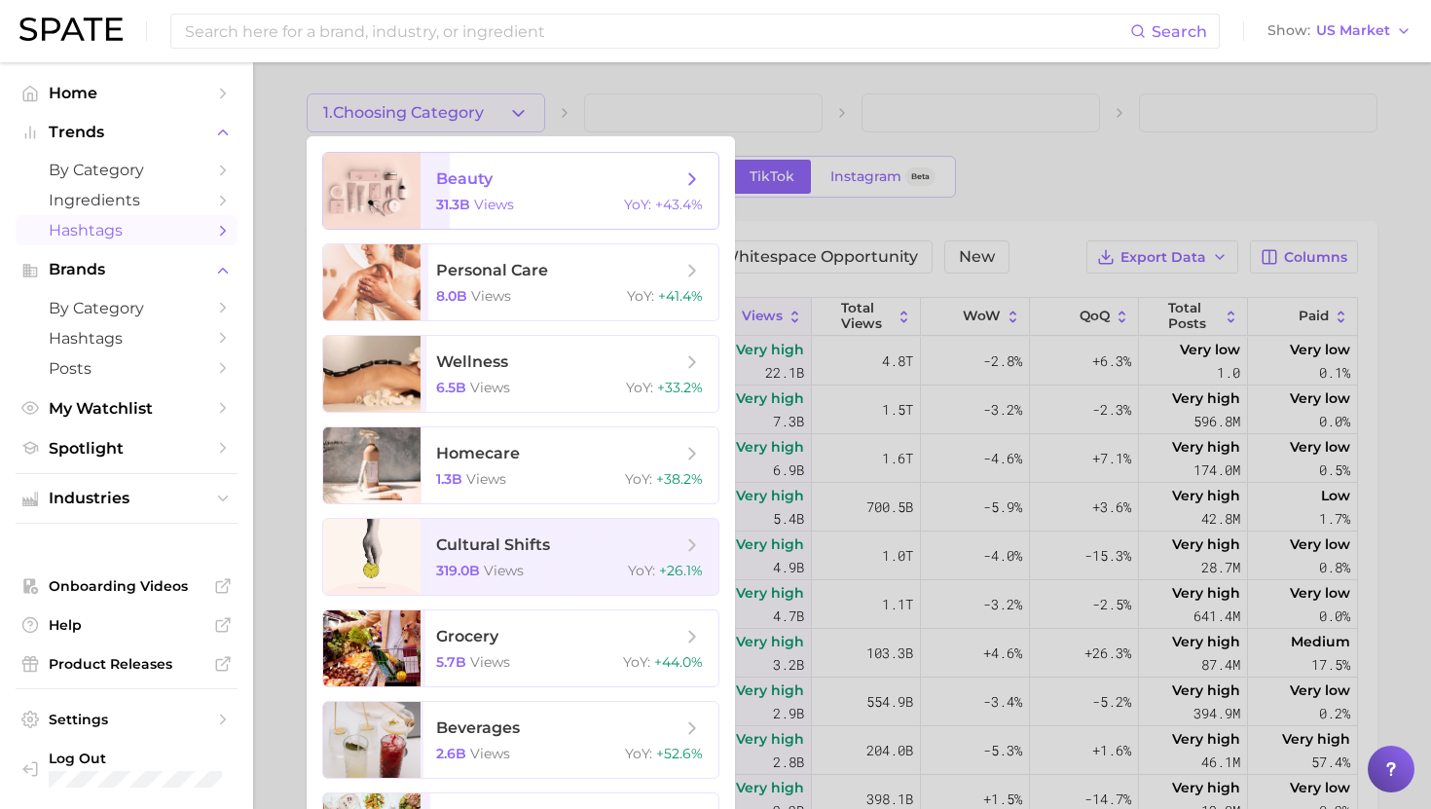
click at [421, 166] on span "beauty 31.3b views YoY : +43.4%" at bounding box center [569, 191] width 298 height 76
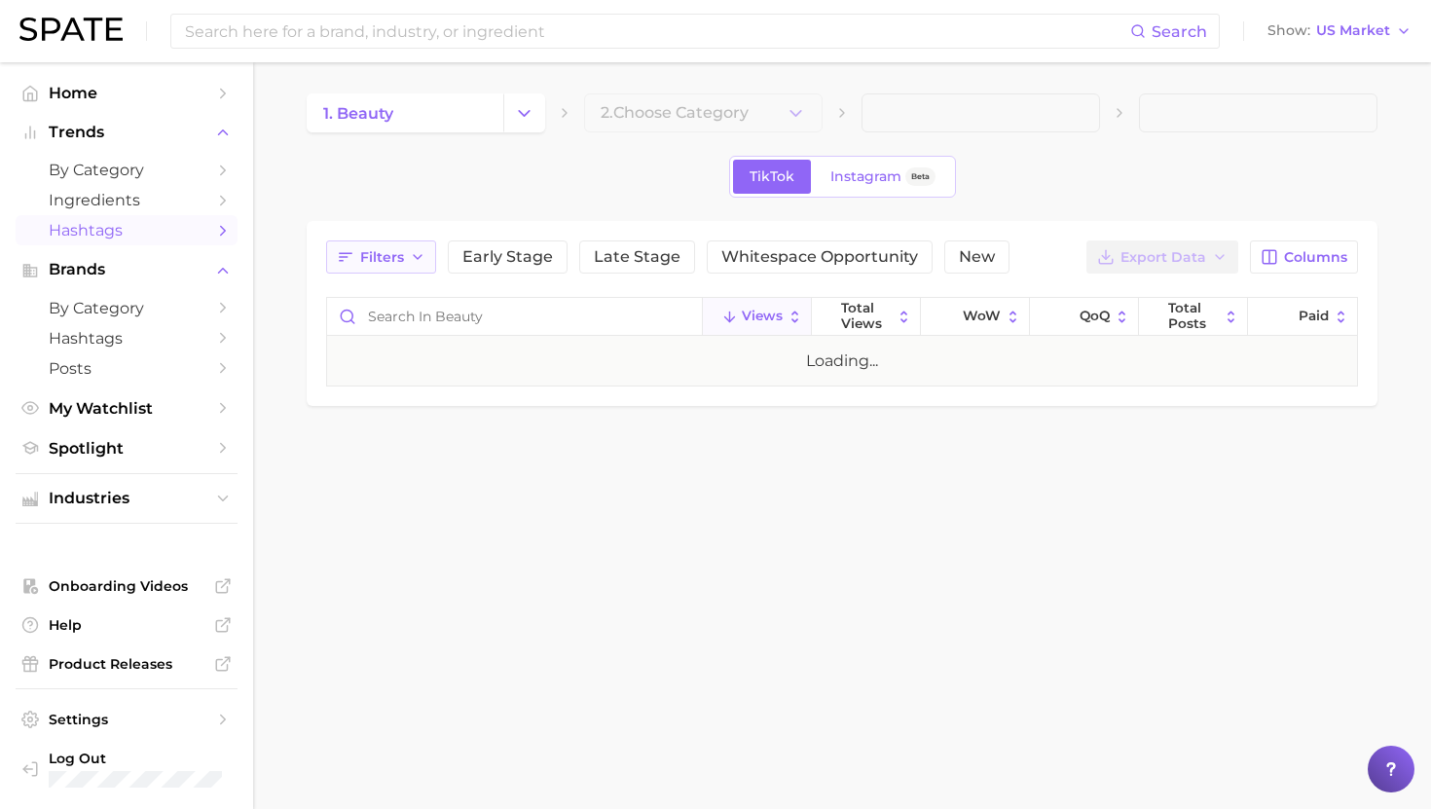
click at [379, 266] on button "Filters" at bounding box center [381, 256] width 110 height 33
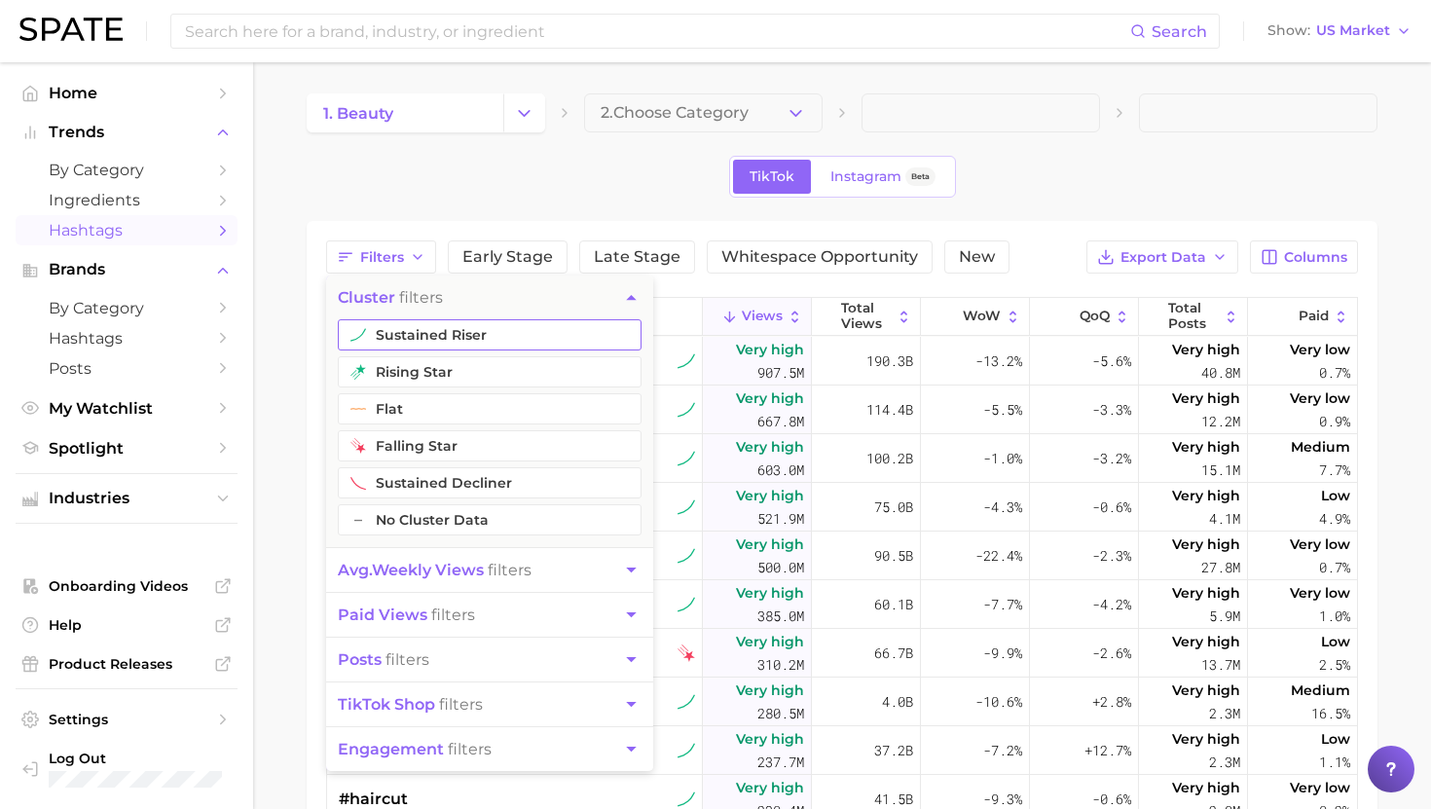
click at [395, 341] on button "sustained riser" at bounding box center [490, 334] width 304 height 31
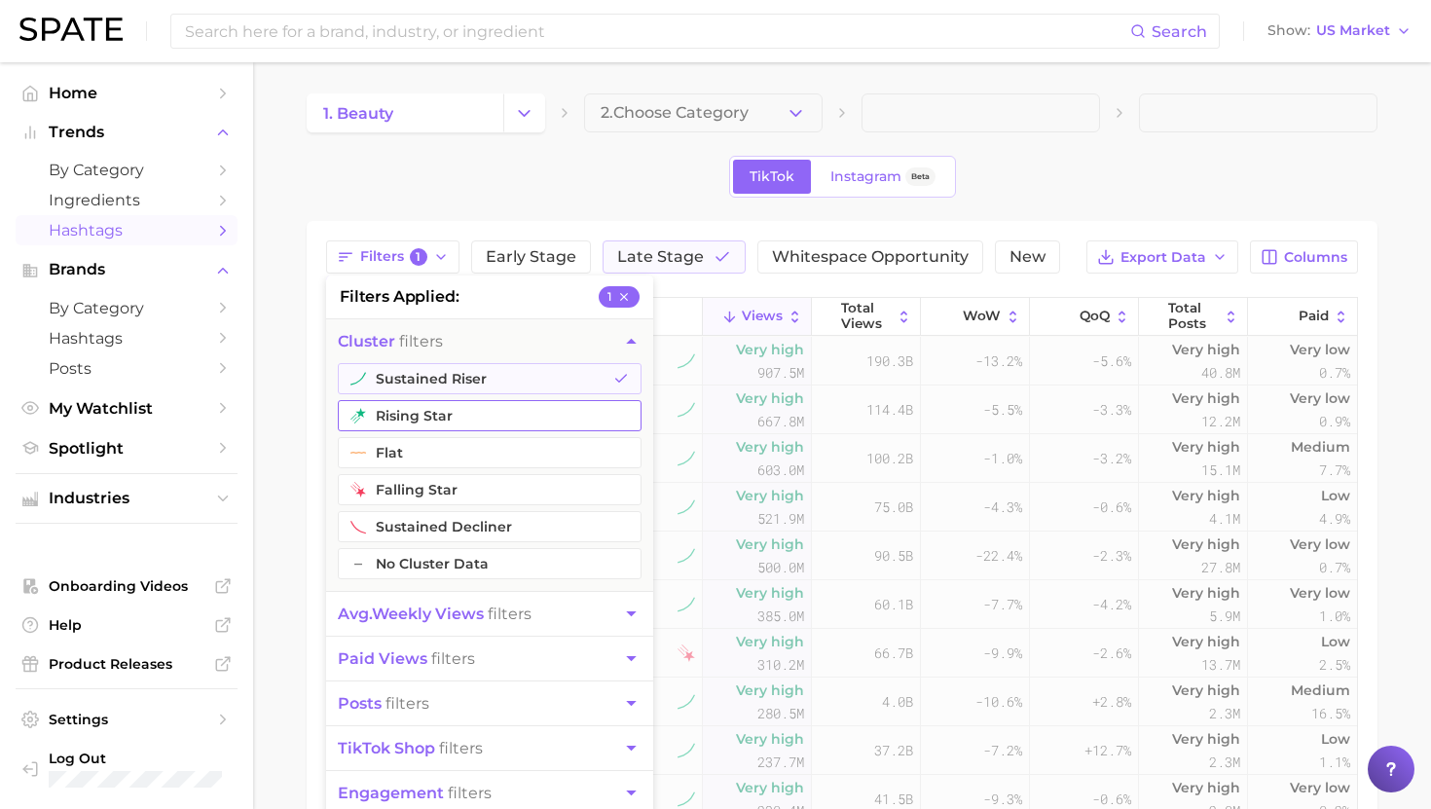
click at [390, 408] on button "rising star" at bounding box center [490, 415] width 304 height 31
click at [411, 611] on span "avg. weekly views" at bounding box center [411, 613] width 146 height 18
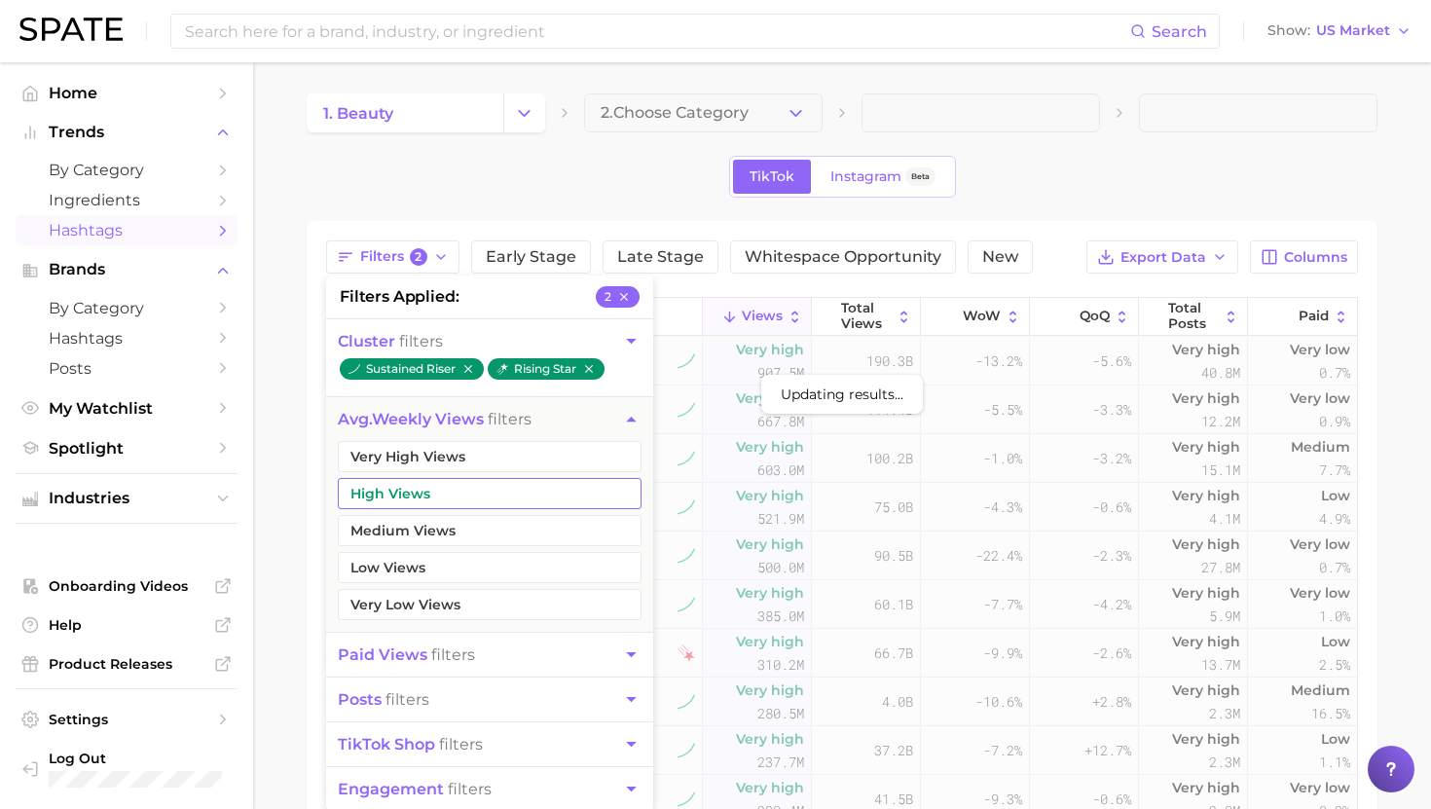
click at [406, 479] on button "High Views" at bounding box center [490, 493] width 304 height 31
click at [407, 453] on button "Very High Views" at bounding box center [490, 456] width 304 height 31
click at [404, 530] on button "Medium Views" at bounding box center [490, 530] width 304 height 31
click at [420, 691] on span "posts filters" at bounding box center [383, 699] width 91 height 18
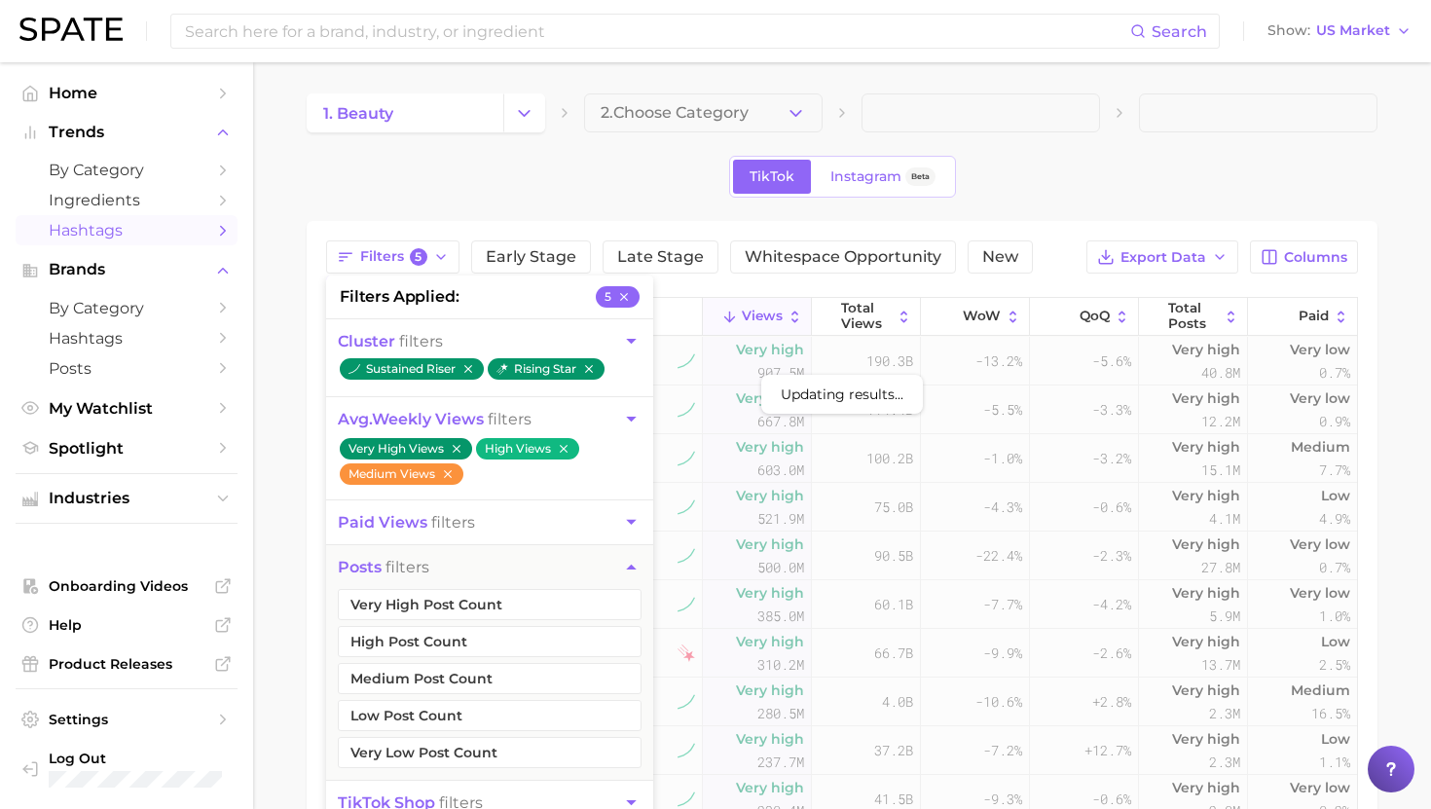
click at [390, 589] on li "Very High Post Count" at bounding box center [490, 604] width 304 height 31
drag, startPoint x: 390, startPoint y: 613, endPoint x: 390, endPoint y: 633, distance: 19.5
click at [390, 613] on button "Very High Post Count" at bounding box center [490, 604] width 304 height 31
click at [390, 633] on button "High Post Count" at bounding box center [490, 641] width 304 height 31
click at [390, 665] on button "Medium Post Count" at bounding box center [490, 678] width 304 height 31
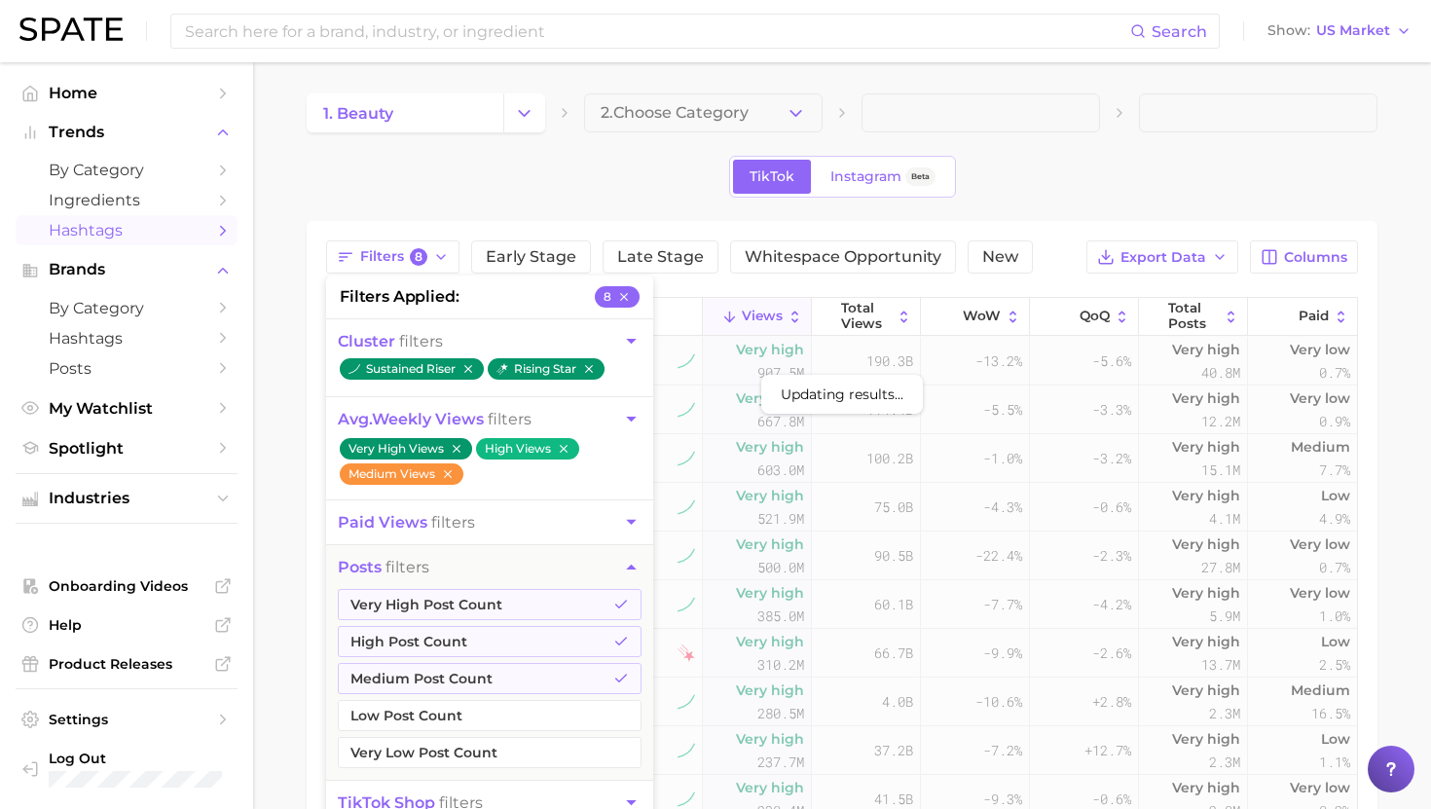
click at [1090, 216] on div "1. beauty 2. Choose Category TikTok Instagram Beta Filters 8 filters applied 8 …" at bounding box center [842, 609] width 1071 height 1032
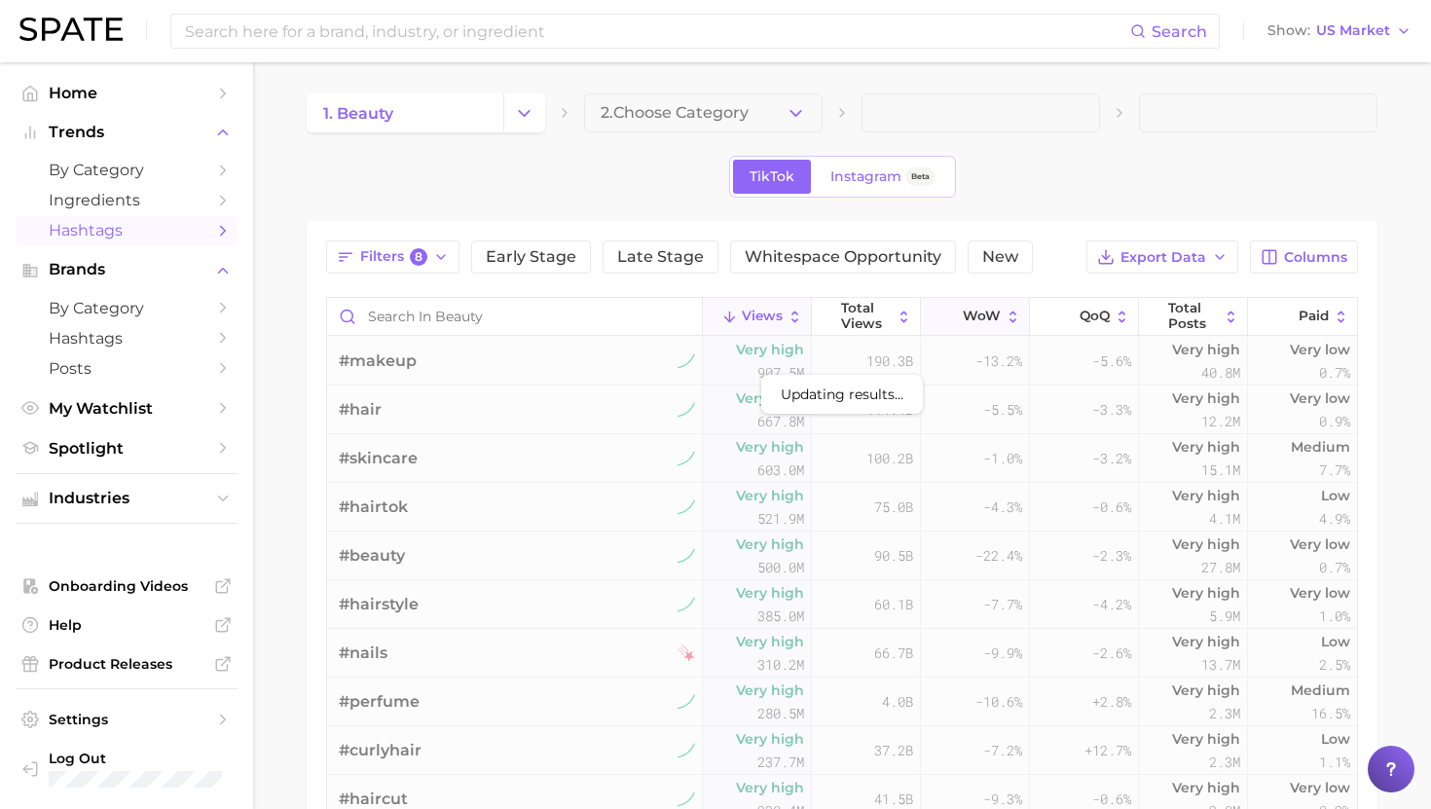
click at [982, 310] on span "WoW" at bounding box center [981, 317] width 38 height 16
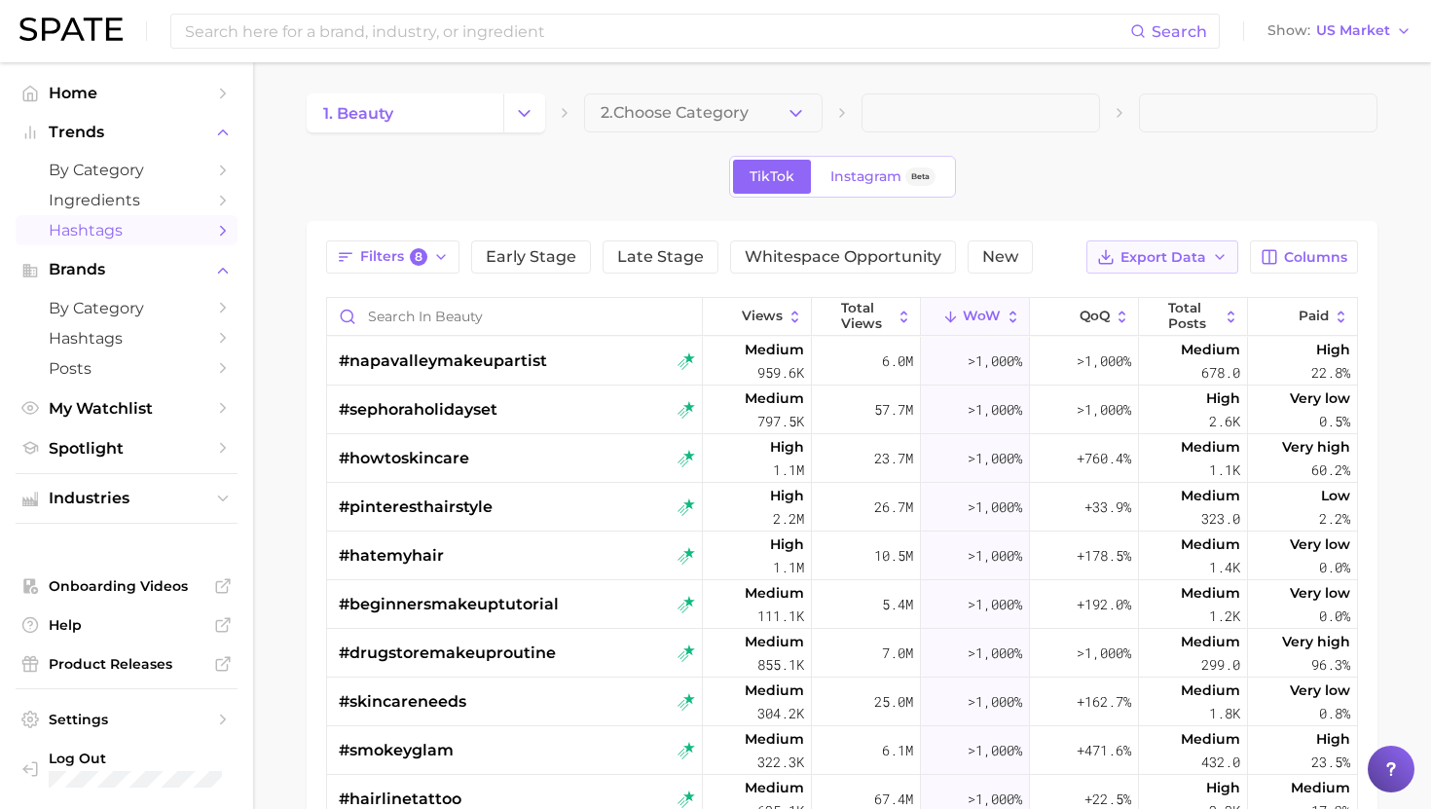
click at [1180, 258] on span "Export Data" at bounding box center [1163, 257] width 86 height 17
click at [1079, 294] on span "Table Data CSV" at bounding box center [1110, 293] width 107 height 17
click at [1241, 198] on div "1. beauty 2. Choose Category TikTok Instagram Beta Filters 8 Early Stage Late S…" at bounding box center [842, 609] width 1071 height 1032
